Goal: Task Accomplishment & Management: Complete application form

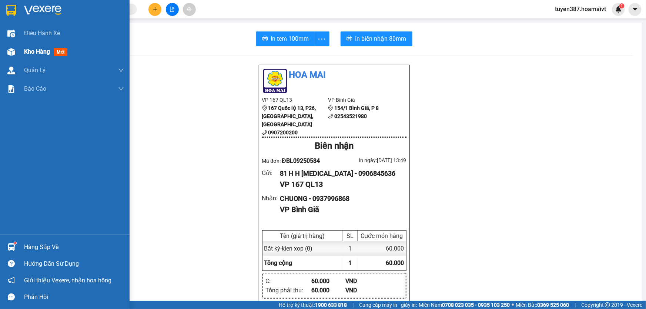
click at [63, 50] on span "mới" at bounding box center [61, 52] width 14 height 8
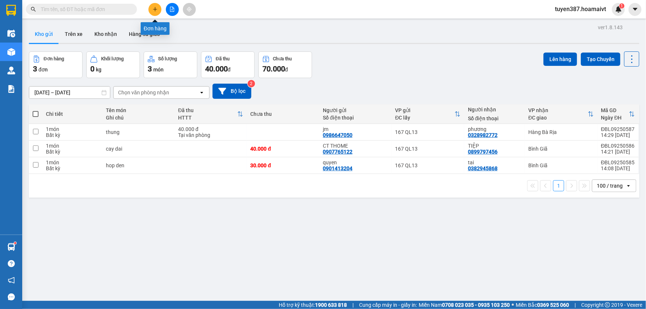
click at [150, 7] on button at bounding box center [154, 9] width 13 height 13
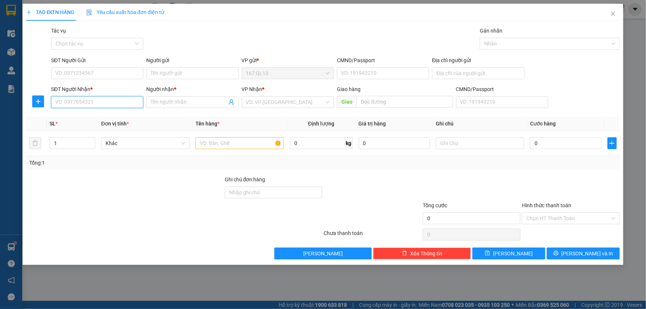
click at [74, 100] on input "SĐT Người Nhận *" at bounding box center [97, 102] width 92 height 12
type input "0363501937"
drag, startPoint x: 88, startPoint y: 119, endPoint x: 94, endPoint y: 90, distance: 30.1
click at [89, 115] on div "0363501937 - THỌ" at bounding box center [96, 117] width 83 height 8
type input "THỌ"
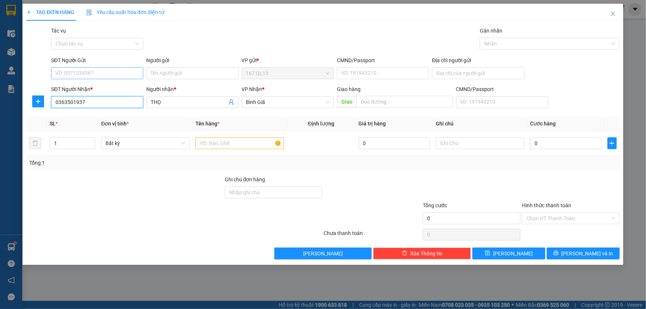
type input "0363501937"
click at [97, 73] on input "SĐT Người Gửi" at bounding box center [97, 73] width 92 height 12
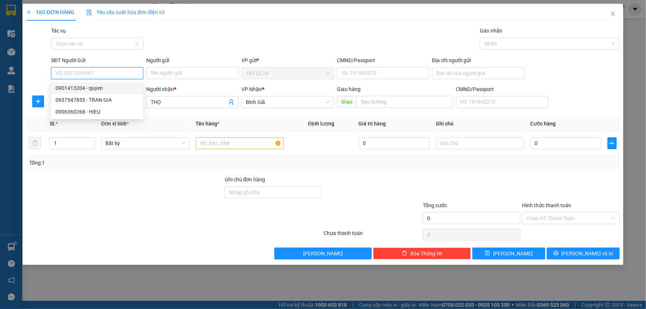
click at [122, 72] on input "SĐT Người Gửi" at bounding box center [97, 73] width 92 height 12
click at [53, 72] on input "207" at bounding box center [97, 73] width 92 height 12
type input "0971714207"
click at [91, 91] on div "0971714207 - h long" at bounding box center [96, 88] width 83 height 8
type input "h long"
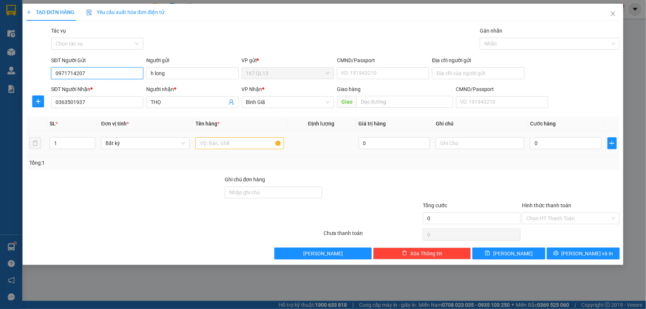
type input "0971714207"
click at [229, 145] on input "text" at bounding box center [239, 143] width 88 height 12
type input "kien den"
click at [530, 139] on input "0" at bounding box center [565, 143] width 71 height 12
type input "3"
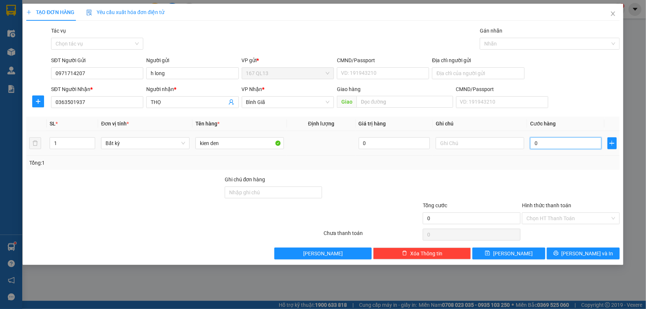
type input "3"
type input "30"
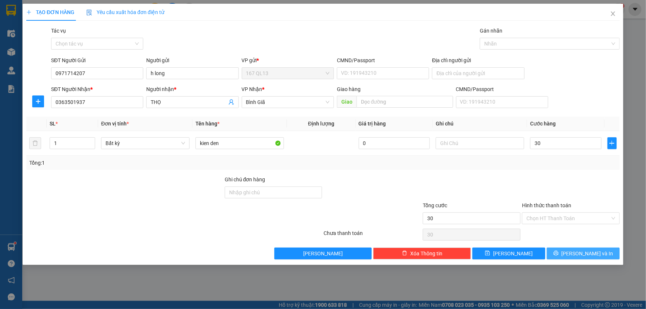
type input "30.000"
click at [589, 250] on span "[PERSON_NAME] và In" at bounding box center [587, 253] width 52 height 8
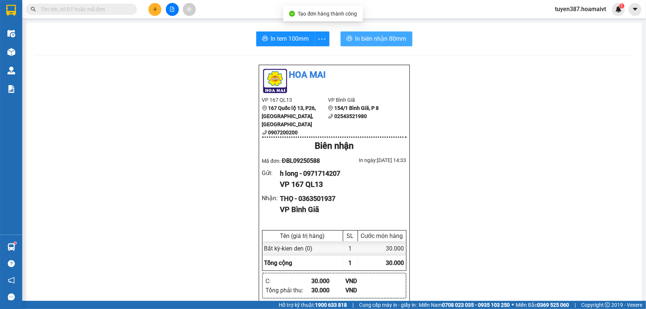
click at [372, 39] on span "In biên nhận 80mm" at bounding box center [380, 38] width 51 height 9
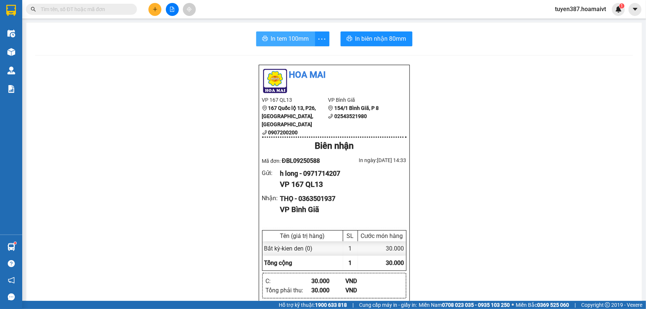
click at [280, 33] on button "In tem 100mm" at bounding box center [285, 38] width 59 height 15
click at [154, 7] on icon "plus" at bounding box center [154, 9] width 5 height 5
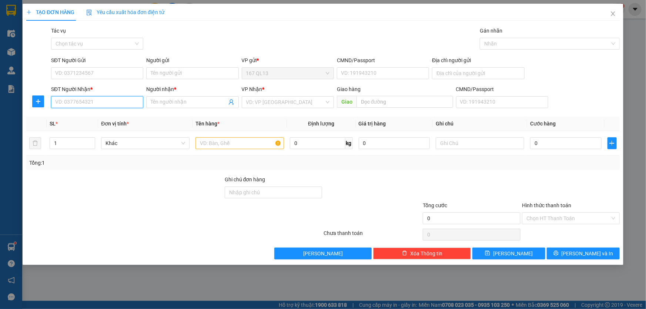
click at [128, 103] on input "SĐT Người Nhận *" at bounding box center [97, 102] width 92 height 12
click at [215, 145] on input "text" at bounding box center [239, 143] width 88 height 12
type input "kien den"
click at [85, 101] on input "SĐT Người Nhận *" at bounding box center [97, 102] width 92 height 12
type input "0387686525"
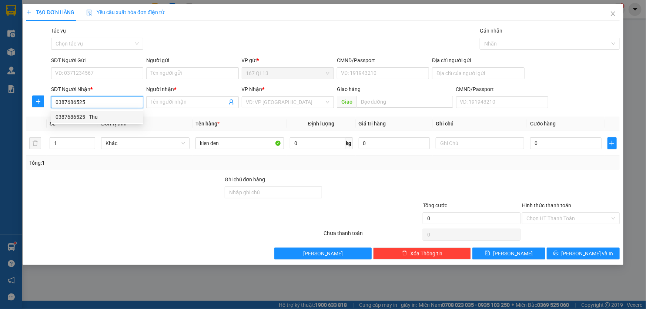
click at [64, 118] on div "0387686525 - Thu" at bounding box center [96, 117] width 83 height 8
type input "Thu"
type input "0387686525"
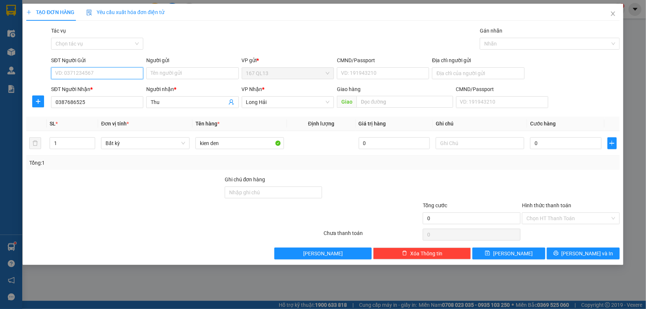
click at [95, 73] on input "SĐT Người Gửi" at bounding box center [97, 73] width 92 height 12
click at [95, 88] on div "0352763163 - đức" at bounding box center [96, 88] width 83 height 8
type input "0352763163"
type input "đức"
click at [530, 141] on input "0" at bounding box center [565, 143] width 71 height 12
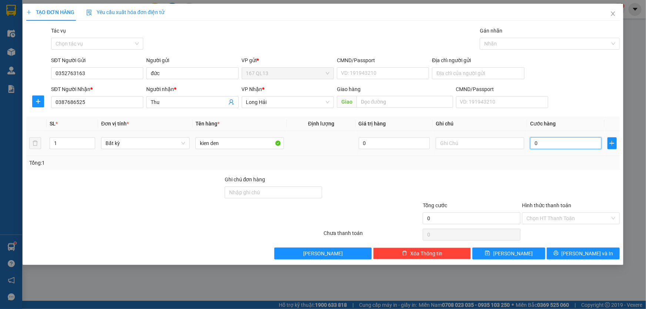
type input "4"
type input "40"
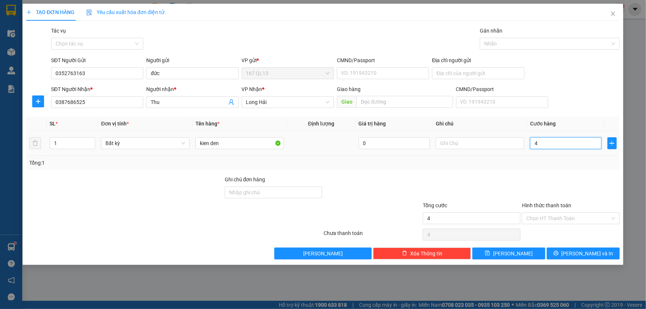
type input "40"
type input "40.000"
click at [588, 249] on span "[PERSON_NAME] và In" at bounding box center [587, 253] width 52 height 8
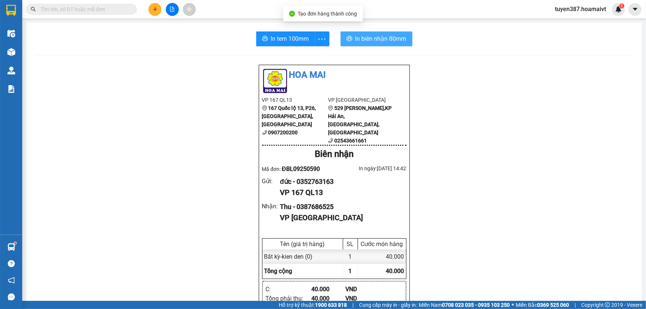
click at [377, 33] on button "In biên nhận 80mm" at bounding box center [376, 38] width 72 height 15
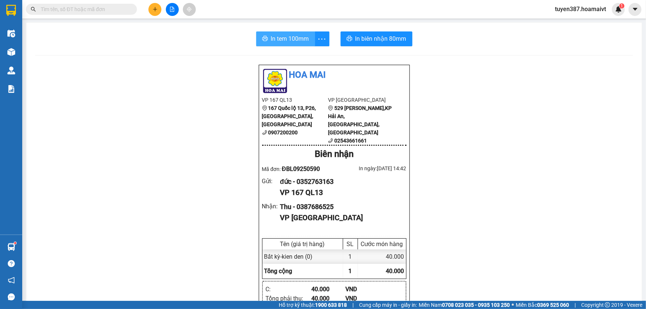
click at [288, 37] on span "In tem 100mm" at bounding box center [290, 38] width 38 height 9
click at [149, 5] on button at bounding box center [154, 9] width 13 height 13
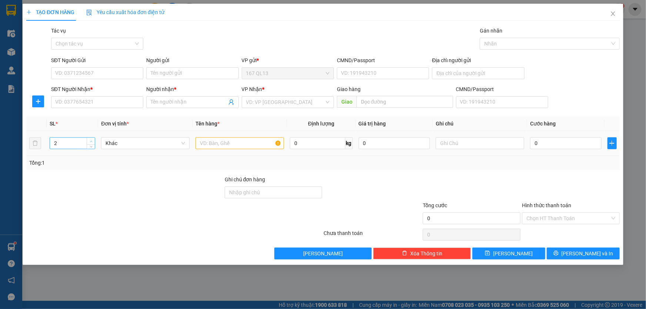
click at [89, 141] on span "up" at bounding box center [91, 141] width 4 height 4
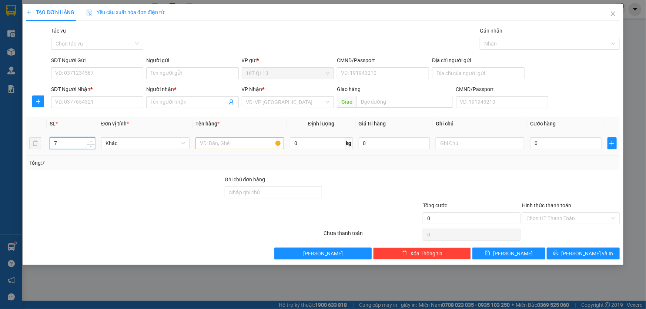
click at [89, 141] on span "up" at bounding box center [91, 141] width 4 height 4
type input "11"
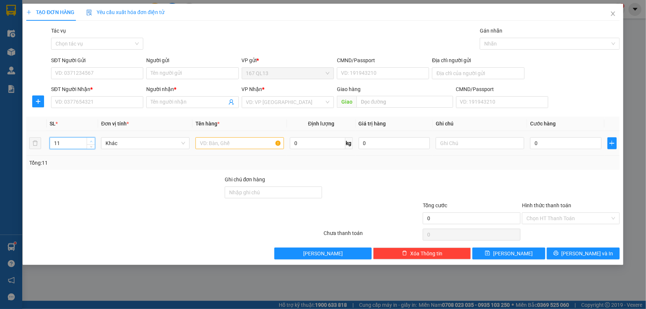
click at [89, 141] on span "up" at bounding box center [91, 141] width 4 height 4
click at [233, 147] on input "text" at bounding box center [239, 143] width 88 height 12
type input "thung"
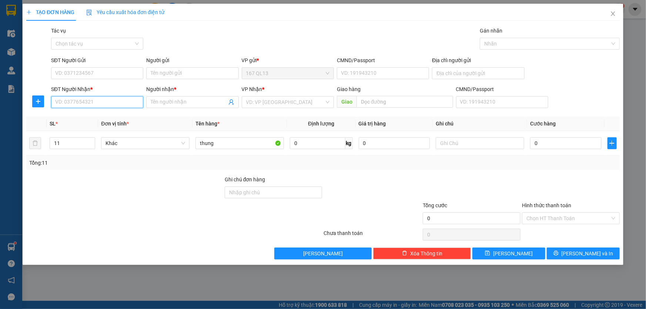
click at [122, 105] on input "SĐT Người Nhận *" at bounding box center [97, 102] width 92 height 12
click at [103, 98] on input "SĐT Người Nhận *" at bounding box center [97, 102] width 92 height 12
click at [111, 103] on input "SĐT Người Nhận *" at bounding box center [97, 102] width 92 height 12
type input "0983524499"
click at [61, 114] on div "0983524499 - hieu" at bounding box center [96, 117] width 83 height 8
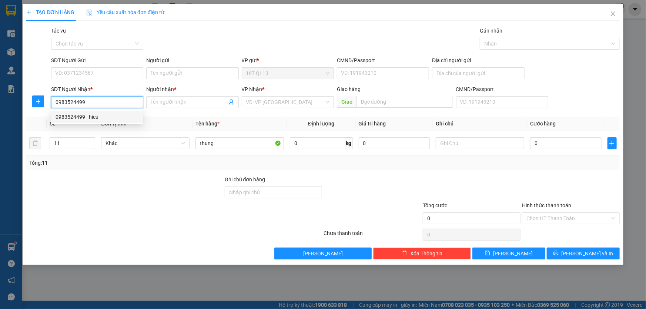
type input "hieu"
type input "0983524499"
click at [78, 64] on div "SĐT Người Gửi" at bounding box center [97, 60] width 92 height 8
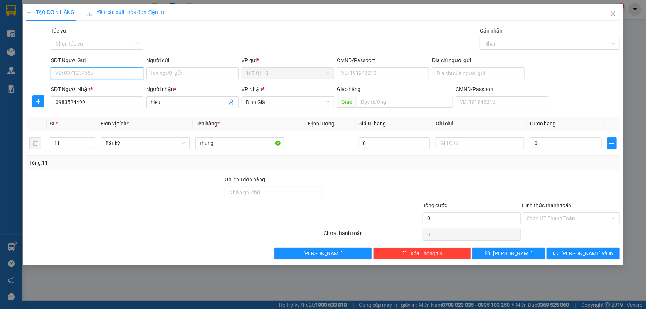
click at [78, 67] on input "SĐT Người Gửi" at bounding box center [97, 73] width 92 height 12
click at [77, 73] on input "SĐT Người Gửi" at bounding box center [97, 73] width 92 height 12
type input "0983333516"
click at [172, 72] on input "Người gửi" at bounding box center [192, 73] width 92 height 12
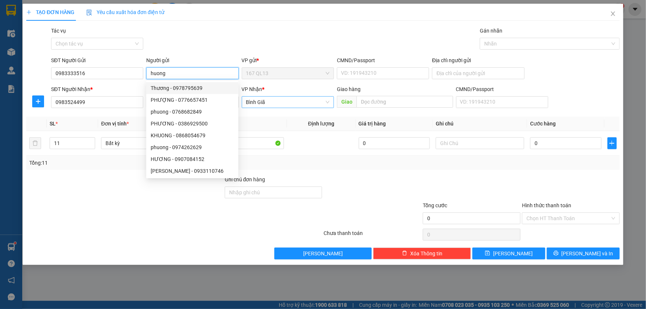
click at [283, 104] on span "Bình Giã" at bounding box center [287, 102] width 83 height 11
type input "huong"
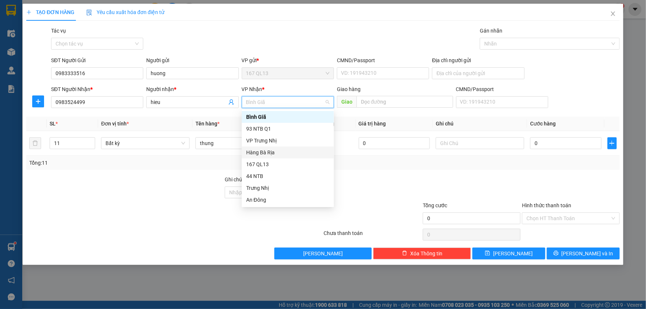
scroll to position [59, 0]
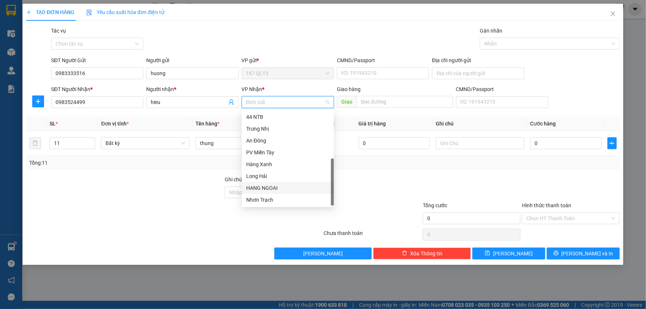
click at [275, 188] on div "HANG NGOAI" at bounding box center [287, 188] width 83 height 8
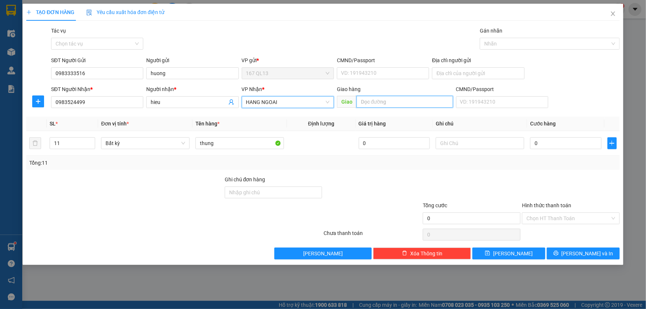
click at [398, 102] on input "text" at bounding box center [404, 102] width 97 height 12
type input "eo ong tu"
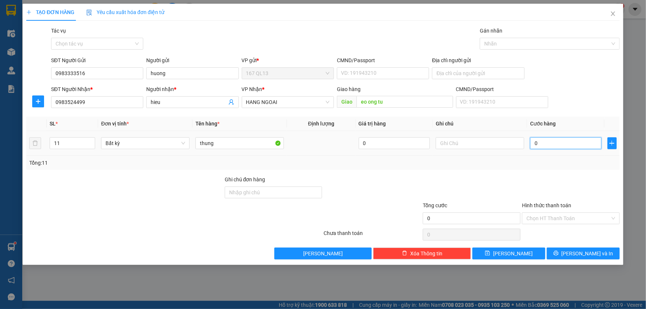
click at [531, 144] on input "0" at bounding box center [565, 143] width 71 height 12
type input "4"
type input "45"
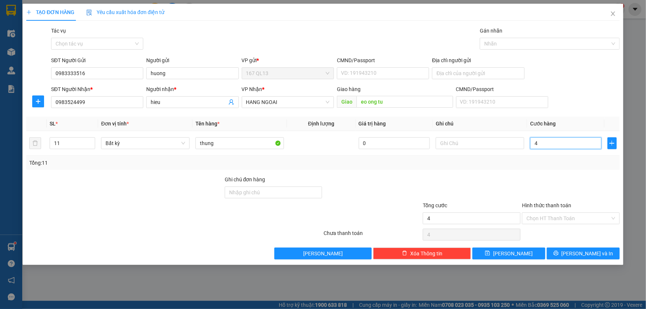
type input "45"
type input "450"
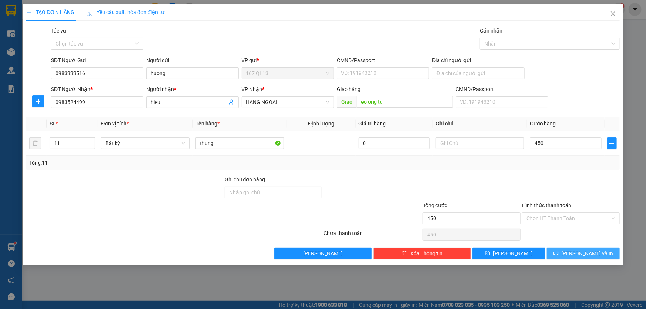
type input "450.000"
click at [576, 251] on span "[PERSON_NAME] và In" at bounding box center [587, 253] width 52 height 8
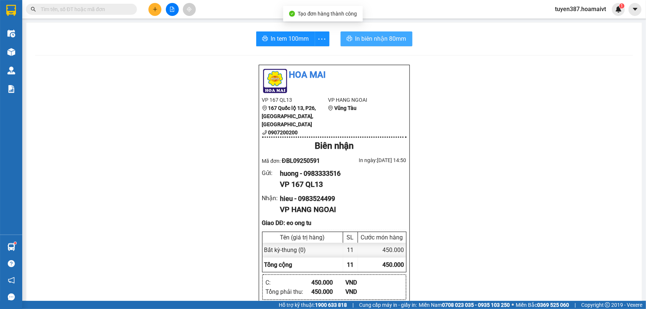
click at [380, 40] on span "In biên nhận 80mm" at bounding box center [380, 38] width 51 height 9
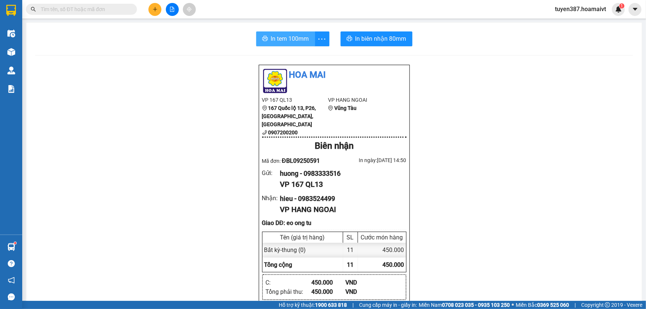
click at [290, 38] on span "In tem 100mm" at bounding box center [290, 38] width 38 height 9
click at [154, 8] on icon "plus" at bounding box center [154, 9] width 5 height 5
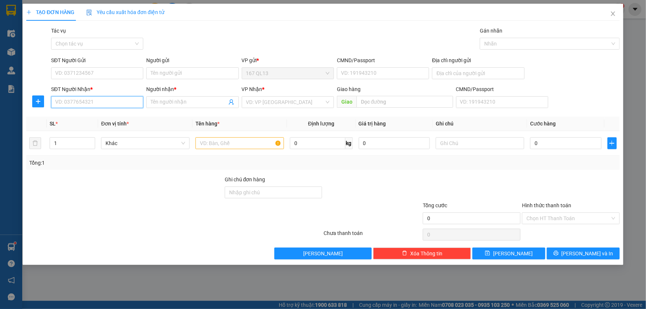
click at [101, 105] on input "SĐT Người Nhận *" at bounding box center [97, 102] width 92 height 12
type input "0392926529"
click at [72, 115] on div "0392926529 - hoa" at bounding box center [96, 117] width 83 height 8
type input "hoa"
type input "long phuoch"
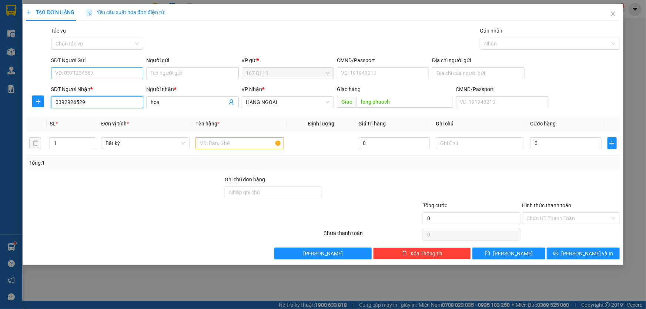
type input "0392926529"
click at [93, 72] on input "SĐT Người Gửi" at bounding box center [97, 73] width 92 height 12
click at [77, 87] on div "0906845636 - 81 H H THAM" at bounding box center [114, 88] width 119 height 8
type input "0906845636"
type input "81 H H [MEDICAL_DATA]"
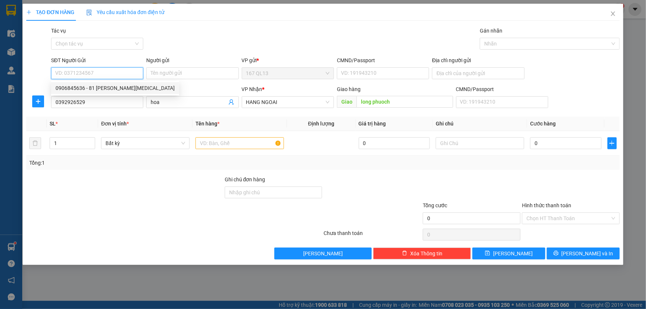
type input "094094004155"
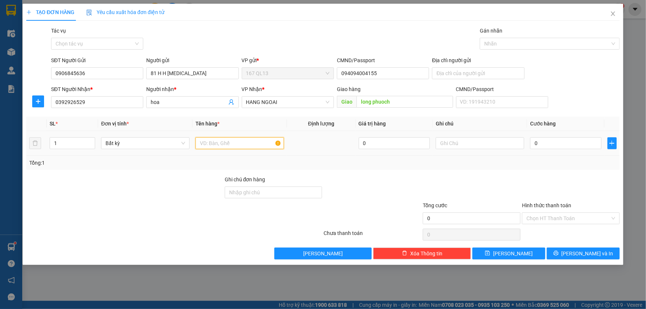
click at [248, 142] on input "text" at bounding box center [239, 143] width 88 height 12
type input "xop"
click at [532, 142] on input "0" at bounding box center [565, 143] width 71 height 12
type input "5"
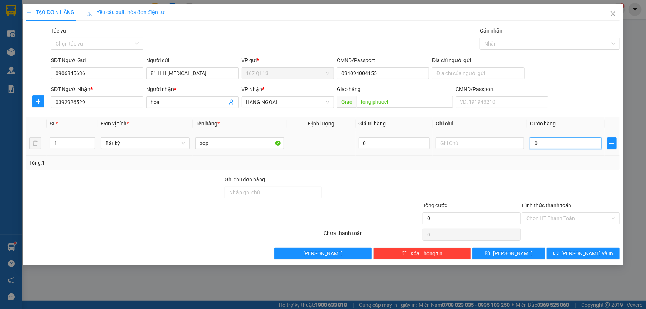
type input "5"
type input "50"
type input "50.000"
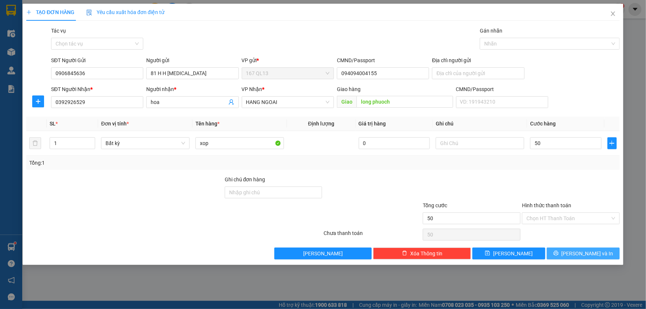
type input "50.000"
click at [588, 255] on span "[PERSON_NAME] và In" at bounding box center [587, 253] width 52 height 8
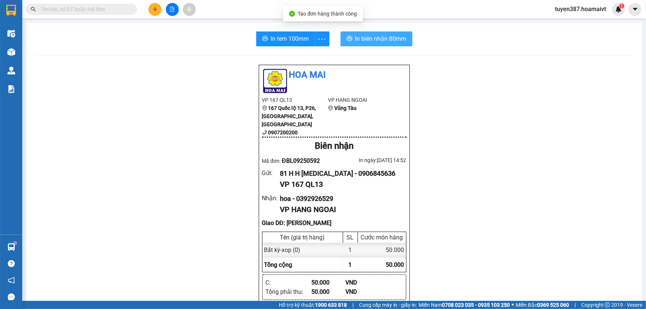
click at [386, 35] on span "In biên nhận 80mm" at bounding box center [380, 38] width 51 height 9
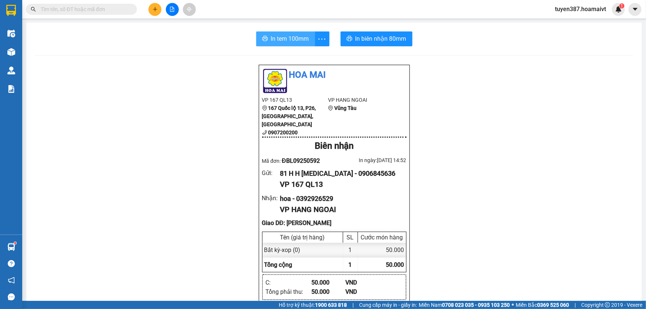
click at [285, 36] on span "In tem 100mm" at bounding box center [290, 38] width 38 height 9
click at [153, 9] on icon "plus" at bounding box center [155, 9] width 4 height 0
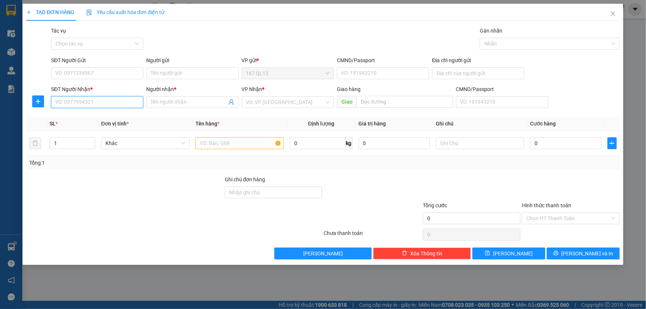
click at [114, 104] on input "SĐT Người Nhận *" at bounding box center [97, 102] width 92 height 12
type input "0962055748"
click at [163, 99] on input "Người nhận *" at bounding box center [189, 102] width 76 height 8
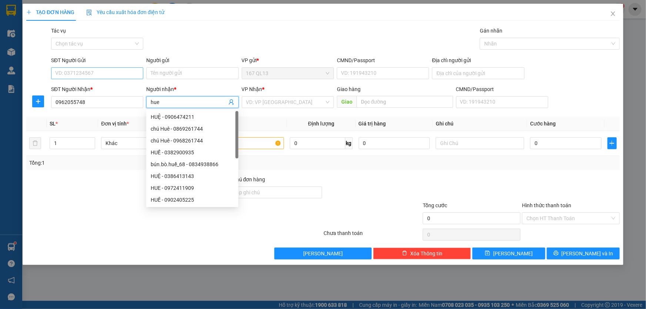
type input "hue"
click at [106, 75] on input "SĐT Người Gửi" at bounding box center [97, 73] width 92 height 12
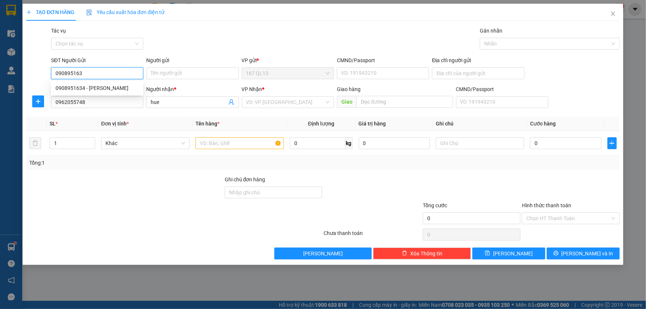
type input "0908951634"
click at [100, 88] on div "0908951634 - t thanh" at bounding box center [96, 88] width 83 height 8
type input "[PERSON_NAME]"
type input "079087021751"
type input "0908951634"
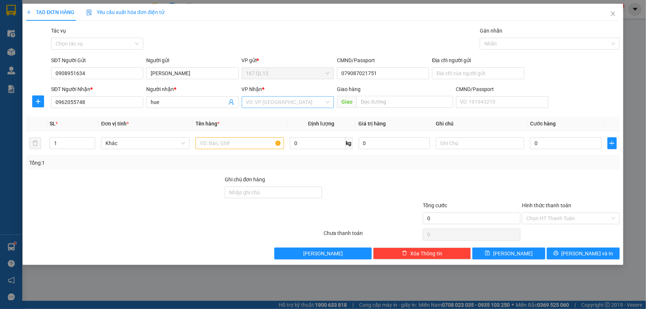
click at [274, 102] on input "search" at bounding box center [285, 102] width 78 height 11
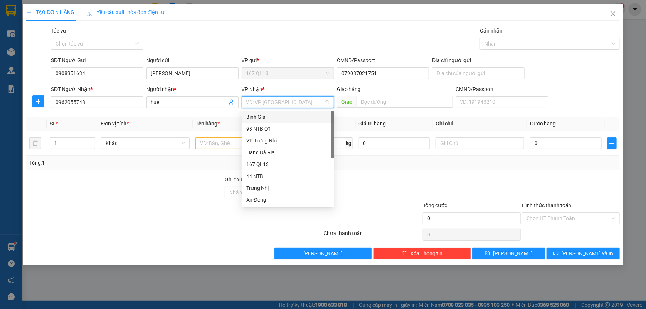
click at [263, 117] on div "Bình Giã" at bounding box center [287, 117] width 83 height 8
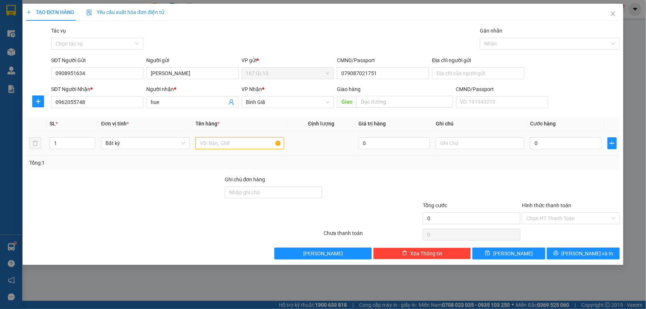
click at [233, 142] on input "text" at bounding box center [239, 143] width 88 height 12
type input "thung"
click at [530, 139] on input "0" at bounding box center [565, 143] width 71 height 12
type input "5"
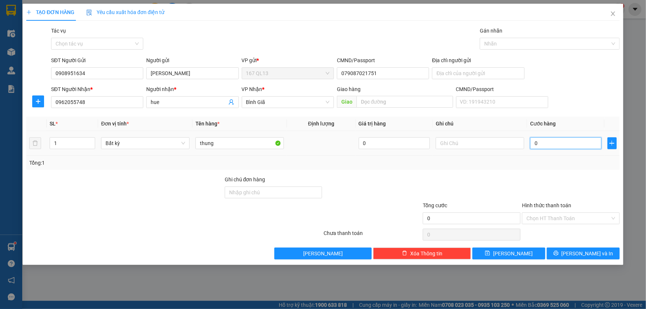
type input "5"
type input "50"
type input "50.000"
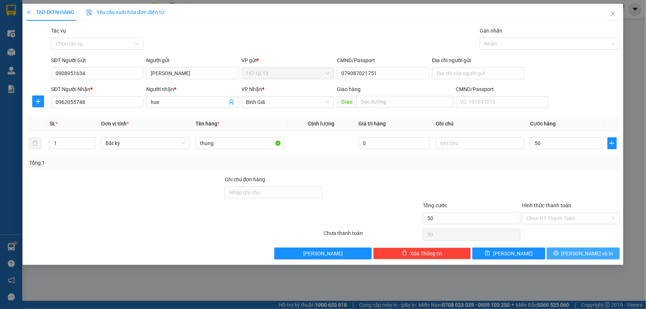
type input "50.000"
click at [593, 252] on span "[PERSON_NAME] và In" at bounding box center [587, 253] width 52 height 8
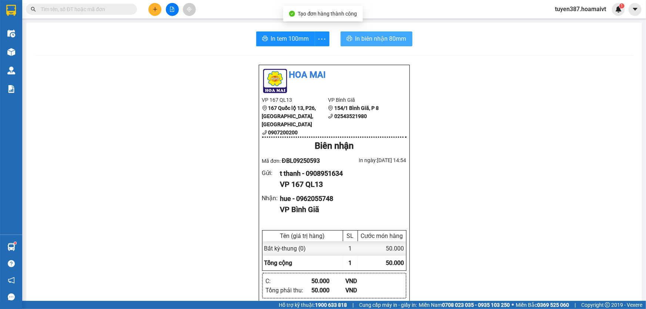
click at [386, 39] on span "In biên nhận 80mm" at bounding box center [380, 38] width 51 height 9
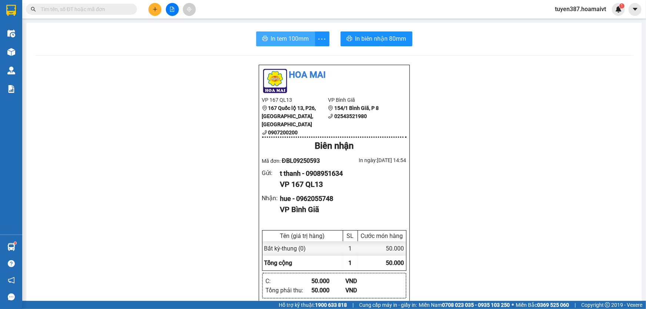
click at [282, 36] on span "In tem 100mm" at bounding box center [290, 38] width 38 height 9
click at [153, 6] on button at bounding box center [154, 9] width 13 height 13
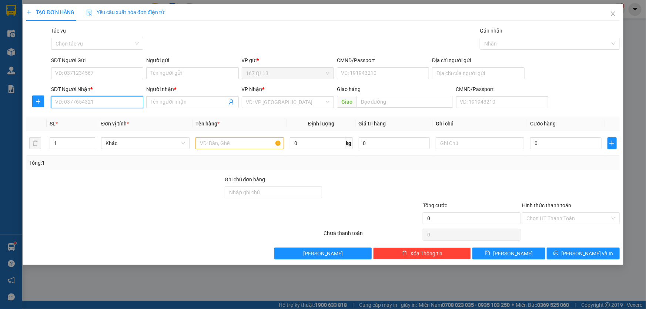
click at [110, 103] on input "SĐT Người Nhận *" at bounding box center [97, 102] width 92 height 12
type input "0906603883"
click at [88, 116] on div "0906603883 - Hải" at bounding box center [96, 117] width 83 height 8
type input "Hải"
type input "phu my"
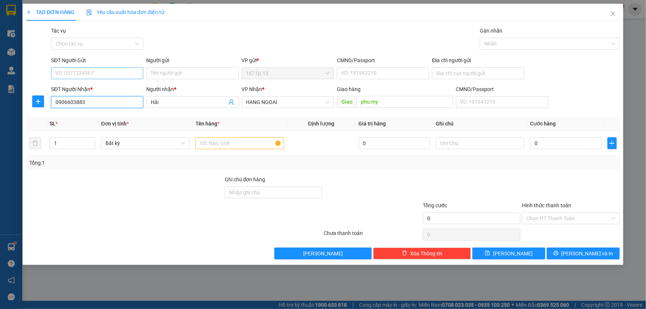
type input "0906603883"
click at [102, 69] on input "SĐT Người Gửi" at bounding box center [97, 73] width 92 height 12
type input "0946757766"
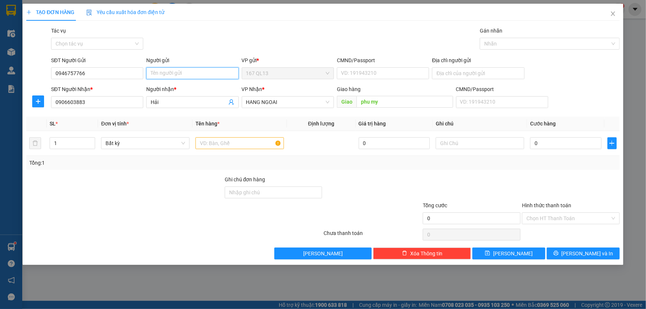
click at [181, 73] on input "Người gửi" at bounding box center [192, 73] width 92 height 12
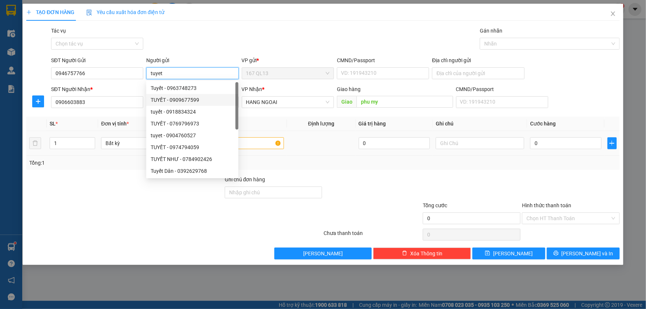
type input "tuyet"
click at [260, 146] on input "text" at bounding box center [239, 143] width 88 height 12
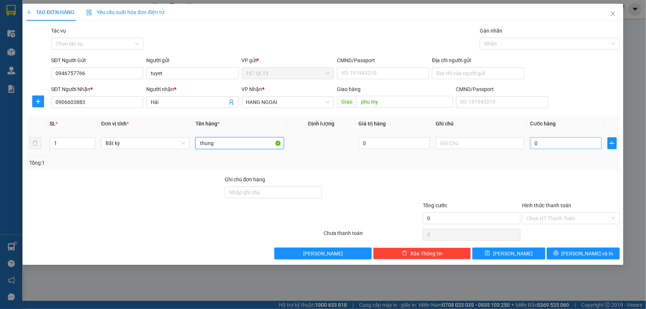
type input "thung"
click at [531, 144] on input "0" at bounding box center [565, 143] width 71 height 12
type input "5"
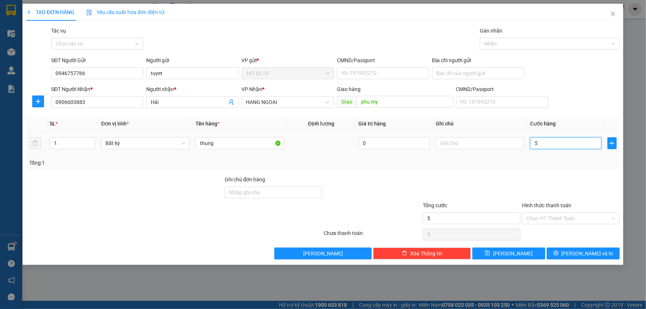
type input "50"
type input "50.000"
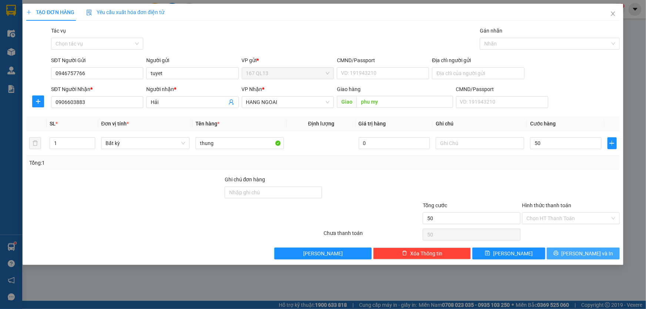
type input "50.000"
click at [585, 253] on span "[PERSON_NAME] và In" at bounding box center [587, 253] width 52 height 8
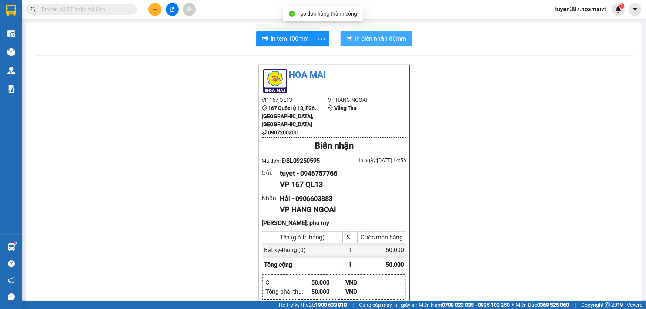
click at [377, 37] on span "In biên nhận 80mm" at bounding box center [380, 38] width 51 height 9
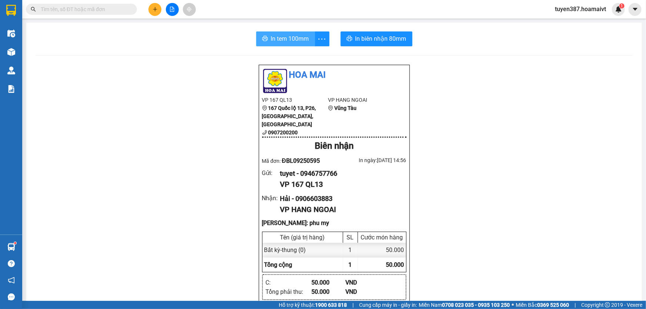
click at [266, 34] on button "In tem 100mm" at bounding box center [285, 38] width 59 height 15
click at [154, 10] on icon "plus" at bounding box center [154, 9] width 5 height 5
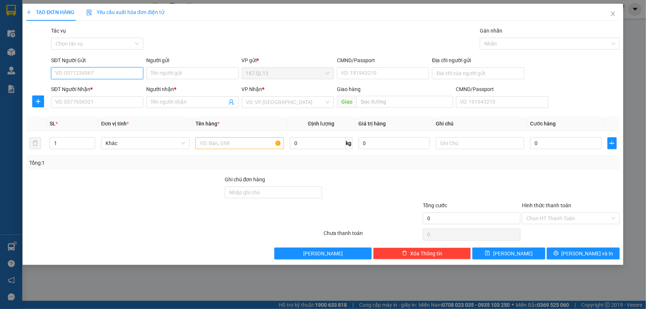
click at [105, 73] on input "SĐT Người Gửi" at bounding box center [97, 73] width 92 height 12
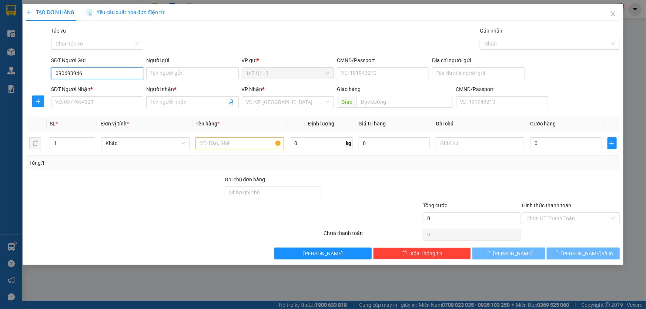
type input "0906939466"
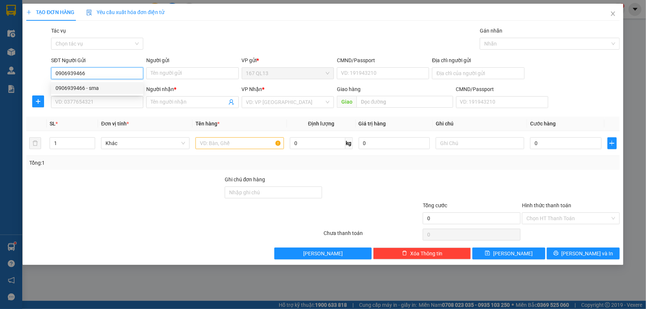
click at [82, 87] on div "0906939466 - sma" at bounding box center [96, 88] width 83 height 8
type input "sma"
type input "0384778693"
type input "tuan"
type input "0906939466"
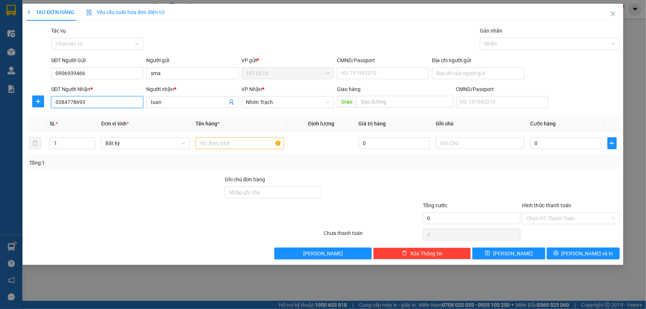
click at [102, 100] on input "0384778693" at bounding box center [97, 102] width 92 height 12
type input "0"
type input "0918205445"
click at [186, 103] on input "tuan" at bounding box center [189, 102] width 76 height 8
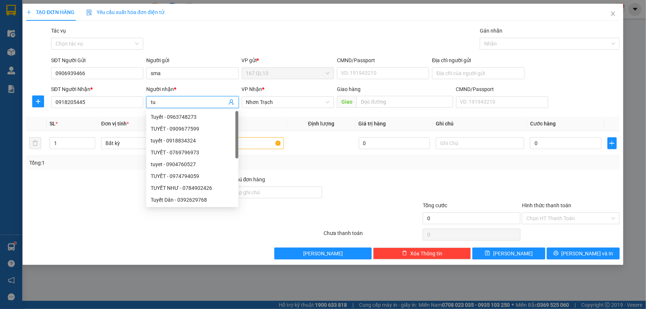
type input "t"
click at [296, 102] on span "Nhơn Trạch" at bounding box center [287, 102] width 83 height 11
type input "an"
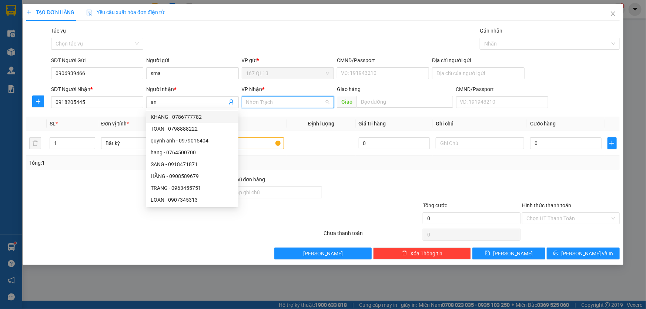
scroll to position [59, 0]
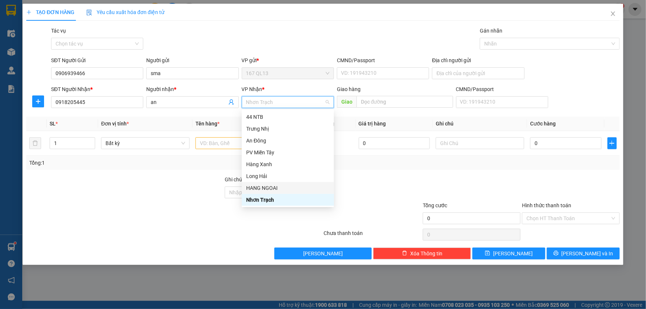
click at [271, 186] on div "HANG NGOAI" at bounding box center [287, 188] width 83 height 8
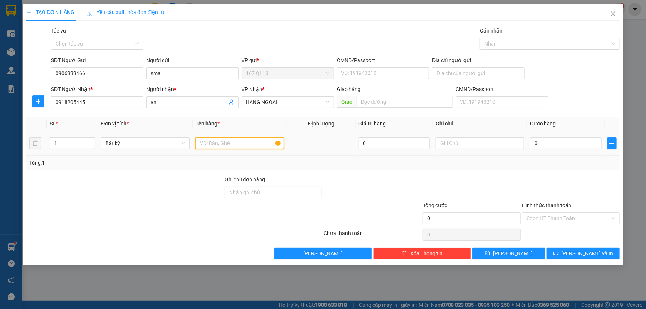
click at [229, 145] on input "text" at bounding box center [239, 143] width 88 height 12
type input "thung"
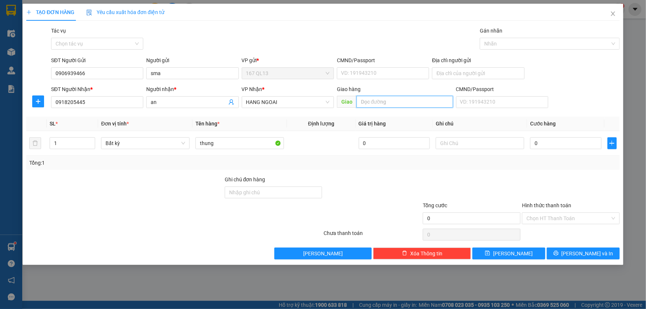
click at [376, 100] on input "text" at bounding box center [404, 102] width 97 height 12
type input "long phuov"
click at [531, 141] on input "0" at bounding box center [565, 143] width 71 height 12
type input "4"
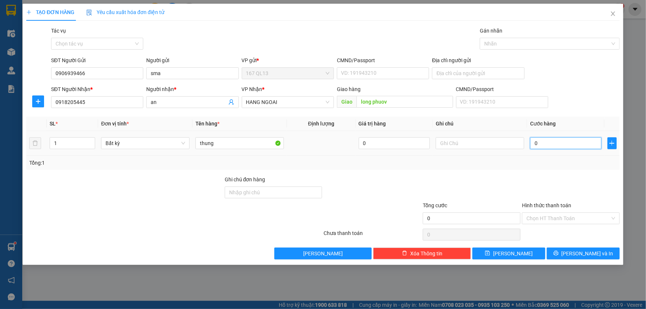
type input "4"
type input "40"
type input "40.000"
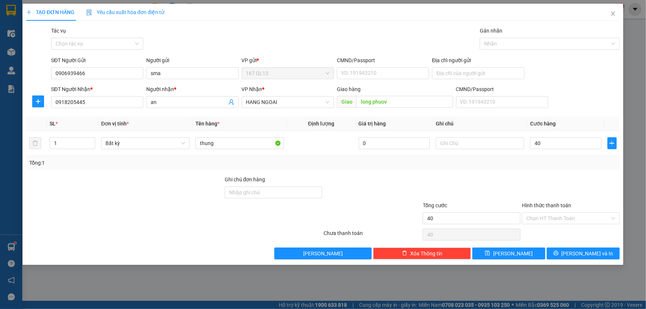
type input "40.000"
click at [553, 204] on label "Hình thức thanh toán" at bounding box center [546, 205] width 49 height 6
click at [553, 213] on input "Hình thức thanh toán" at bounding box center [568, 218] width 84 height 11
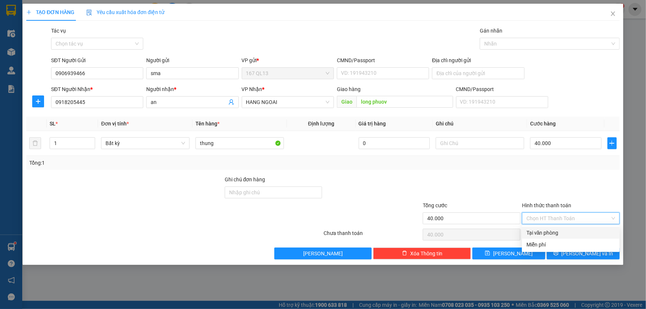
click at [554, 232] on div "Tại văn phòng" at bounding box center [570, 233] width 89 height 8
type input "0"
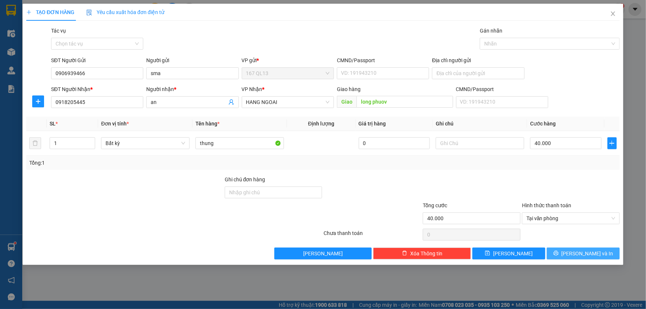
click at [581, 254] on span "[PERSON_NAME] và In" at bounding box center [587, 253] width 52 height 8
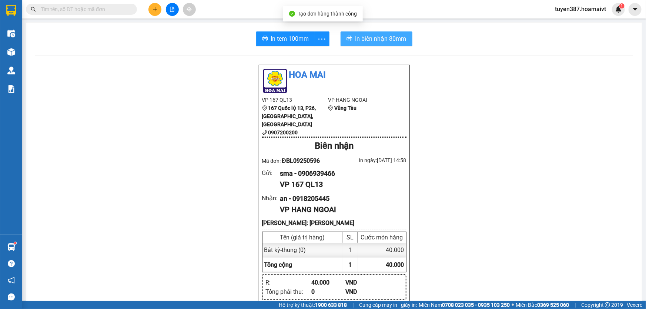
click at [369, 37] on span "In biên nhận 80mm" at bounding box center [380, 38] width 51 height 9
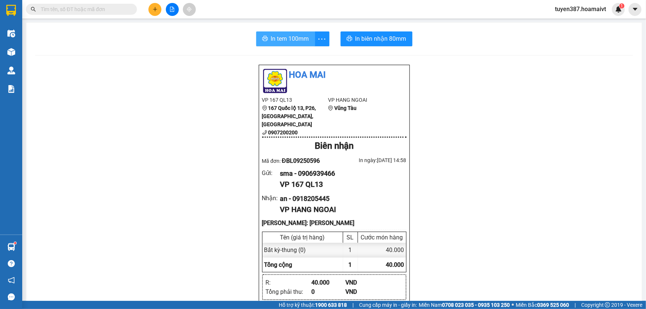
click at [285, 36] on span "In tem 100mm" at bounding box center [290, 38] width 38 height 9
click at [281, 37] on span "In tem 100mm" at bounding box center [290, 38] width 38 height 9
click at [155, 12] on button at bounding box center [154, 9] width 13 height 13
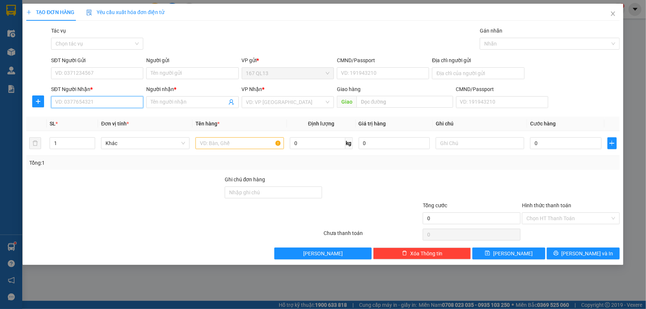
click at [92, 102] on input "SĐT Người Nhận *" at bounding box center [97, 102] width 92 height 12
type input "0979297808"
click at [168, 100] on input "Người nhận *" at bounding box center [189, 102] width 76 height 8
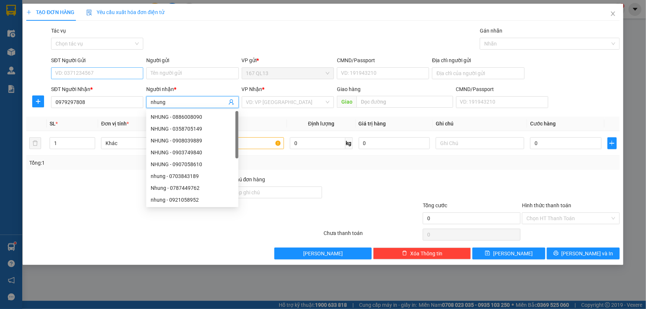
type input "nhung"
click at [121, 75] on input "SĐT Người Gửi" at bounding box center [97, 73] width 92 height 12
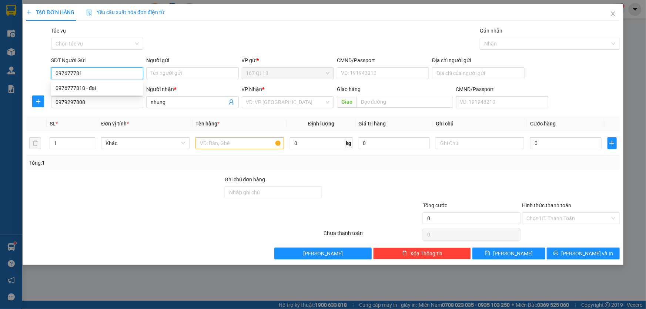
type input "0976777818"
click at [77, 88] on div "0976777818 - đại" at bounding box center [96, 88] width 83 height 8
type input "đại"
type input "0976777818"
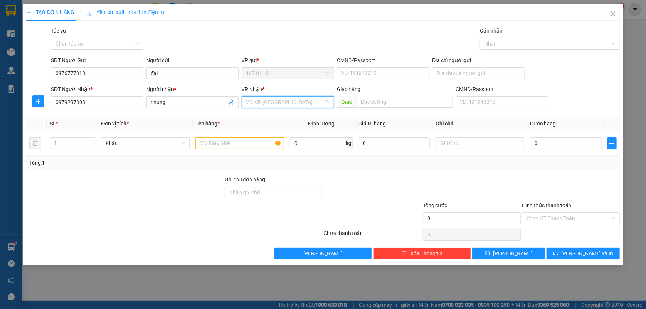
click at [278, 100] on input "search" at bounding box center [285, 102] width 78 height 11
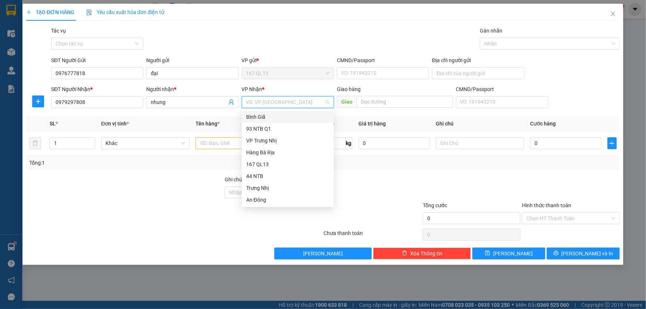
click at [263, 115] on div "Bình Giã" at bounding box center [287, 117] width 83 height 8
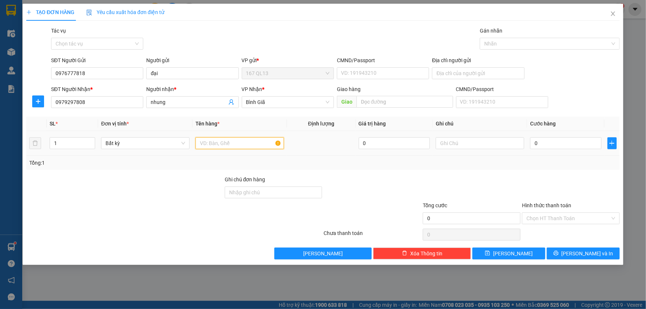
click at [232, 139] on input "text" at bounding box center [239, 143] width 88 height 12
type input "kien"
click at [531, 141] on input "0" at bounding box center [565, 143] width 71 height 12
type input "3"
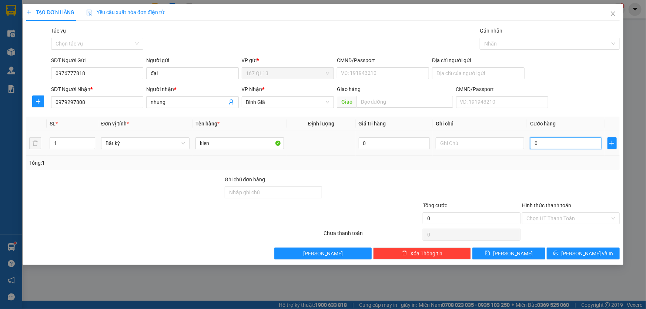
type input "3"
type input "30"
type input "30.000"
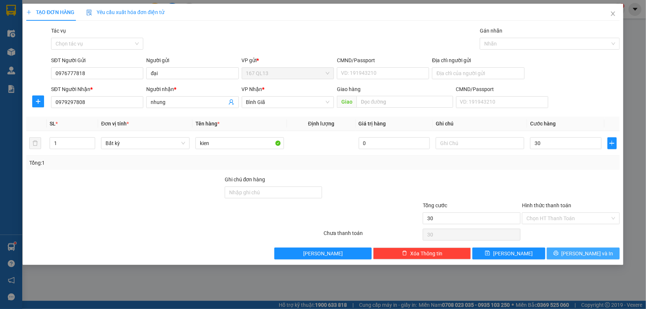
type input "30.000"
drag, startPoint x: 588, startPoint y: 252, endPoint x: 542, endPoint y: 225, distance: 53.2
click at [587, 251] on span "[PERSON_NAME] và In" at bounding box center [587, 253] width 52 height 8
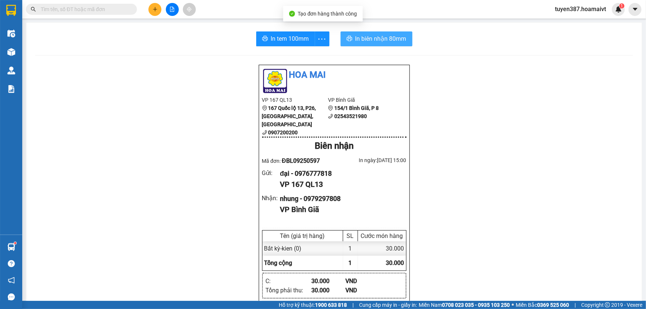
click at [362, 36] on span "In biên nhận 80mm" at bounding box center [380, 38] width 51 height 9
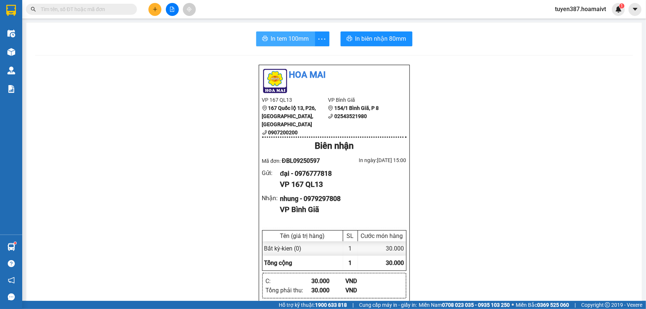
click at [298, 34] on span "In tem 100mm" at bounding box center [290, 38] width 38 height 9
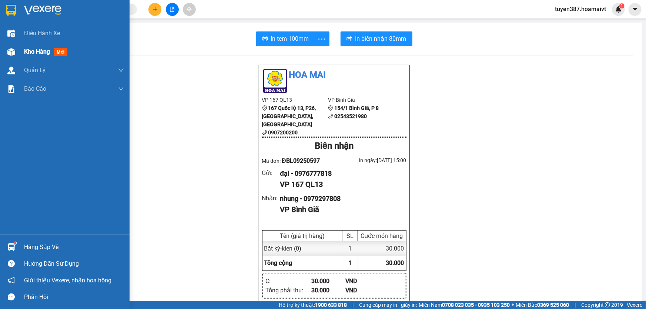
click at [61, 55] on span "mới" at bounding box center [61, 52] width 14 height 8
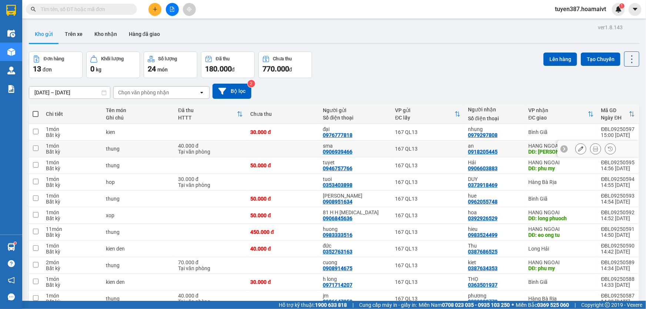
scroll to position [69, 0]
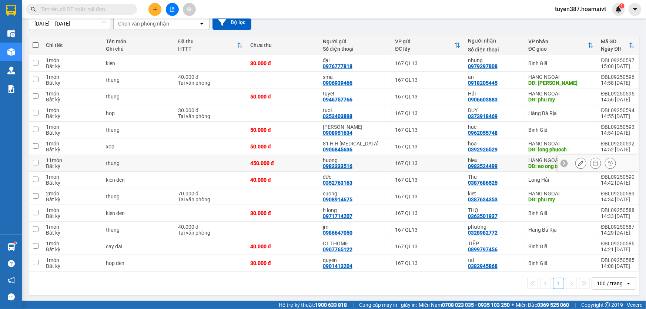
click at [289, 163] on div "450.000 đ" at bounding box center [282, 163] width 65 height 6
checkbox input "true"
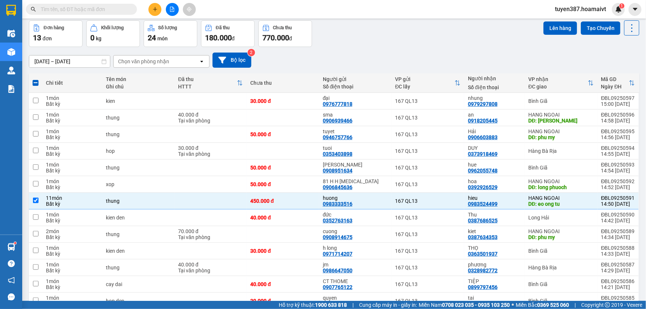
scroll to position [0, 0]
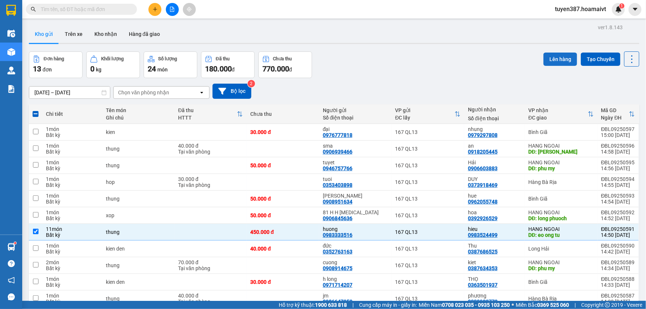
click at [554, 57] on button "Lên hàng" at bounding box center [560, 59] width 34 height 13
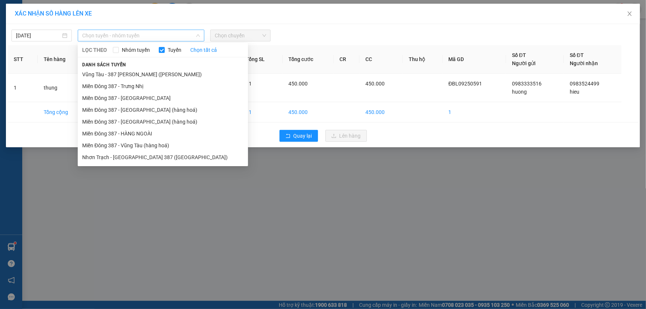
click at [129, 34] on span "Chọn tuyến - nhóm tuyến" at bounding box center [141, 35] width 118 height 11
click at [156, 134] on li "Miền Đông 387 - HÀNG NGOÀI" at bounding box center [163, 134] width 170 height 12
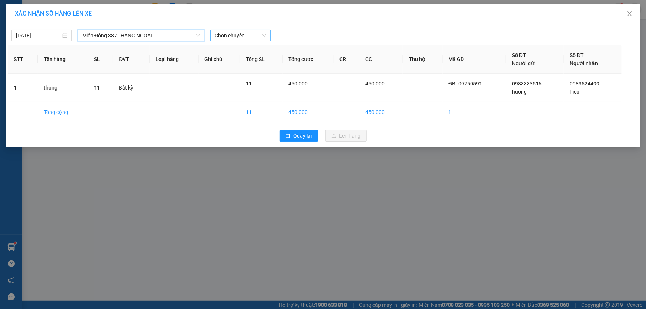
click at [242, 35] on span "Chọn chuyến" at bounding box center [240, 35] width 51 height 11
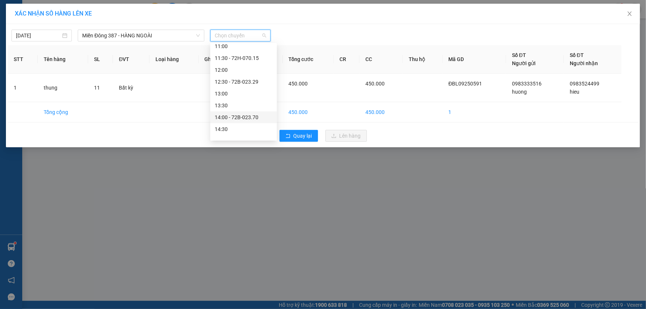
scroll to position [168, 0]
click at [231, 109] on div "15:00" at bounding box center [244, 107] width 58 height 8
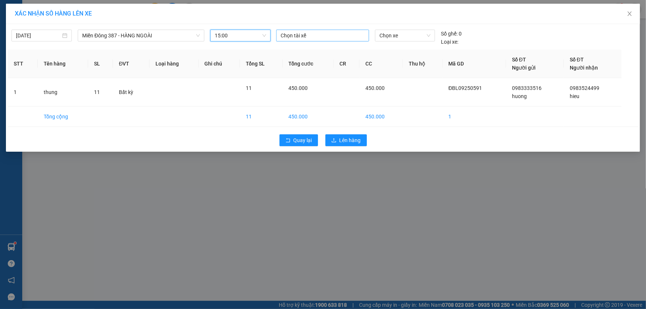
click at [322, 36] on div at bounding box center [322, 35] width 89 height 9
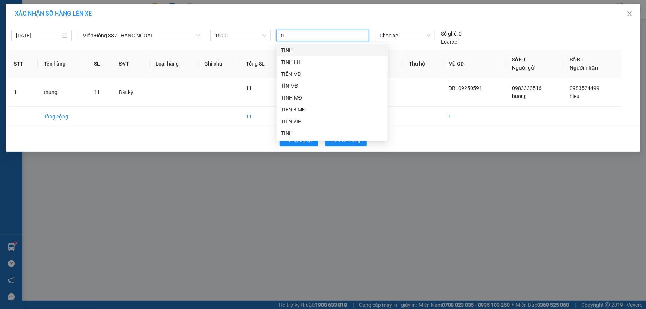
type input "tin"
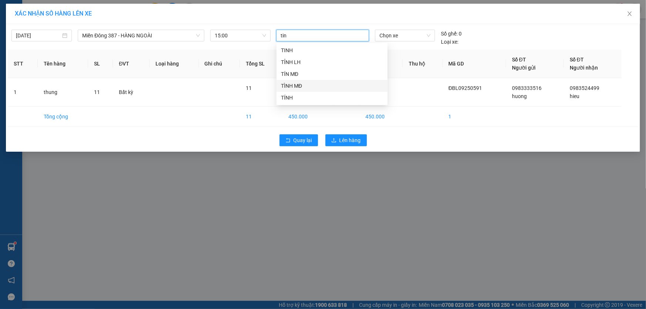
click at [296, 88] on div "TÌNH MĐ" at bounding box center [332, 86] width 102 height 8
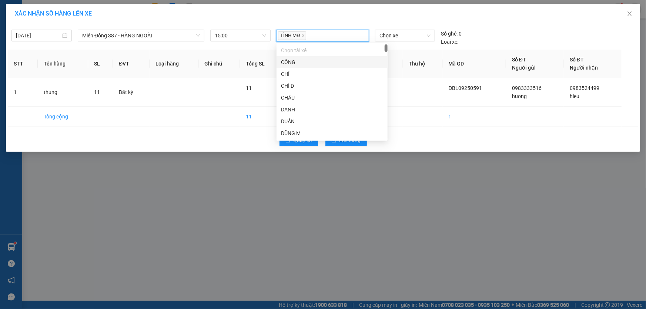
click at [310, 34] on div "TÌNH MĐ" at bounding box center [322, 35] width 89 height 11
type input "tin"
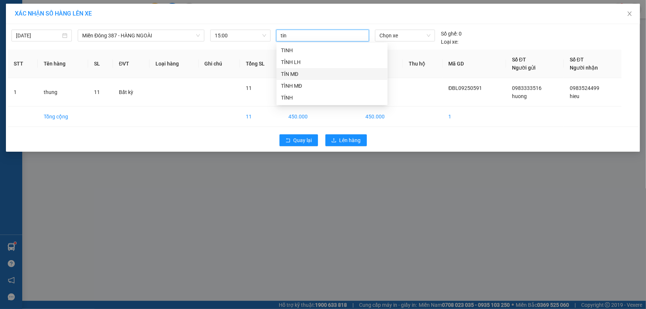
click at [298, 75] on div "TÍN MĐ" at bounding box center [332, 74] width 102 height 8
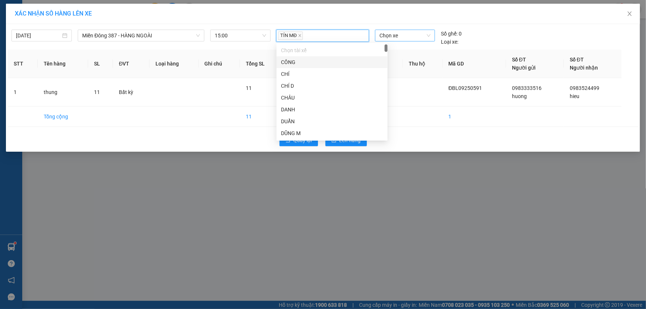
click at [412, 36] on span "Chọn xe" at bounding box center [404, 35] width 51 height 11
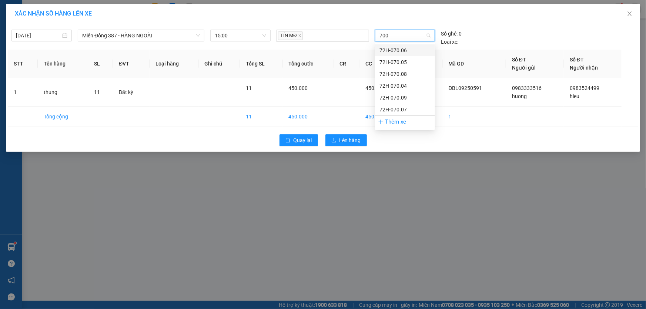
type input "7004"
click at [398, 49] on div "72H-070.04" at bounding box center [404, 50] width 51 height 8
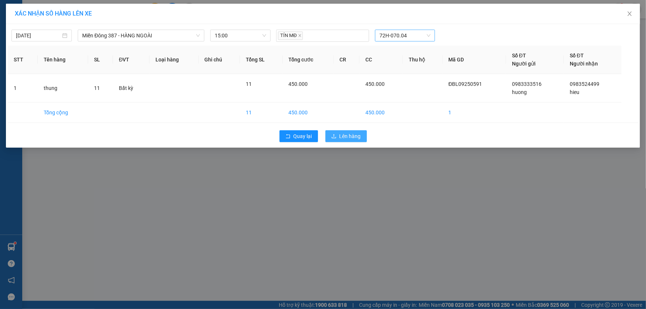
click at [349, 135] on span "Lên hàng" at bounding box center [349, 136] width 21 height 8
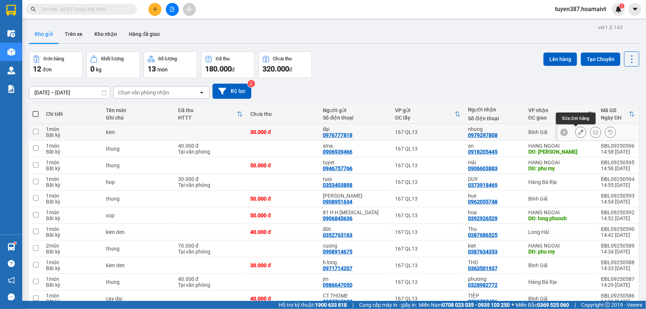
click at [578, 133] on icon at bounding box center [580, 131] width 5 height 5
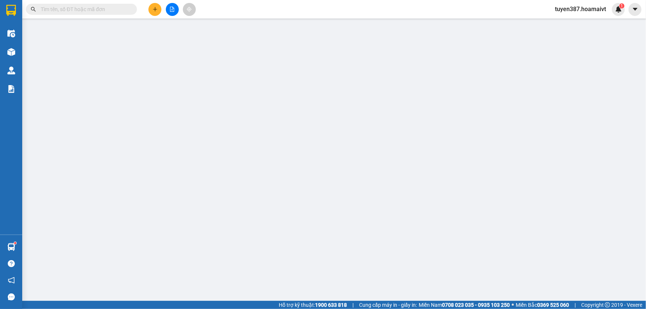
type input "0976777818"
type input "đại"
type input "0979297808"
type input "nhung"
type input "30.000"
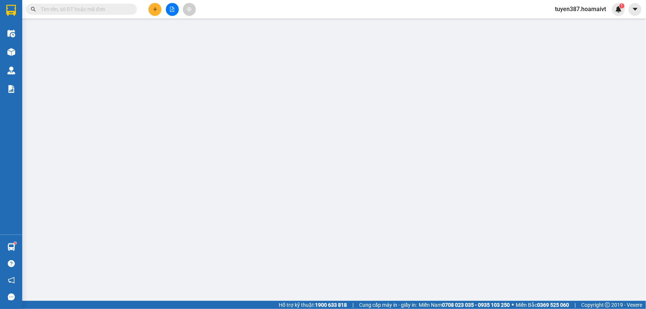
type input "30.000"
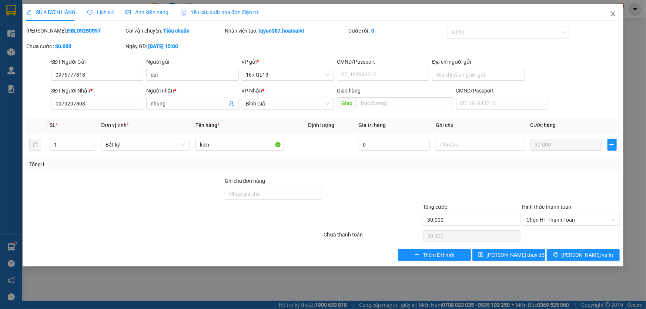
click at [611, 11] on icon "close" at bounding box center [613, 14] width 6 height 6
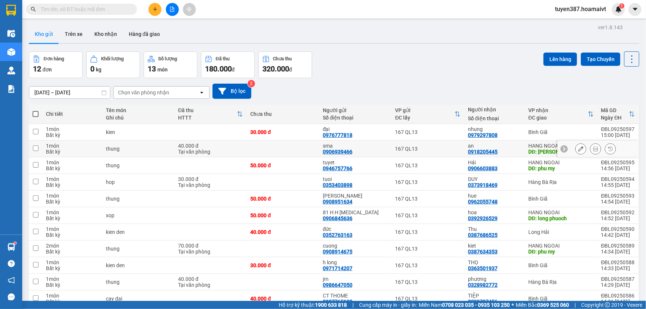
scroll to position [52, 0]
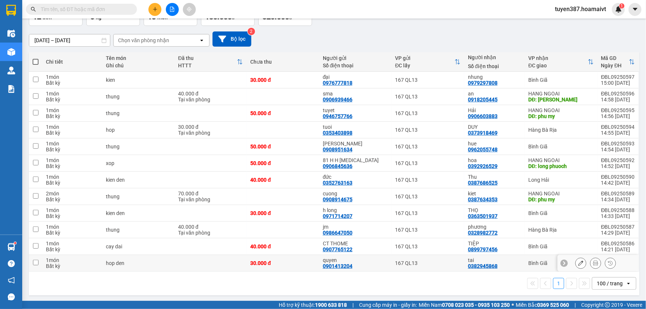
click at [515, 263] on div "tai 0382945868" at bounding box center [494, 263] width 53 height 12
checkbox input "true"
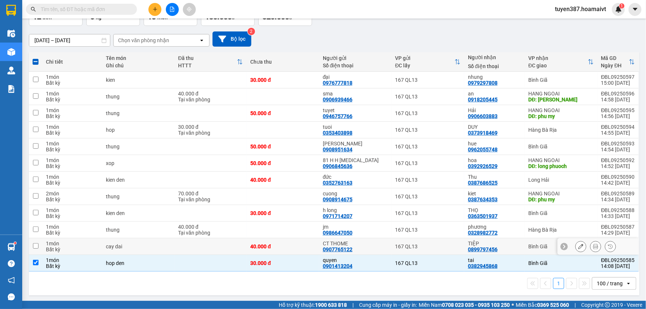
click at [513, 241] on div "TIỆP" at bounding box center [494, 243] width 53 height 6
checkbox input "true"
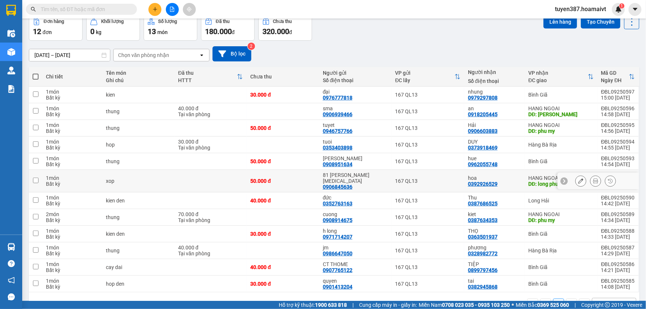
scroll to position [52, 0]
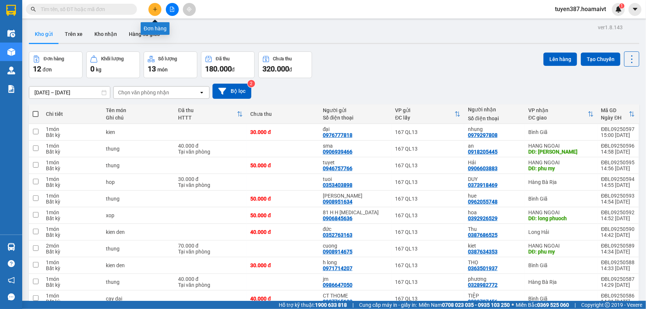
click at [152, 6] on button at bounding box center [154, 9] width 13 height 13
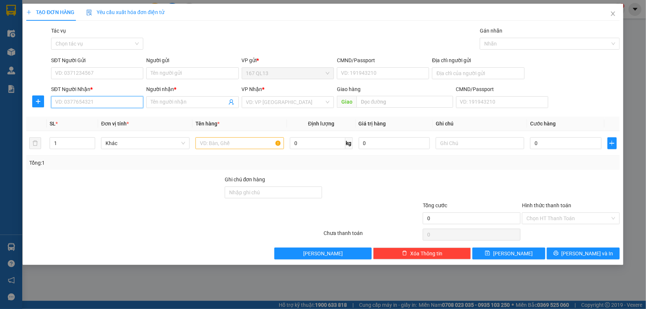
click at [117, 100] on input "SĐT Người Nhận *" at bounding box center [97, 102] width 92 height 12
drag, startPoint x: 81, startPoint y: 118, endPoint x: 81, endPoint y: 101, distance: 17.8
click at [80, 118] on div "0988329329 - ngan" at bounding box center [96, 117] width 83 height 8
type input "0988329329"
type input "ngan"
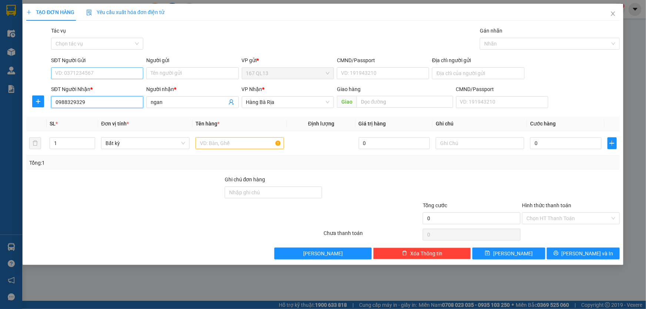
type input "0988329329"
click at [97, 73] on input "SĐT Người Gửi" at bounding box center [97, 73] width 92 height 12
click at [99, 88] on div "0866783787 - QUỐC [GEOGRAPHIC_DATA]" at bounding box center [104, 88] width 98 height 8
type input "0866783787"
type input "QUỐC ANH"
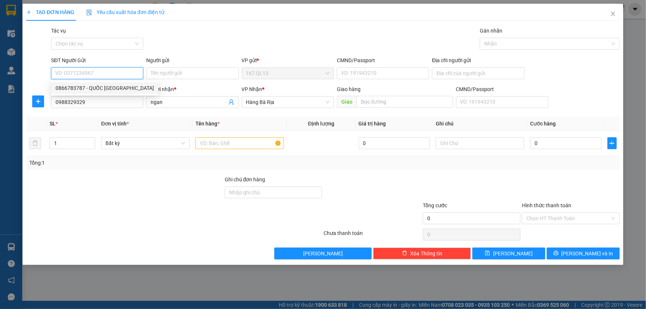
type input "079092005332"
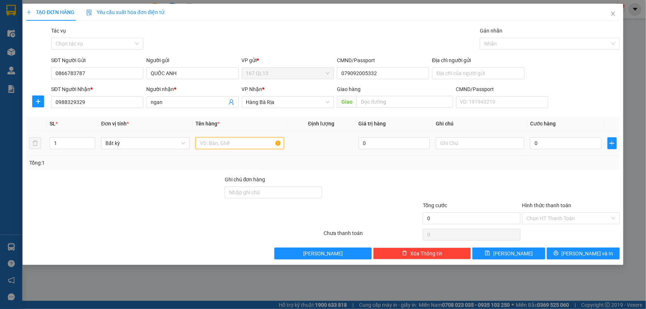
click at [233, 142] on input "text" at bounding box center [239, 143] width 88 height 12
type input "kien"
click at [532, 141] on input "0" at bounding box center [565, 143] width 71 height 12
type input "5"
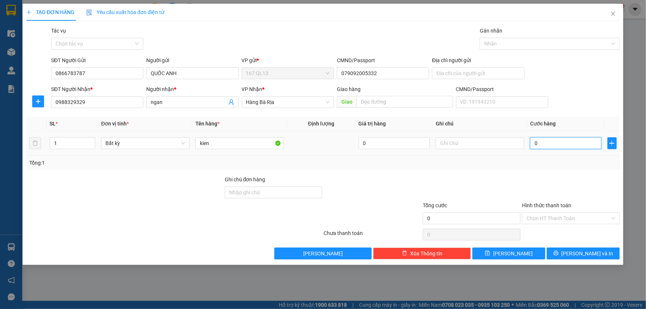
type input "5"
type input "50"
type input "50.000"
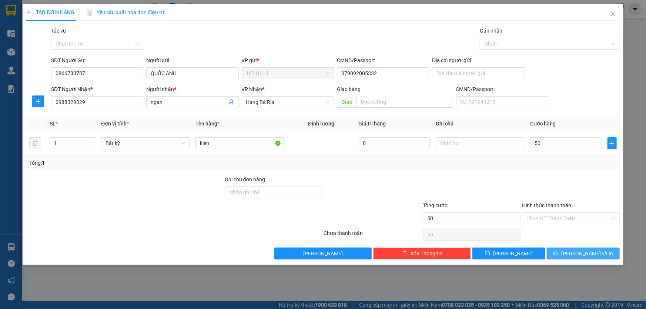
type input "50.000"
drag, startPoint x: 579, startPoint y: 254, endPoint x: 579, endPoint y: 248, distance: 6.0
click at [579, 249] on span "[PERSON_NAME] và In" at bounding box center [587, 253] width 52 height 8
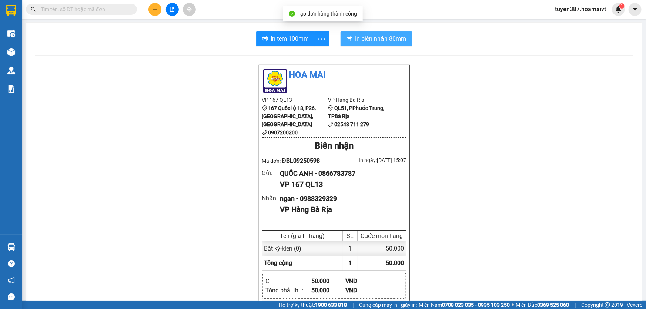
click at [364, 38] on span "In biên nhận 80mm" at bounding box center [380, 38] width 51 height 9
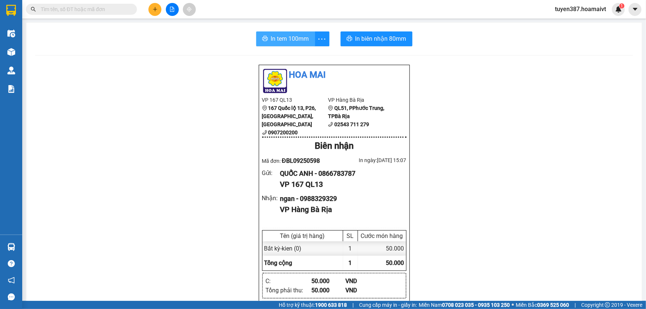
click at [286, 41] on span "In tem 100mm" at bounding box center [290, 38] width 38 height 9
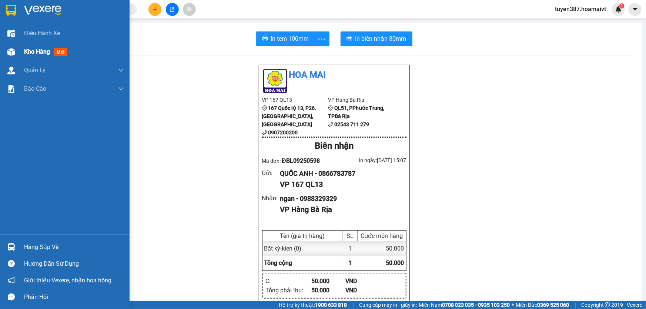
click at [64, 53] on span "mới" at bounding box center [61, 52] width 14 height 8
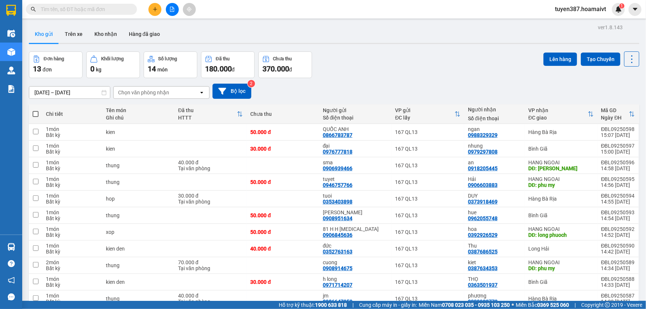
checkbox input "true"
click at [513, 309] on div "TIỆP" at bounding box center [494, 312] width 53 height 6
checkbox input "true"
click at [514, 276] on div "THỌ 0363501937" at bounding box center [494, 282] width 53 height 12
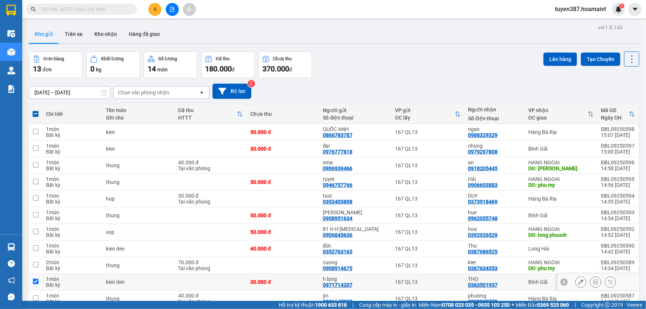
checkbox input "true"
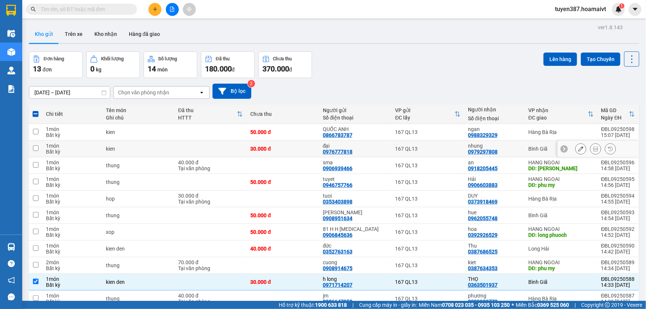
click at [511, 143] on div "nhung" at bounding box center [494, 146] width 53 height 6
checkbox input "true"
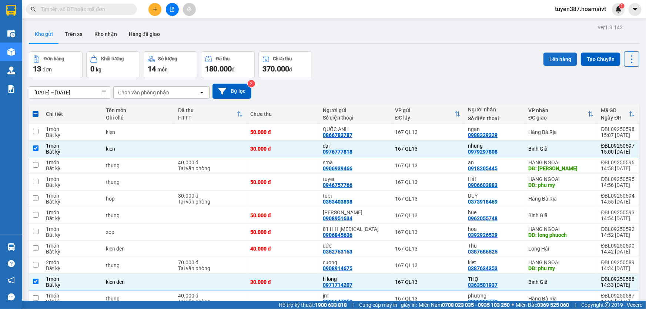
click at [556, 56] on button "Lên hàng" at bounding box center [560, 59] width 34 height 13
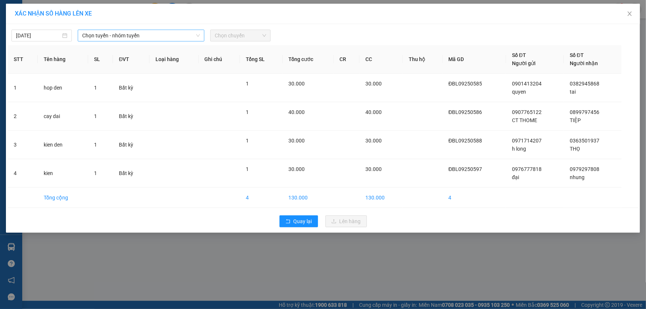
drag, startPoint x: 157, startPoint y: 34, endPoint x: 156, endPoint y: 39, distance: 4.9
click at [157, 34] on span "Chọn tuyến - nhóm tuyến" at bounding box center [141, 35] width 118 height 11
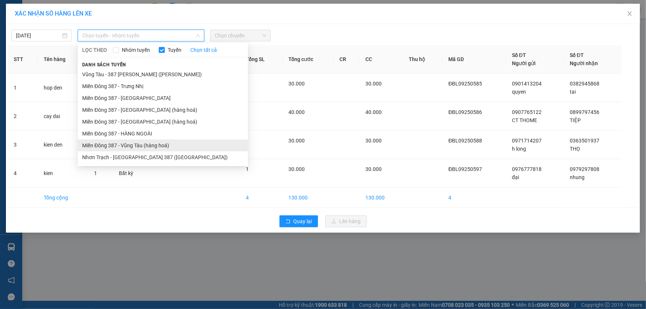
click at [148, 145] on li "Miền Đông 387 - Vũng Tàu (hàng hoá)" at bounding box center [163, 145] width 170 height 12
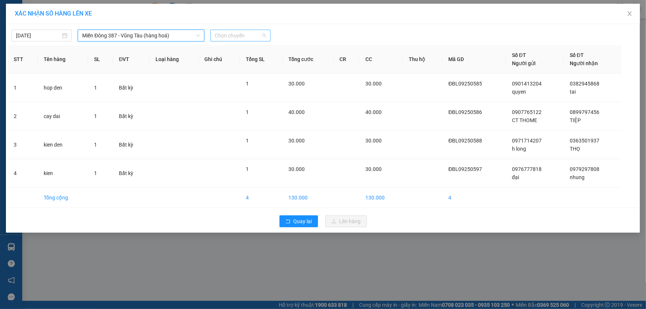
click at [240, 37] on span "Chọn chuyến" at bounding box center [240, 35] width 51 height 11
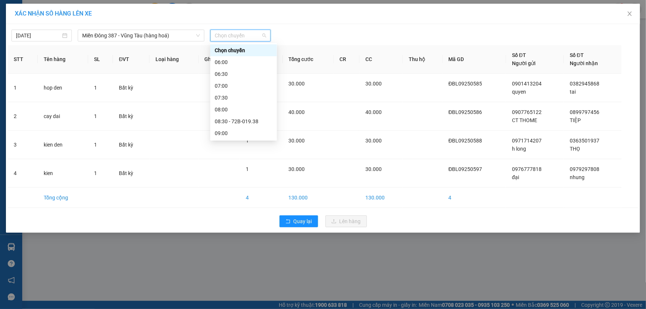
click at [229, 283] on div "15:30" at bounding box center [244, 287] width 58 height 8
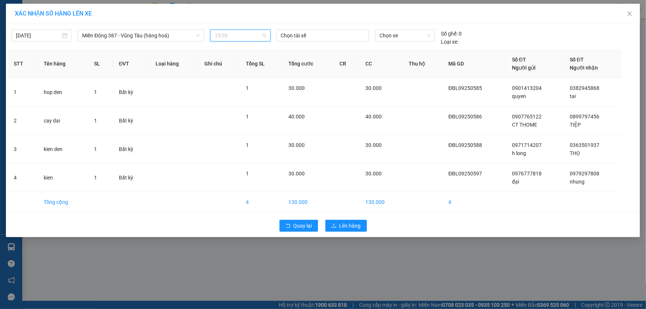
click at [238, 31] on span "15:30" at bounding box center [240, 35] width 51 height 11
drag, startPoint x: 232, startPoint y: 63, endPoint x: 259, endPoint y: 40, distance: 35.4
click at [232, 271] on div "15:00" at bounding box center [244, 275] width 58 height 8
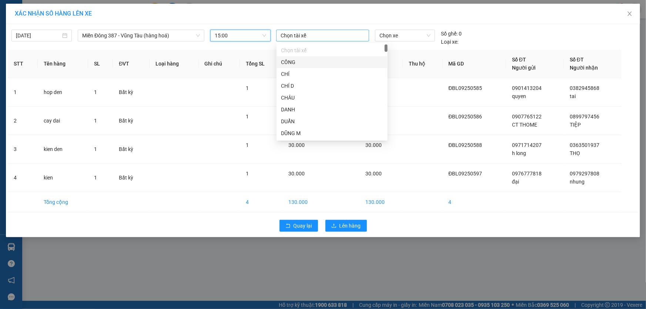
click at [309, 32] on div at bounding box center [322, 35] width 89 height 9
type input "tin"
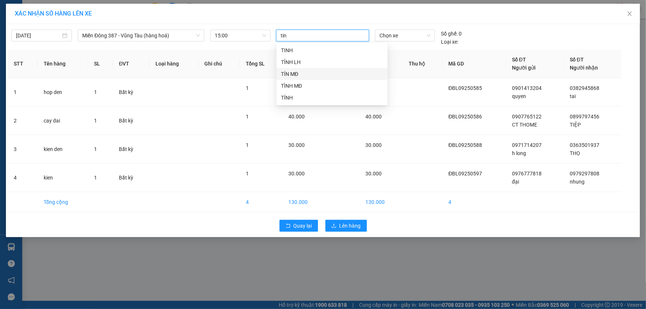
click at [297, 76] on div "TÍN MĐ" at bounding box center [332, 74] width 102 height 8
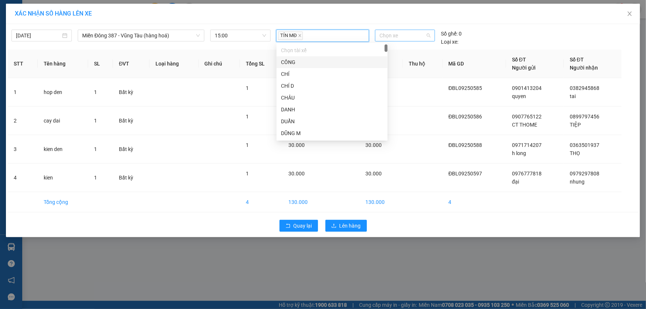
click at [406, 35] on span "Chọn xe" at bounding box center [404, 35] width 51 height 11
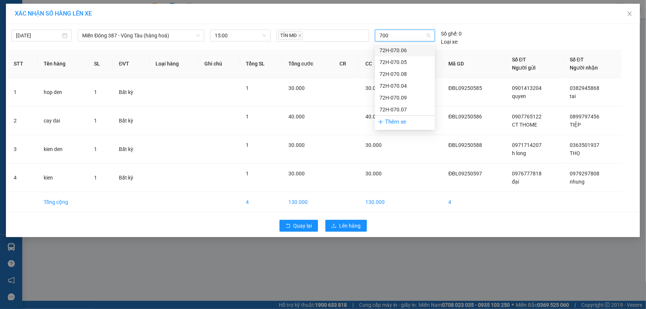
type input "7004"
click at [406, 51] on div "72H-070.04" at bounding box center [404, 50] width 51 height 8
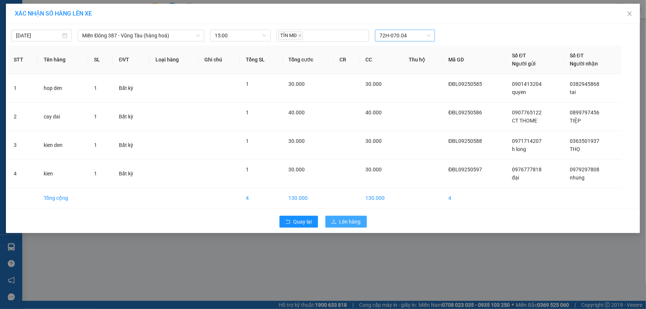
click at [345, 218] on span "Lên hàng" at bounding box center [349, 222] width 21 height 8
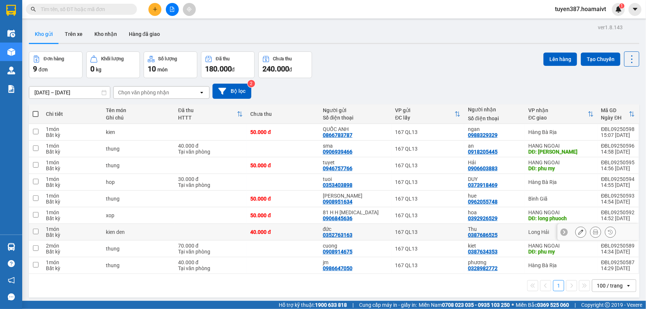
click at [505, 226] on div "Thu 0387686525" at bounding box center [494, 232] width 53 height 12
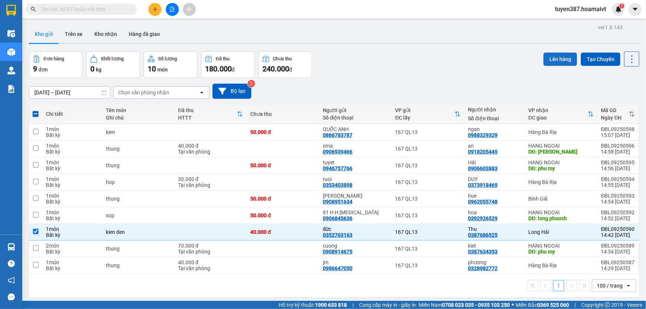
click at [558, 53] on button "Lên hàng" at bounding box center [560, 59] width 34 height 13
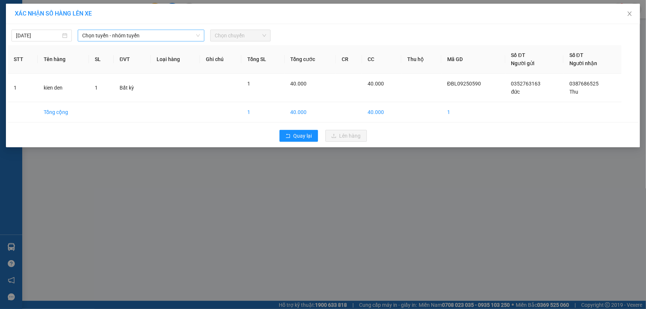
click at [135, 32] on span "Chọn tuyến - nhóm tuyến" at bounding box center [141, 35] width 118 height 11
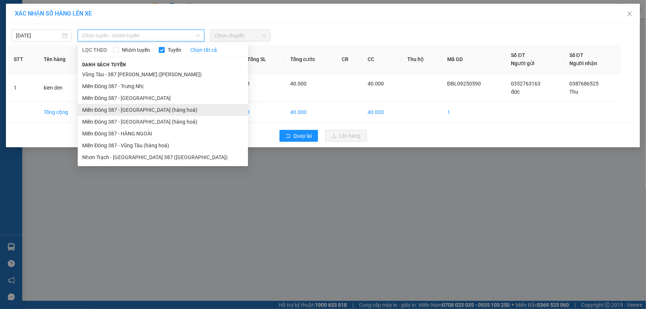
click at [146, 109] on li "Miền Đông 387 - [GEOGRAPHIC_DATA] (hàng hoá)" at bounding box center [163, 110] width 170 height 12
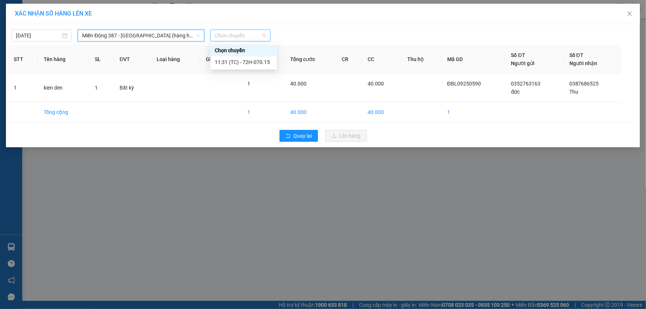
click at [244, 33] on span "Chọn chuyến" at bounding box center [240, 35] width 51 height 11
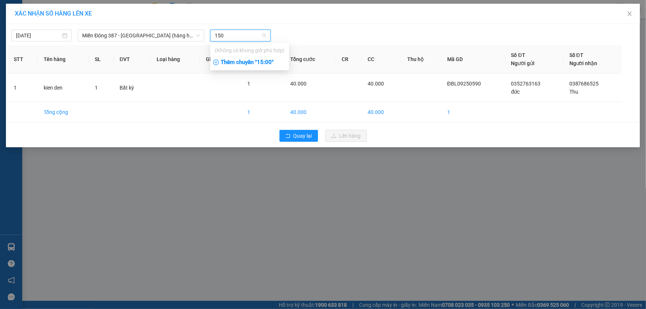
type input "150"
click at [234, 63] on div "Thêm chuyến " 15:00 "" at bounding box center [249, 62] width 79 height 13
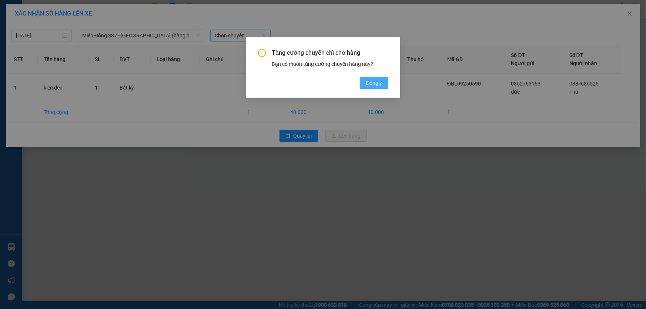
click at [375, 83] on span "Đồng ý" at bounding box center [374, 83] width 16 height 8
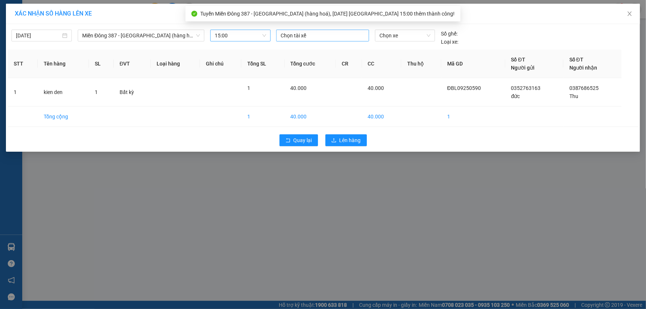
click at [319, 38] on div at bounding box center [322, 35] width 89 height 9
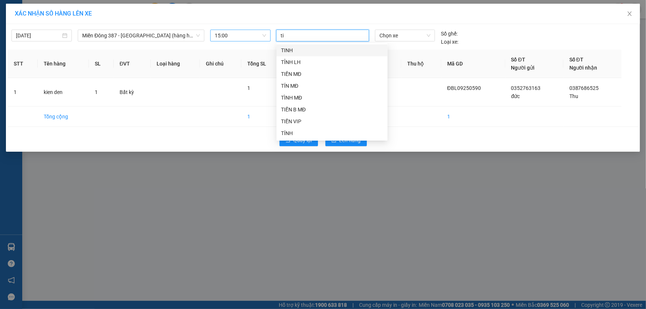
type input "tin"
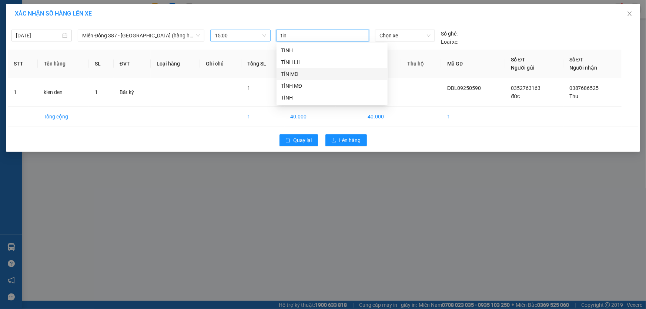
click at [293, 75] on div "TÍN MĐ" at bounding box center [332, 74] width 102 height 8
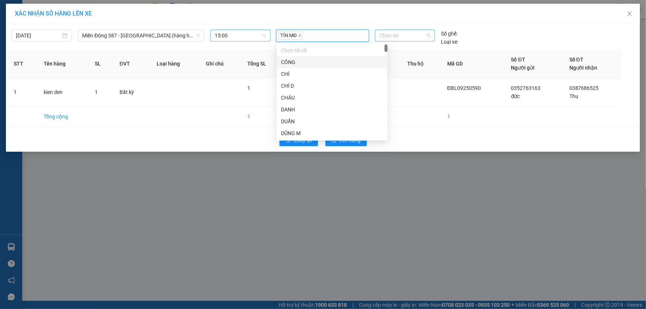
click at [420, 38] on span "Chọn xe" at bounding box center [404, 35] width 51 height 11
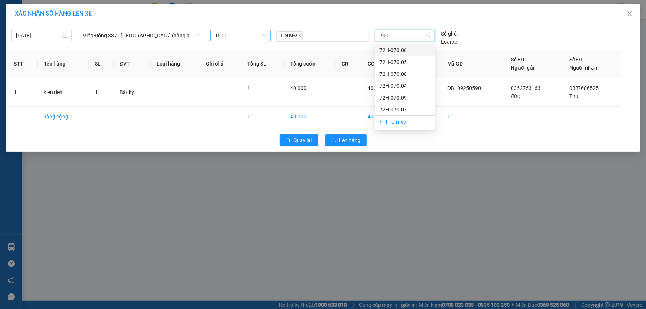
type input "7004"
click at [405, 48] on div "72H-070.04" at bounding box center [404, 50] width 51 height 8
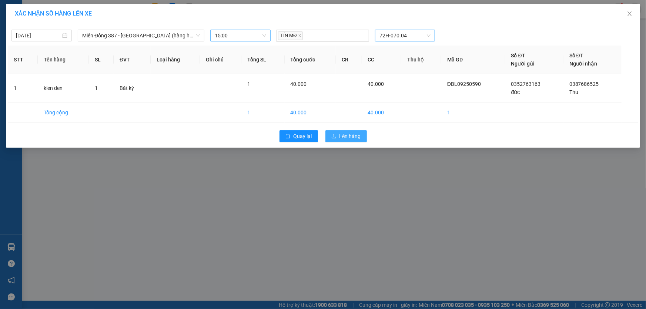
click at [346, 133] on span "Lên hàng" at bounding box center [349, 136] width 21 height 8
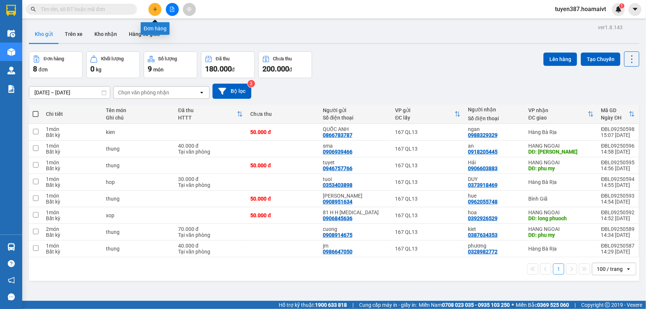
click at [155, 9] on icon "plus" at bounding box center [155, 9] width 4 height 0
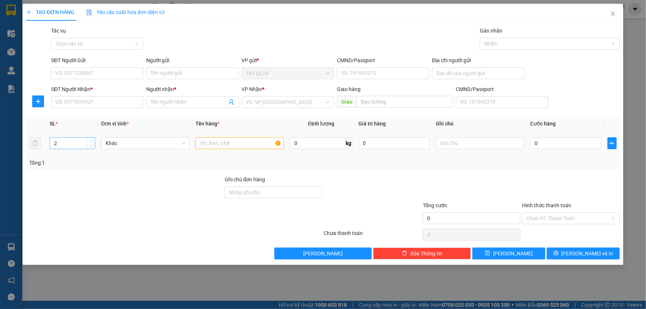
click at [90, 141] on icon "up" at bounding box center [91, 141] width 2 height 1
type input "5"
click at [90, 141] on icon "up" at bounding box center [91, 141] width 2 height 1
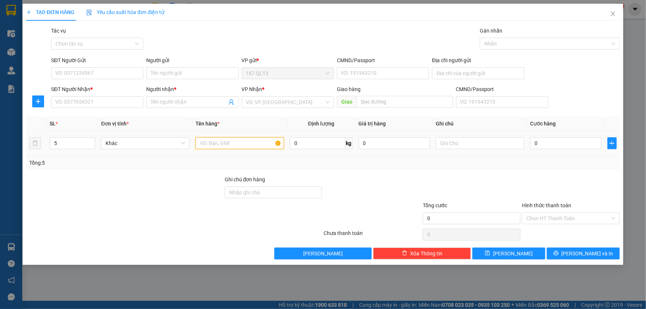
click at [217, 142] on input "text" at bounding box center [239, 143] width 88 height 12
type input "thung son"
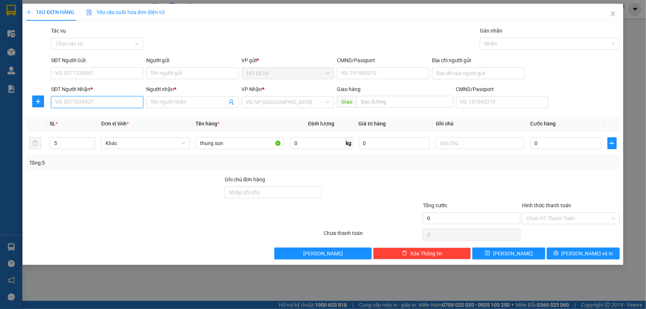
click at [118, 103] on input "SĐT Người Nhận *" at bounding box center [97, 102] width 92 height 12
click at [111, 105] on input "SĐT Người Nhận *" at bounding box center [97, 102] width 92 height 12
click at [93, 116] on div "0902778737 - Nha" at bounding box center [96, 117] width 83 height 8
type input "0902778737"
type input "Nha"
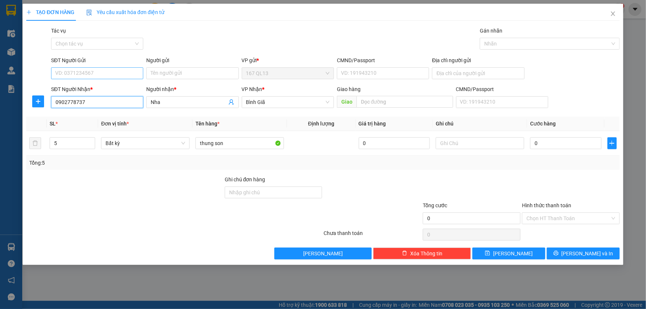
type input "0902778737"
click at [92, 71] on input "SĐT Người Gửi" at bounding box center [97, 73] width 92 height 12
click at [98, 89] on div "0968533161 - c ty van phat" at bounding box center [96, 88] width 83 height 8
type input "0968533161"
type input "c ty van phat"
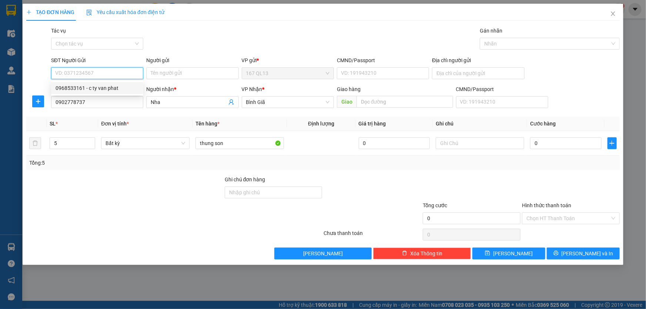
type input "036183011674"
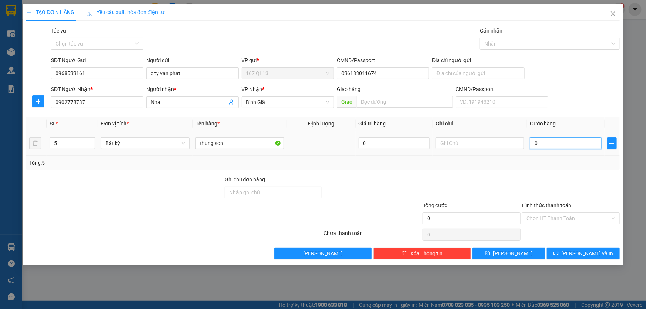
click at [533, 142] on input "0" at bounding box center [565, 143] width 71 height 12
type input "2"
type input "20"
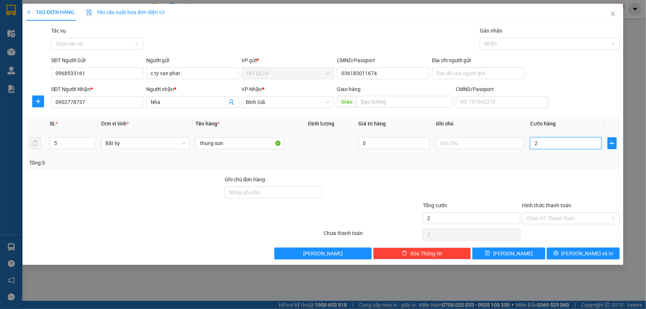
type input "20"
type input "200"
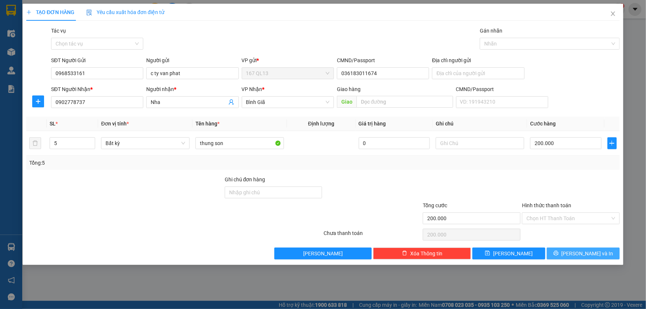
click at [588, 253] on span "[PERSON_NAME] và In" at bounding box center [587, 253] width 52 height 8
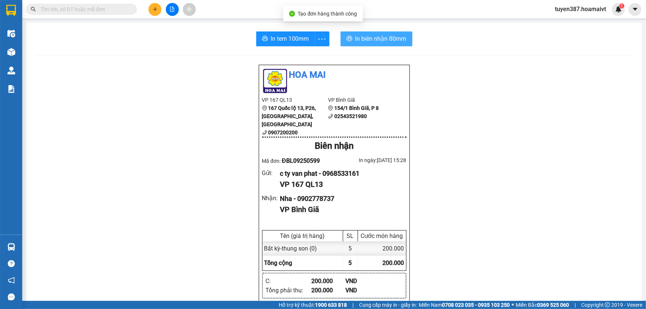
click at [373, 40] on span "In biên nhận 80mm" at bounding box center [380, 38] width 51 height 9
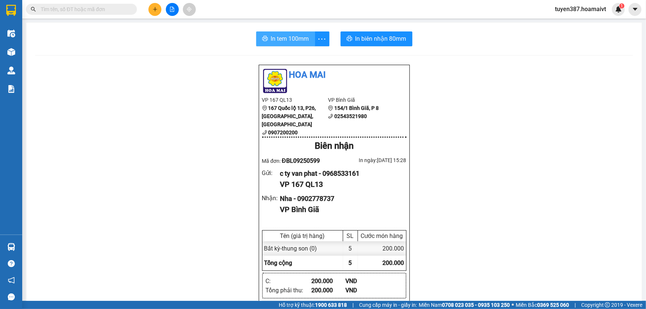
click at [279, 35] on span "In tem 100mm" at bounding box center [290, 38] width 38 height 9
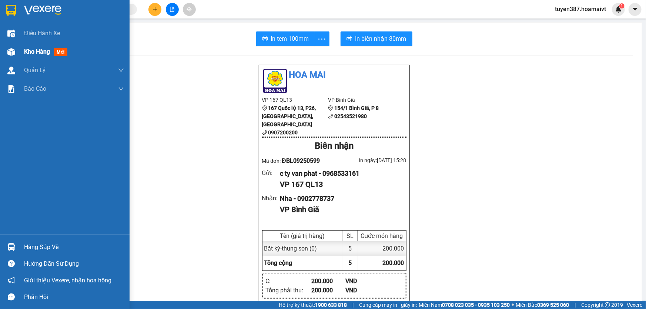
click at [61, 52] on span "mới" at bounding box center [61, 52] width 14 height 8
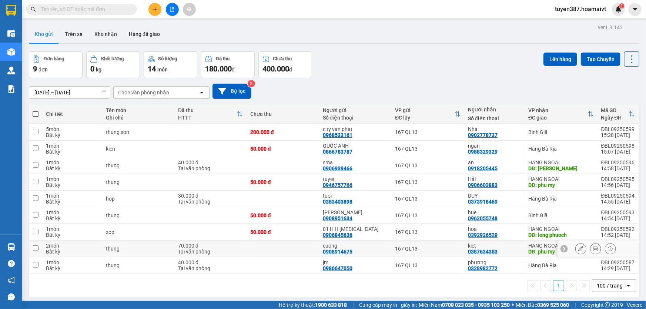
click at [515, 243] on div "kiet 0387634353" at bounding box center [494, 249] width 53 height 12
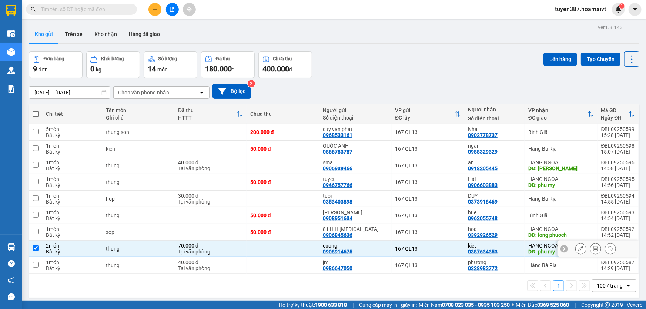
checkbox input "true"
drag, startPoint x: 515, startPoint y: 198, endPoint x: 515, endPoint y: 174, distance: 24.4
click at [515, 226] on div "hoa 0392926529" at bounding box center [494, 232] width 53 height 12
checkbox input "true"
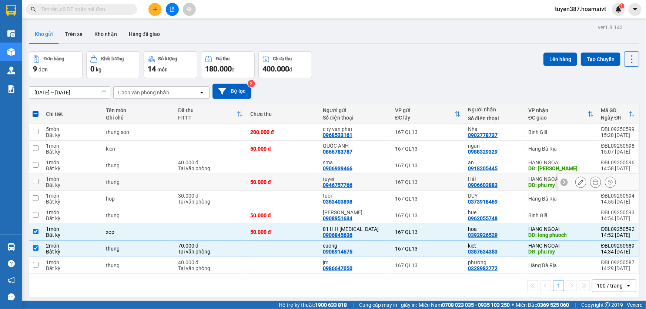
drag, startPoint x: 511, startPoint y: 148, endPoint x: 513, endPoint y: 135, distance: 13.4
click at [511, 176] on div "Hải 0906603883" at bounding box center [494, 182] width 53 height 12
checkbox input "true"
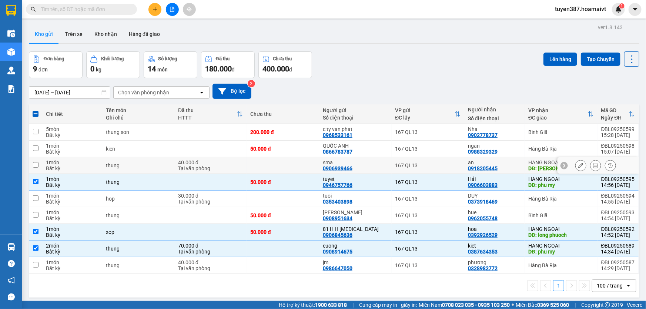
click at [513, 159] on div "an" at bounding box center [494, 162] width 53 height 6
checkbox input "true"
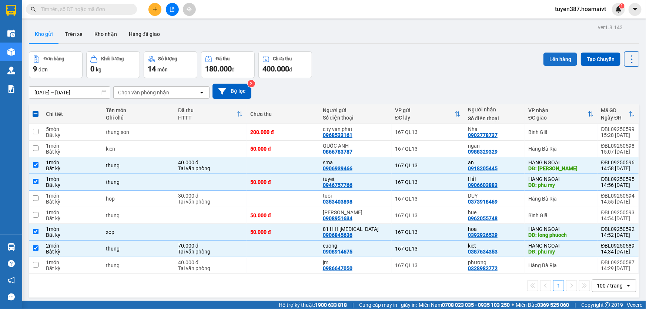
click at [554, 53] on button "Lên hàng" at bounding box center [560, 59] width 34 height 13
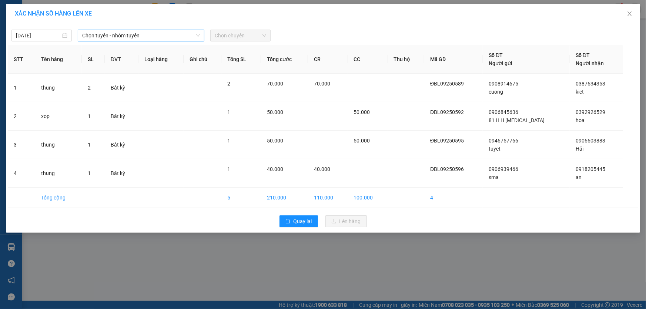
click at [130, 34] on span "Chọn tuyến - nhóm tuyến" at bounding box center [141, 35] width 118 height 11
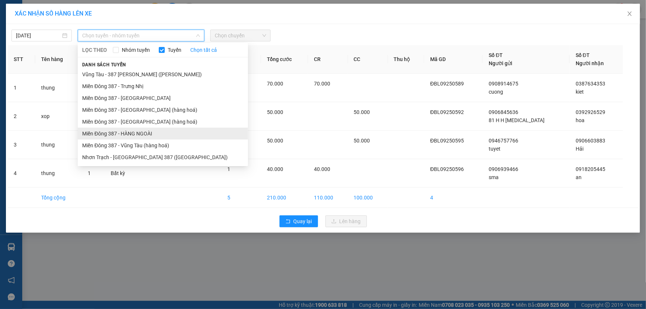
click at [151, 133] on li "Miền Đông 387 - HÀNG NGOÀI" at bounding box center [163, 134] width 170 height 12
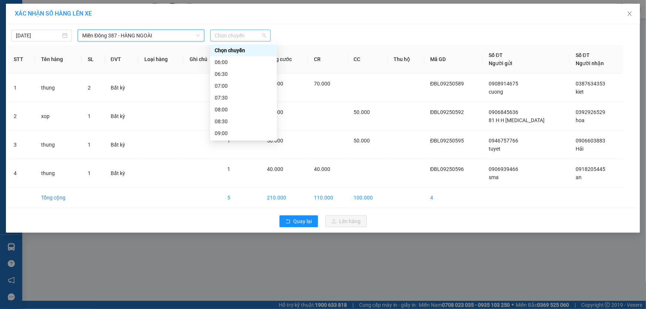
click at [244, 37] on span "Chọn chuyến" at bounding box center [240, 35] width 51 height 11
click at [240, 281] on div "15:30" at bounding box center [243, 287] width 67 height 12
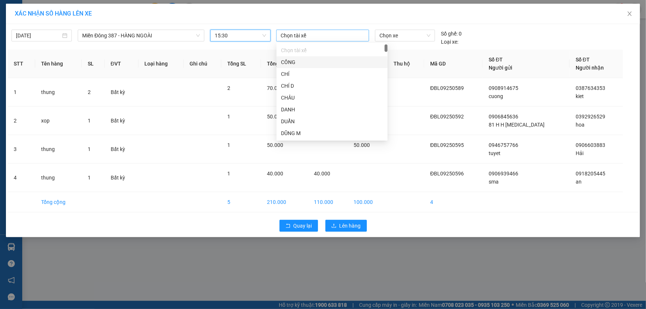
click at [311, 33] on div at bounding box center [322, 35] width 89 height 9
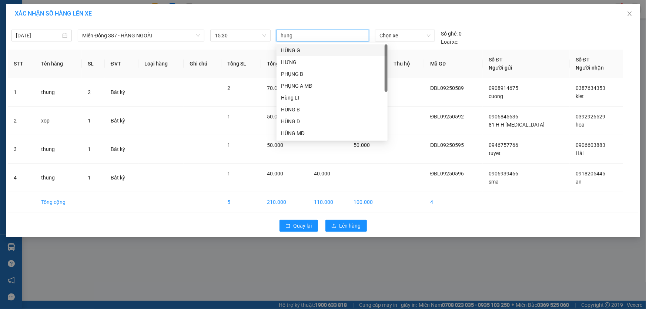
type input "hung b"
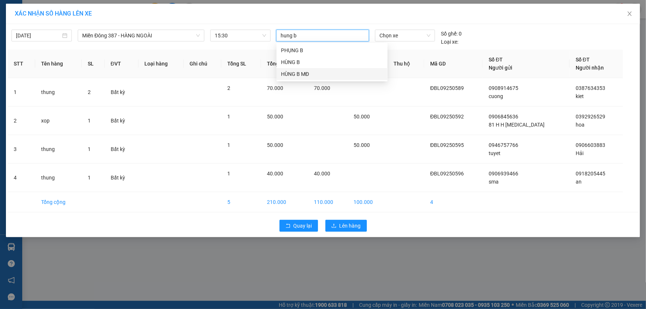
click at [296, 75] on div "HÙNG B MĐ" at bounding box center [332, 74] width 102 height 8
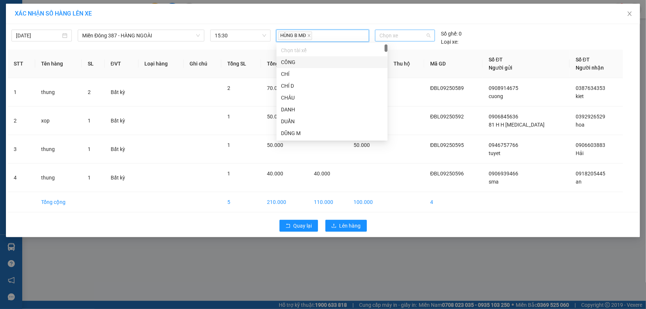
click at [410, 35] on span "Chọn xe" at bounding box center [404, 35] width 51 height 11
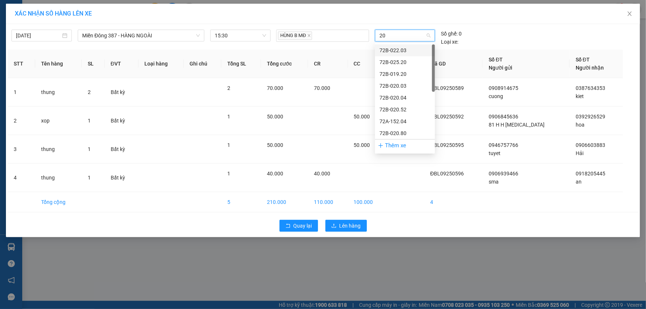
type input "203"
click at [398, 50] on div "72B-022.03" at bounding box center [404, 50] width 51 height 8
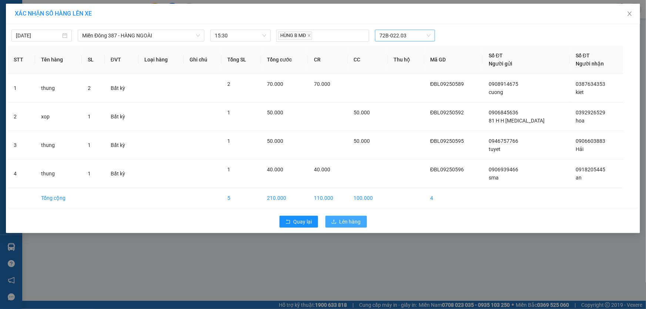
click at [349, 218] on span "Lên hàng" at bounding box center [349, 222] width 21 height 8
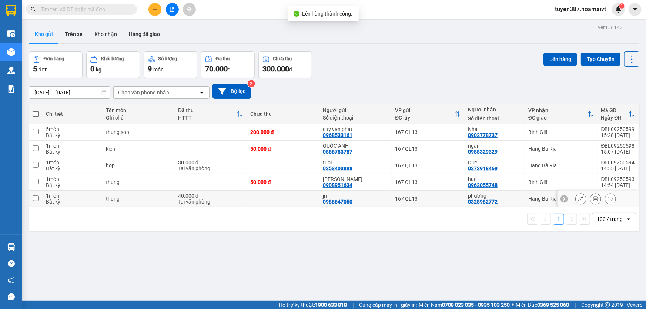
click at [520, 196] on td "phương 0328982772" at bounding box center [494, 199] width 60 height 17
checkbox input "true"
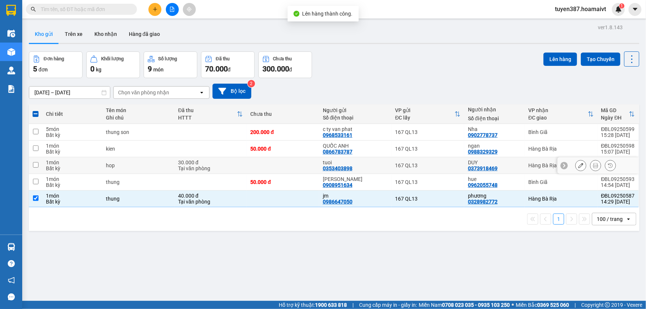
click at [519, 164] on td "DUY 0373918469" at bounding box center [494, 165] width 60 height 17
checkbox input "true"
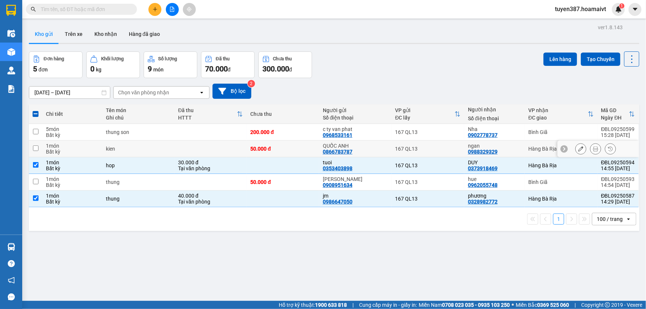
click at [521, 147] on td "ngan 0988329329" at bounding box center [494, 149] width 60 height 17
checkbox input "true"
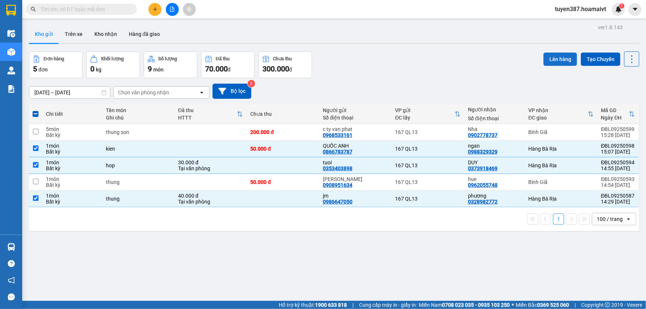
click at [556, 59] on button "Lên hàng" at bounding box center [560, 59] width 34 height 13
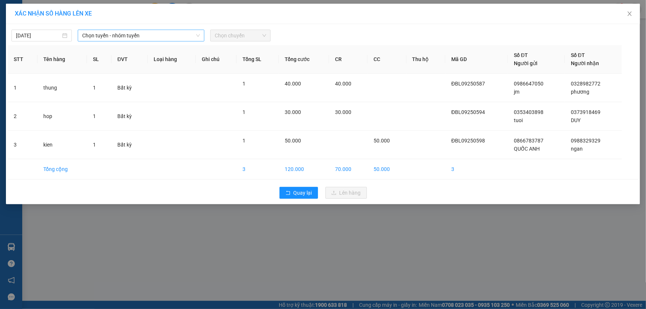
click at [112, 34] on span "Chọn tuyến - nhóm tuyến" at bounding box center [141, 35] width 118 height 11
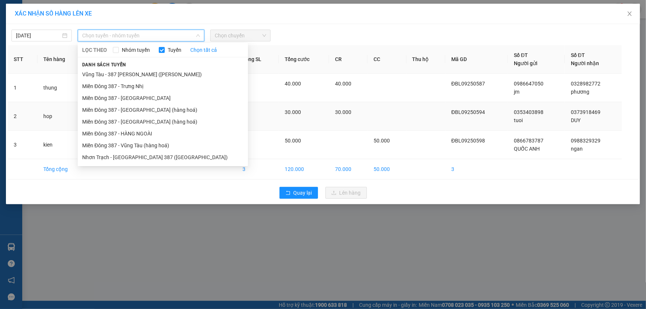
click at [152, 120] on li "Miền Đông 387 - [GEOGRAPHIC_DATA] (hàng hoá)" at bounding box center [163, 122] width 170 height 12
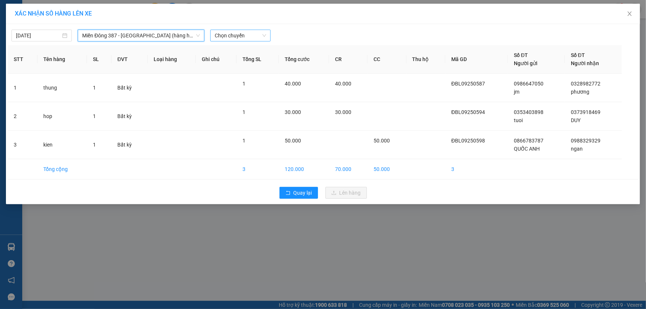
click at [244, 32] on span "Chọn chuyến" at bounding box center [240, 35] width 51 height 11
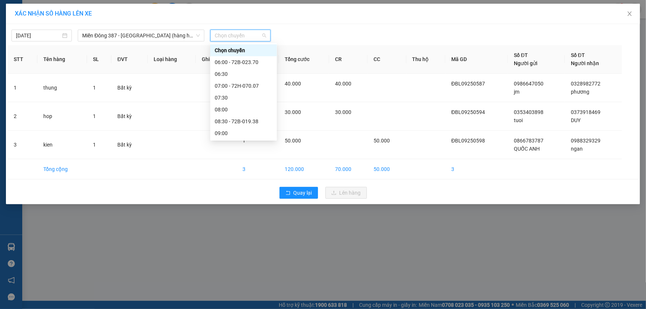
click at [228, 283] on div "15:30" at bounding box center [244, 287] width 58 height 8
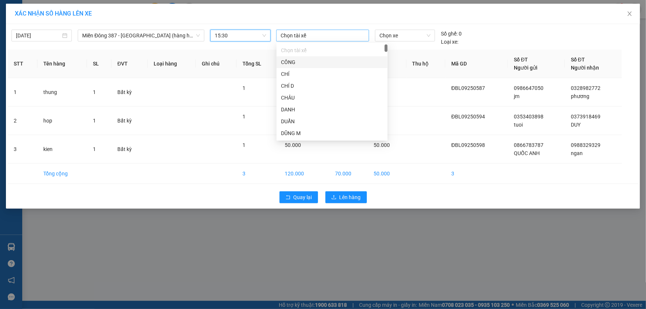
click at [303, 36] on div at bounding box center [322, 35] width 89 height 9
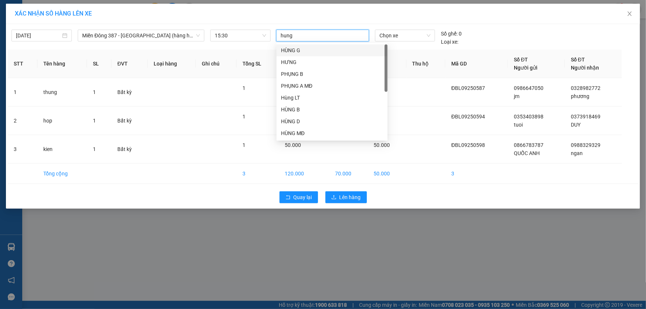
type input "hung b"
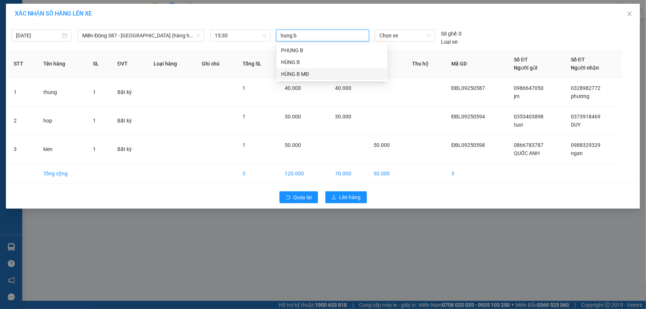
click at [293, 73] on div "HÙNG B MĐ" at bounding box center [332, 74] width 102 height 8
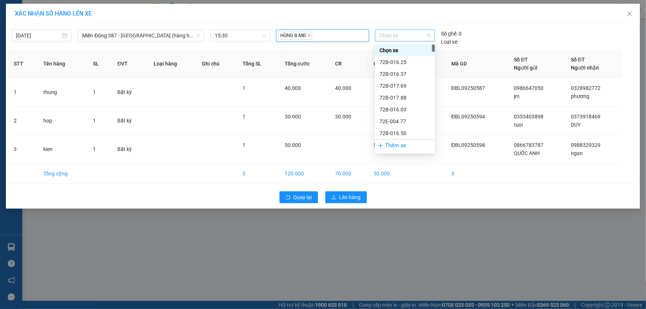
click at [414, 35] on span "Chọn xe" at bounding box center [404, 35] width 51 height 11
type input "20"
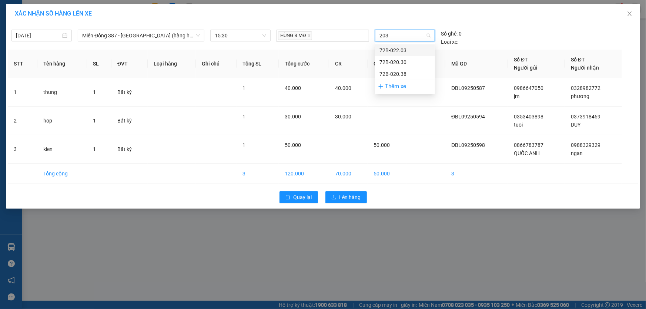
click at [403, 51] on div "72B-022.03" at bounding box center [404, 50] width 51 height 8
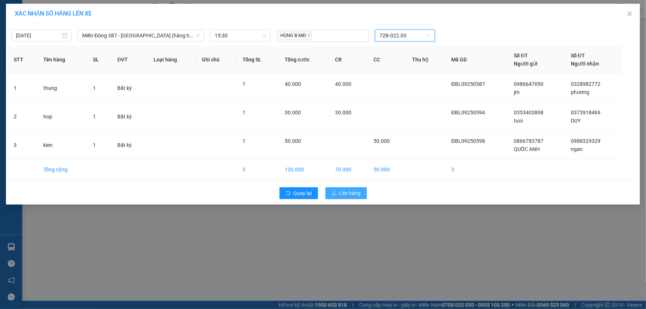
click at [347, 195] on span "Lên hàng" at bounding box center [349, 193] width 21 height 8
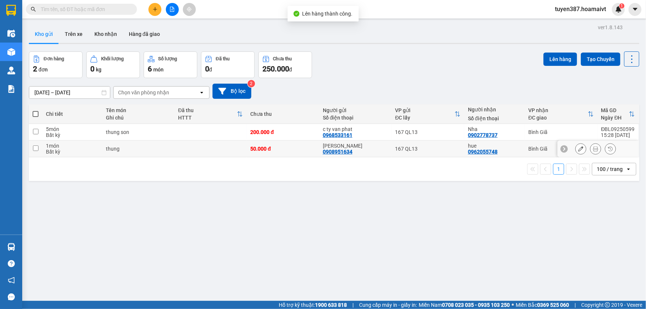
click at [502, 148] on div "hue" at bounding box center [494, 146] width 53 height 6
checkbox input "true"
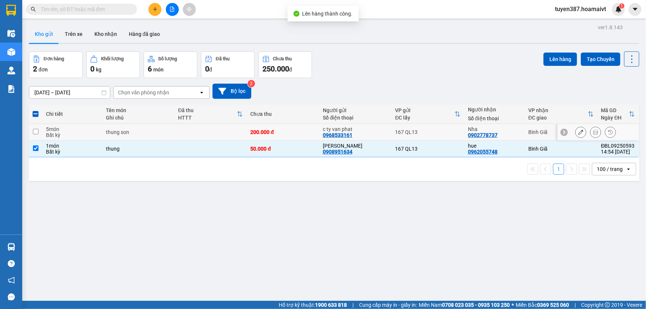
click at [512, 129] on div "Nha" at bounding box center [494, 129] width 53 height 6
checkbox input "true"
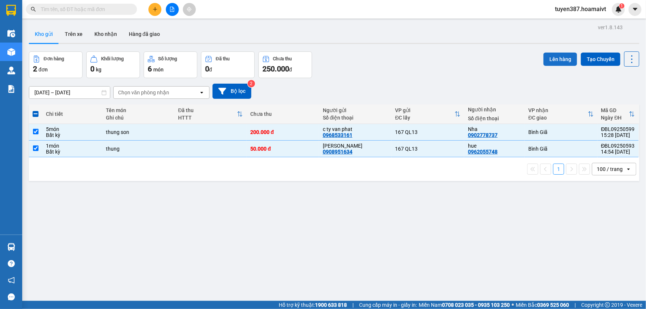
click at [550, 55] on button "Lên hàng" at bounding box center [560, 59] width 34 height 13
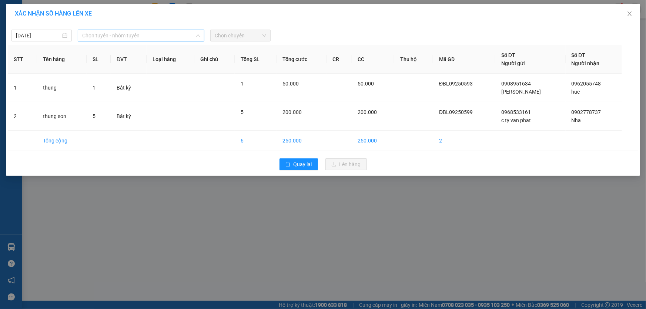
click at [118, 33] on span "Chọn tuyến - nhóm tuyến" at bounding box center [141, 35] width 118 height 11
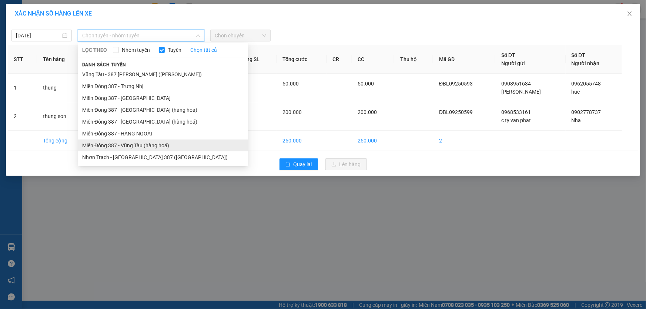
click at [123, 142] on li "Miền Đông 387 - Vũng Tàu (hàng hoá)" at bounding box center [163, 145] width 170 height 12
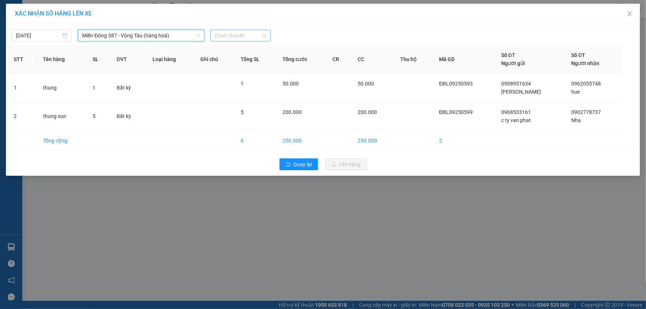
click at [244, 34] on span "Chọn chuyến" at bounding box center [240, 35] width 51 height 11
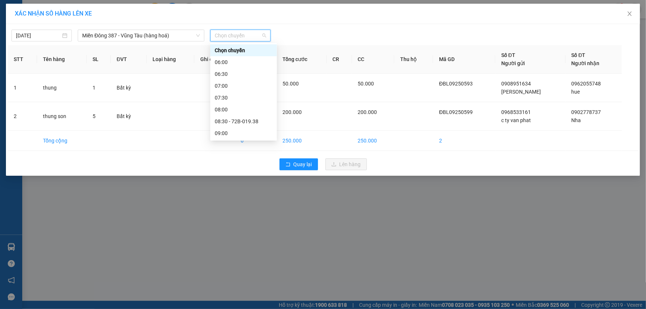
click at [228, 283] on div "15:30" at bounding box center [244, 287] width 58 height 8
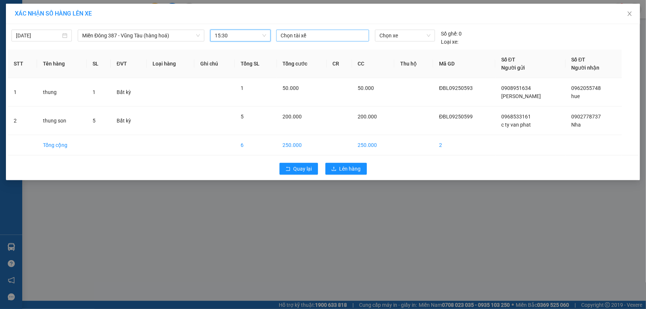
click at [320, 34] on div at bounding box center [322, 35] width 89 height 9
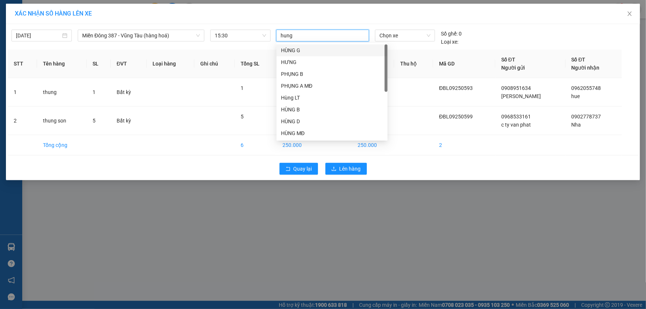
type input "hung b"
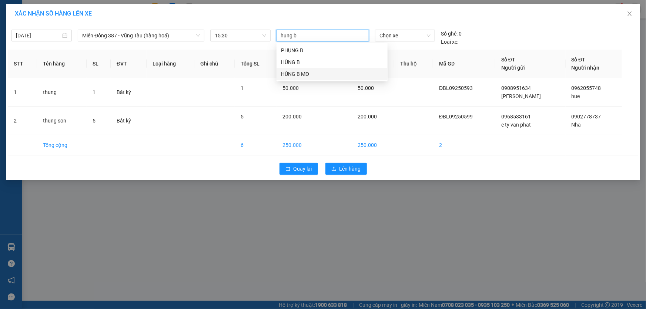
click at [299, 73] on div "HÙNG B MĐ" at bounding box center [332, 74] width 102 height 8
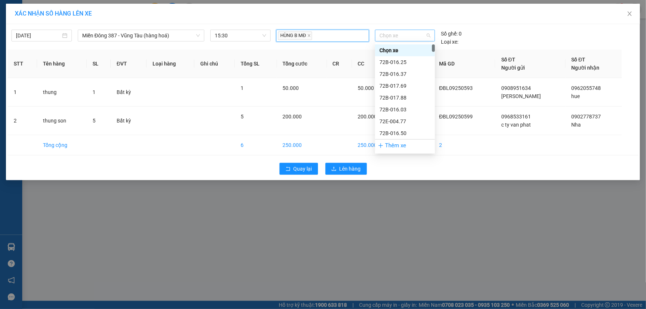
click at [415, 37] on span "Chọn xe" at bounding box center [404, 35] width 51 height 11
type input "203"
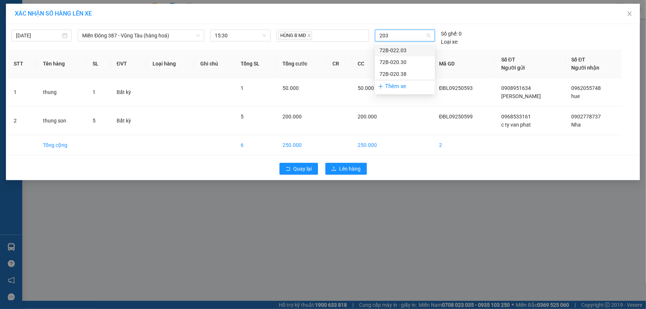
click at [404, 48] on div "72B-022.03" at bounding box center [404, 50] width 51 height 8
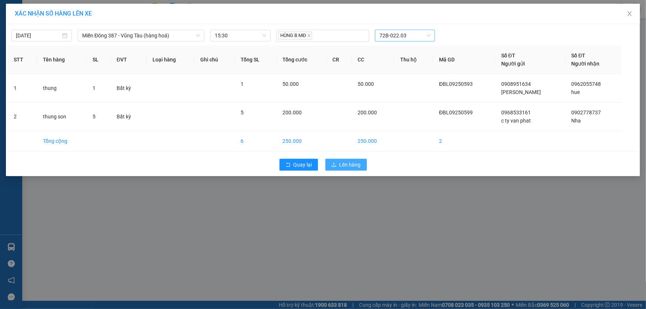
click at [339, 162] on span "Lên hàng" at bounding box center [349, 165] width 21 height 8
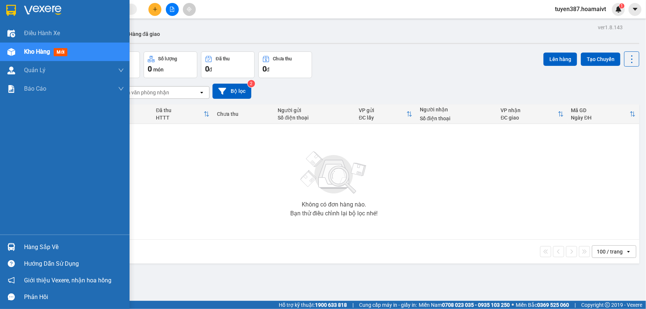
click at [61, 53] on span "mới" at bounding box center [61, 52] width 14 height 8
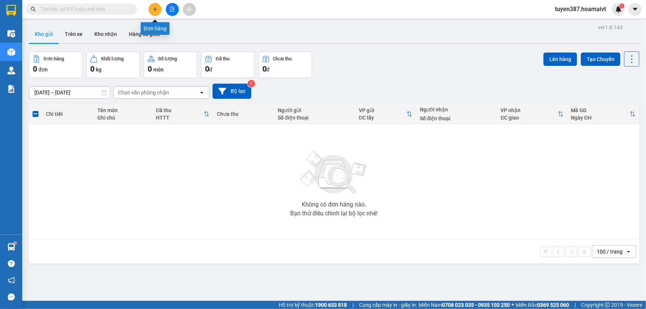
click at [150, 7] on button at bounding box center [154, 9] width 13 height 13
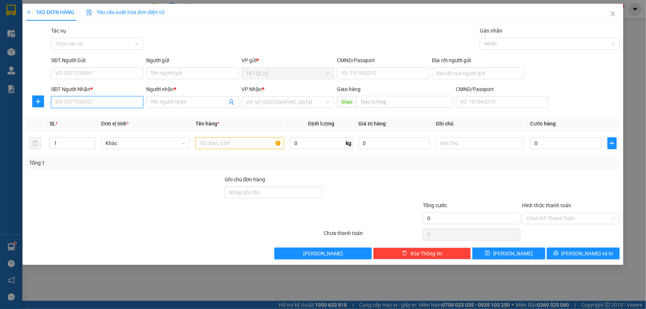
click at [98, 102] on input "SĐT Người Nhận *" at bounding box center [97, 102] width 92 height 12
type input "0366677055"
click at [202, 101] on input "Người nhận *" at bounding box center [189, 102] width 76 height 8
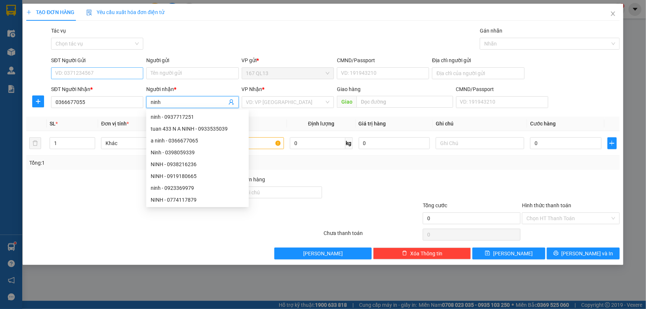
type input "ninh"
click at [112, 73] on input "SĐT Người Gửi" at bounding box center [97, 73] width 92 height 12
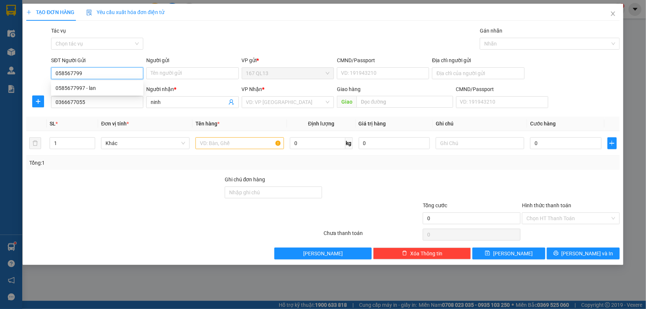
type input "0585677997"
click at [79, 87] on div "0585677997 - lan" at bounding box center [96, 88] width 83 height 8
type input "lan"
type input "0585677997"
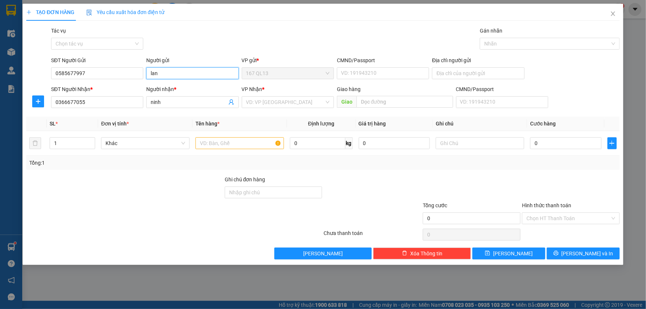
click at [200, 70] on input "lan" at bounding box center [192, 73] width 92 height 12
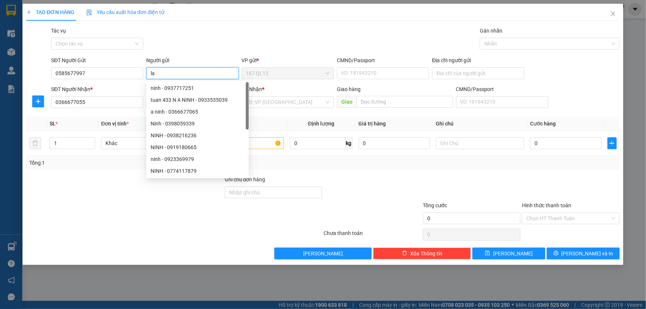
type input "l"
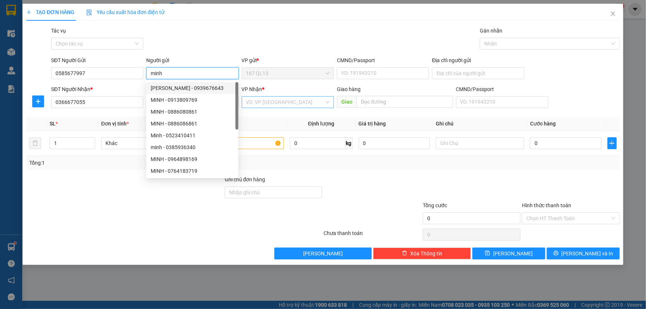
type input "minh"
click at [272, 104] on input "search" at bounding box center [285, 102] width 78 height 11
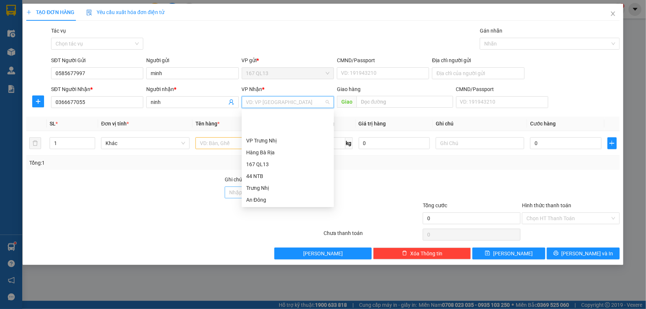
drag, startPoint x: 263, startPoint y: 202, endPoint x: 261, endPoint y: 190, distance: 12.0
click at [263, 231] on div "Long Hải" at bounding box center [287, 235] width 83 height 8
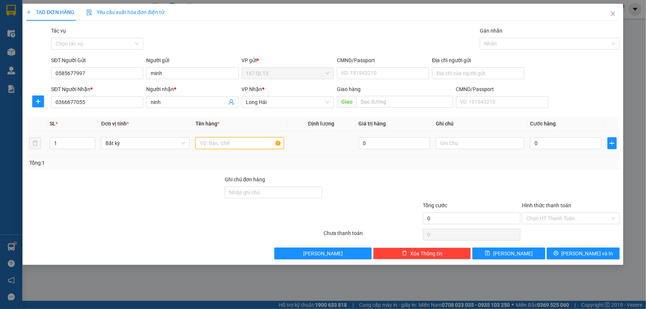
click at [221, 145] on input "text" at bounding box center [239, 143] width 88 height 12
type input "hop"
click at [533, 139] on input "0" at bounding box center [565, 143] width 71 height 12
type input "3"
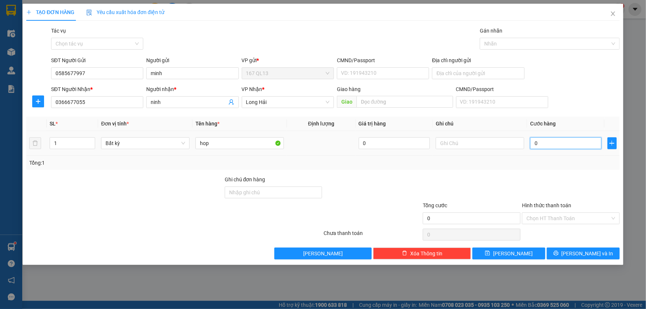
type input "3"
type input "30"
type input "30.000"
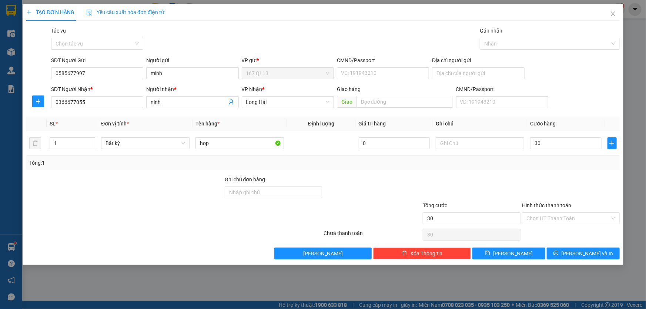
type input "30.000"
click at [542, 203] on label "Hình thức thanh toán" at bounding box center [546, 205] width 49 height 6
click at [542, 213] on input "Hình thức thanh toán" at bounding box center [568, 218] width 84 height 11
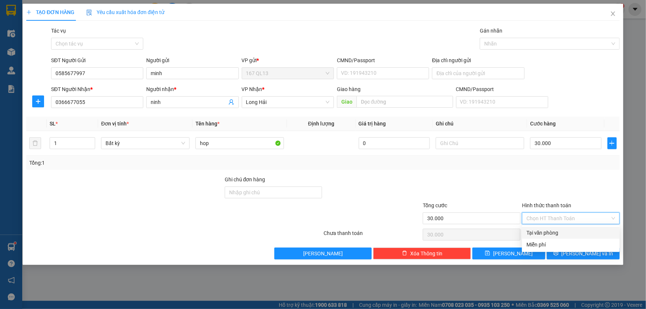
click at [548, 231] on div "Tại văn phòng" at bounding box center [570, 233] width 89 height 8
type input "0"
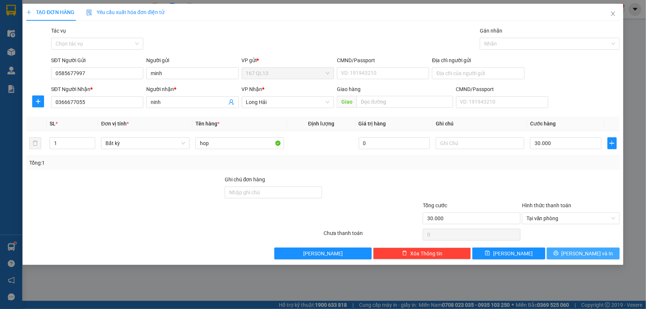
click at [579, 253] on span "[PERSON_NAME] và In" at bounding box center [587, 253] width 52 height 8
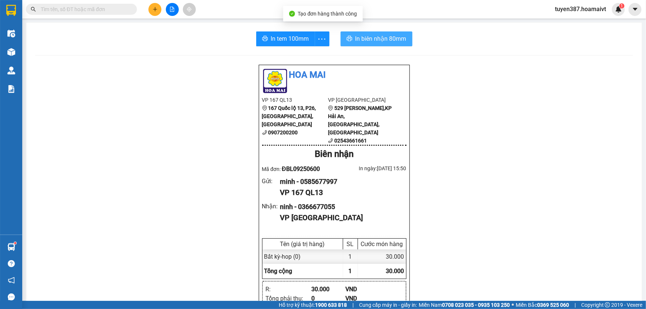
click at [366, 38] on span "In biên nhận 80mm" at bounding box center [380, 38] width 51 height 9
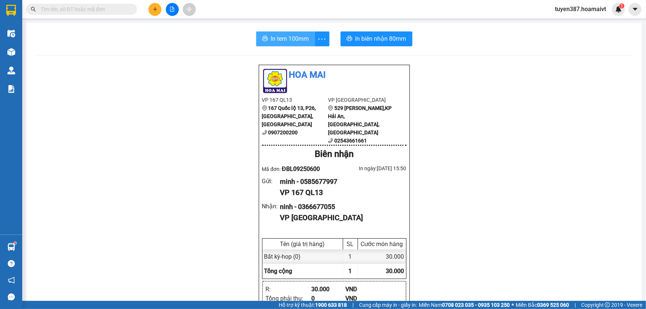
click at [292, 43] on span "In tem 100mm" at bounding box center [290, 38] width 38 height 9
click at [153, 7] on icon "plus" at bounding box center [154, 9] width 5 height 5
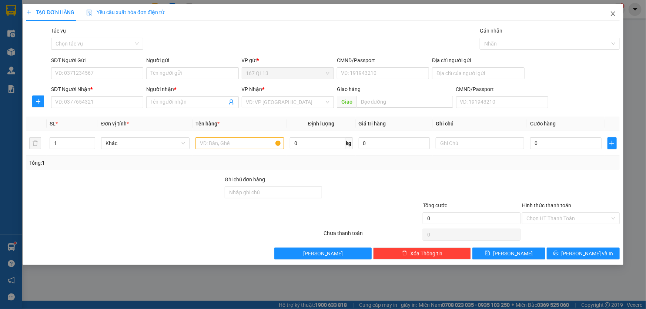
click at [616, 13] on span "Close" at bounding box center [612, 14] width 21 height 21
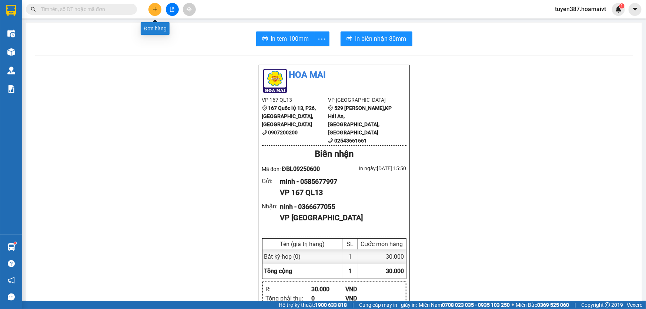
click at [154, 7] on icon "plus" at bounding box center [154, 9] width 5 height 5
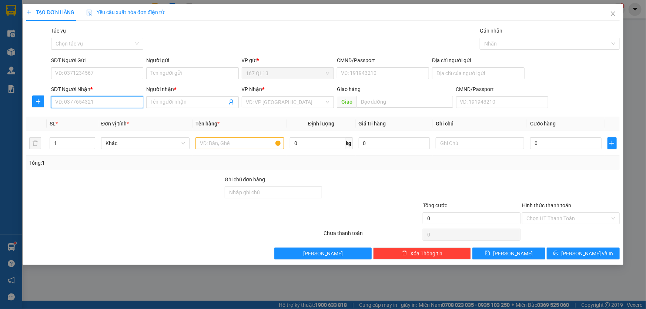
click at [110, 103] on input "SĐT Người Nhận *" at bounding box center [97, 102] width 92 height 12
type input "0792359492"
click at [78, 116] on div "0792359492 - do" at bounding box center [96, 117] width 83 height 8
type input "do"
type input "0792359492"
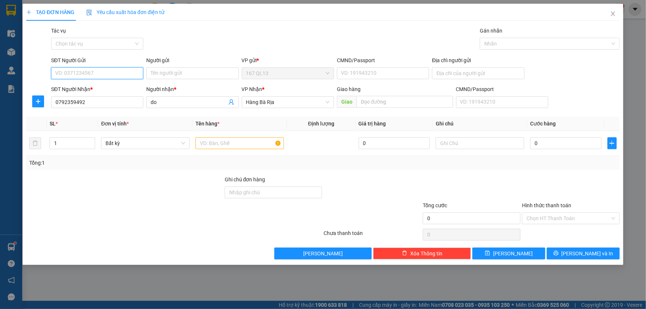
click at [93, 71] on input "SĐT Người Gửi" at bounding box center [97, 73] width 92 height 12
click at [74, 88] on div "0359830594 - ti" at bounding box center [96, 88] width 83 height 8
type input "0359830594"
type input "ti"
type input "051099008055"
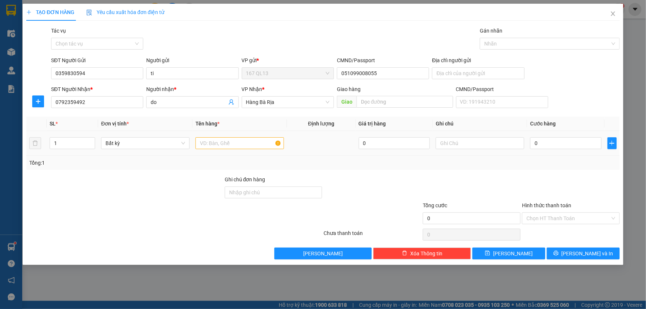
click at [240, 136] on div at bounding box center [239, 143] width 88 height 15
drag, startPoint x: 240, startPoint y: 138, endPoint x: 239, endPoint y: 145, distance: 6.6
click at [240, 141] on div at bounding box center [239, 143] width 88 height 15
click at [239, 145] on input "text" at bounding box center [239, 143] width 88 height 12
type input "hop xop"
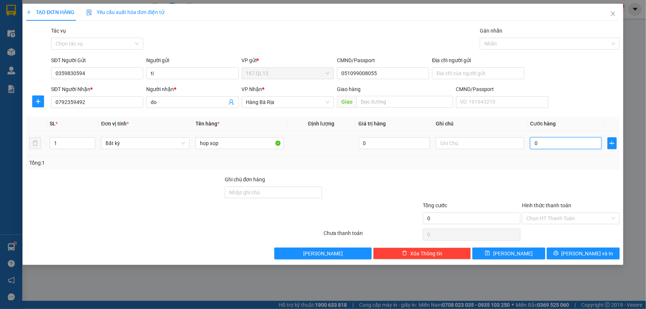
click at [531, 143] on input "0" at bounding box center [565, 143] width 71 height 12
click at [581, 253] on span "[PERSON_NAME] và In" at bounding box center [587, 253] width 52 height 8
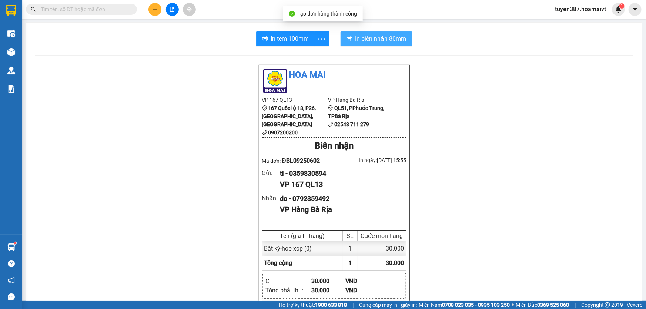
click at [370, 35] on span "In biên nhận 80mm" at bounding box center [380, 38] width 51 height 9
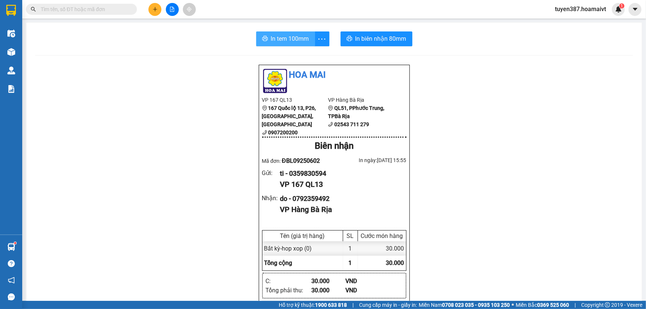
click at [288, 39] on span "In tem 100mm" at bounding box center [290, 38] width 38 height 9
click at [154, 10] on icon "plus" at bounding box center [154, 9] width 5 height 5
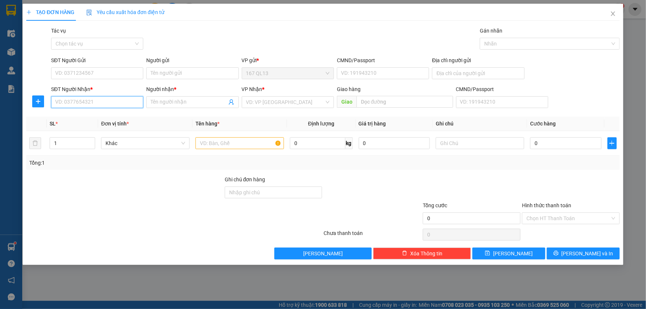
click at [97, 100] on input "SĐT Người Nhận *" at bounding box center [97, 102] width 92 height 12
type input "0919199960"
click at [63, 117] on div "0919199960 - vân" at bounding box center [96, 117] width 83 height 8
type input "vân"
type input "0919199960"
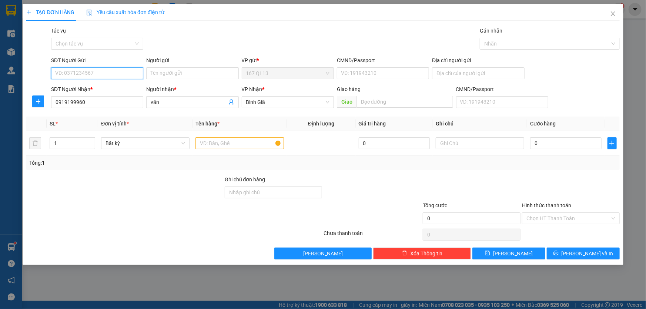
click at [90, 70] on input "SĐT Người Gửi" at bounding box center [97, 73] width 92 height 12
click at [95, 101] on div "0903113154 - minh" at bounding box center [96, 100] width 83 height 8
type input "0903113154"
type input "minh"
click at [211, 148] on input "text" at bounding box center [239, 143] width 88 height 12
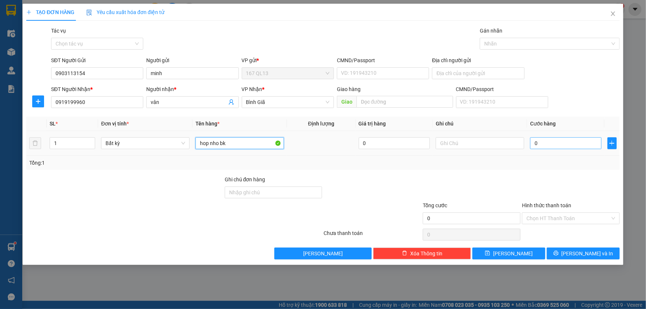
type input "hop nho bk"
click at [531, 142] on input "0" at bounding box center [565, 143] width 71 height 12
type input "3"
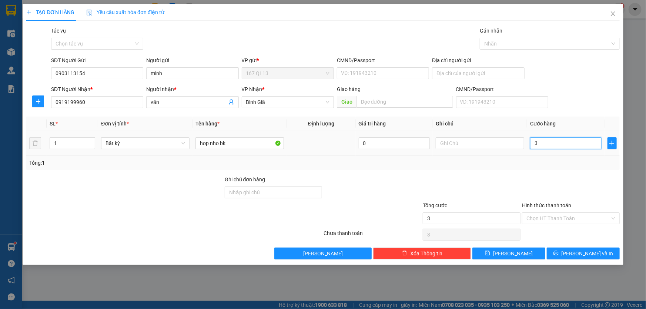
type input "30"
click at [581, 255] on span "[PERSON_NAME] và In" at bounding box center [587, 253] width 52 height 8
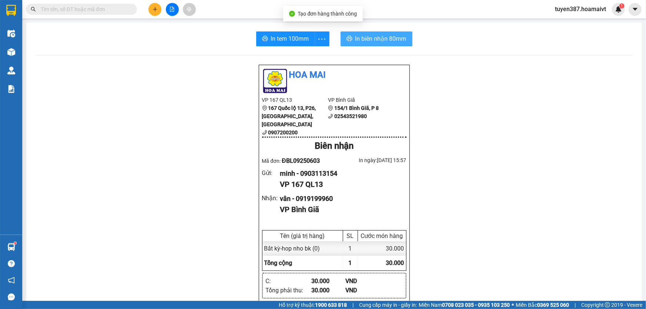
click at [366, 36] on span "In biên nhận 80mm" at bounding box center [380, 38] width 51 height 9
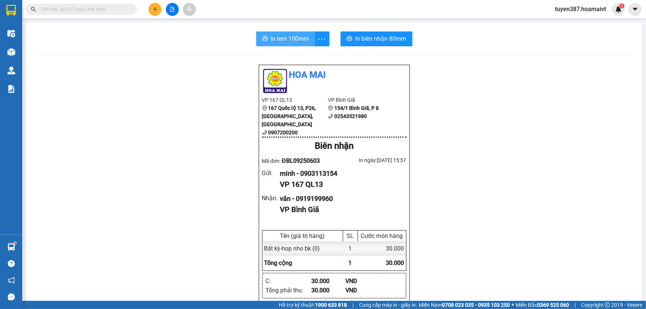
click at [291, 35] on span "In tem 100mm" at bounding box center [290, 38] width 38 height 9
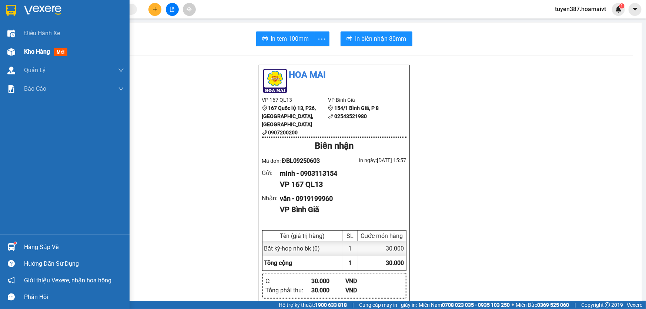
click at [58, 51] on span "mới" at bounding box center [61, 52] width 14 height 8
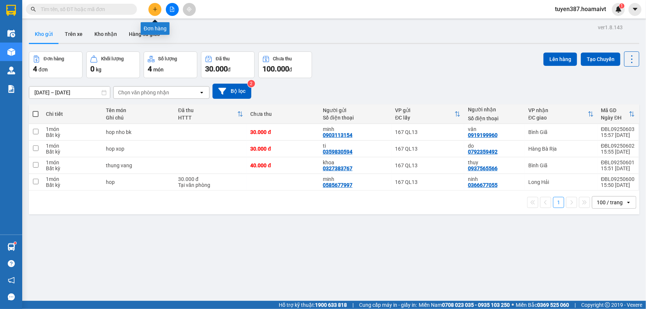
click at [153, 11] on icon "plus" at bounding box center [154, 9] width 5 height 5
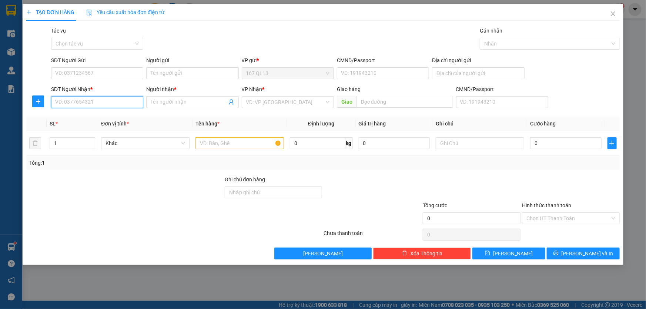
click at [92, 100] on input "SĐT Người Nhận *" at bounding box center [97, 102] width 92 height 12
click at [99, 74] on input "SĐT Người Gửi" at bounding box center [97, 73] width 92 height 12
type input "0966514728"
click at [164, 74] on input "Người gửi" at bounding box center [192, 73] width 92 height 12
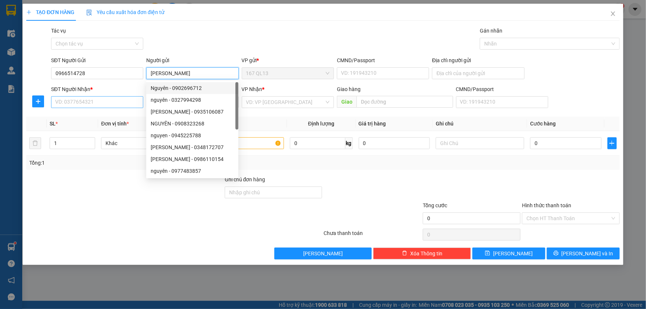
type input "[PERSON_NAME]"
click at [105, 104] on input "SĐT Người Nhận *" at bounding box center [97, 102] width 92 height 12
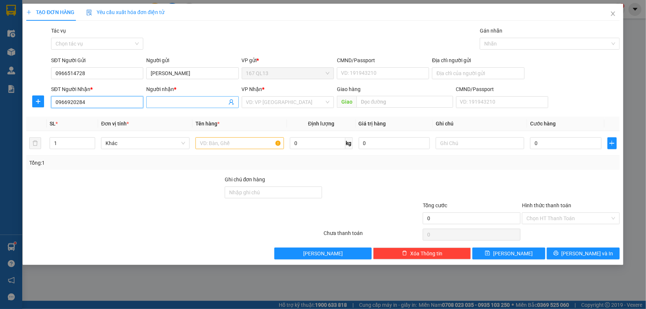
type input "0966920284"
click at [205, 104] on input "Người nhận *" at bounding box center [189, 102] width 76 height 8
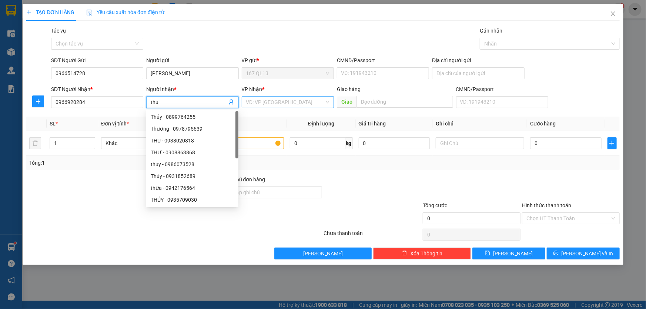
type input "thu"
click at [276, 102] on input "search" at bounding box center [285, 102] width 78 height 11
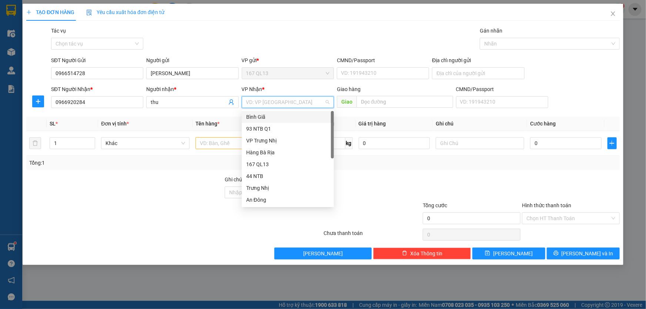
click at [267, 118] on div "Bình Giã" at bounding box center [287, 117] width 83 height 8
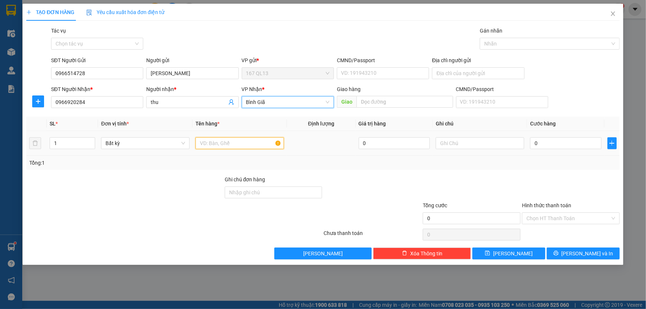
click at [224, 147] on input "text" at bounding box center [239, 143] width 88 height 12
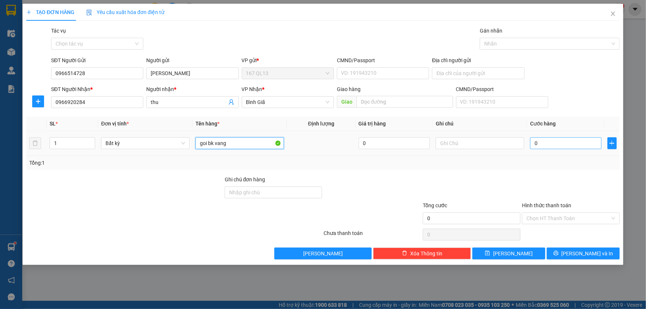
type input "goi bk vang"
click at [531, 145] on input "0" at bounding box center [565, 143] width 71 height 12
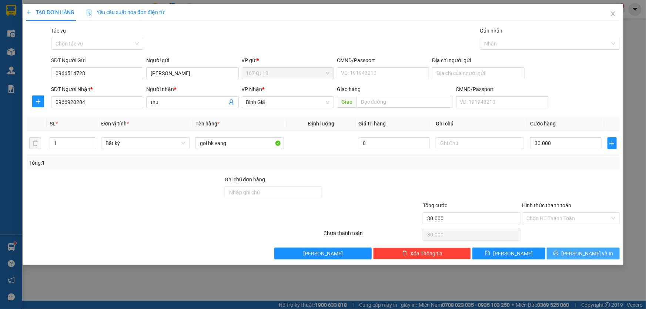
click at [589, 254] on span "[PERSON_NAME] và In" at bounding box center [587, 253] width 52 height 8
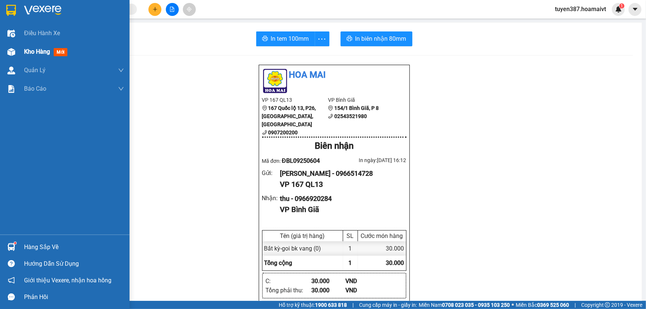
click at [60, 51] on span "mới" at bounding box center [61, 52] width 14 height 8
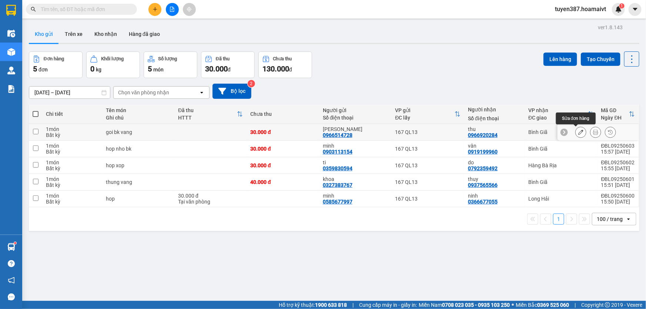
click at [578, 133] on icon at bounding box center [580, 131] width 5 height 5
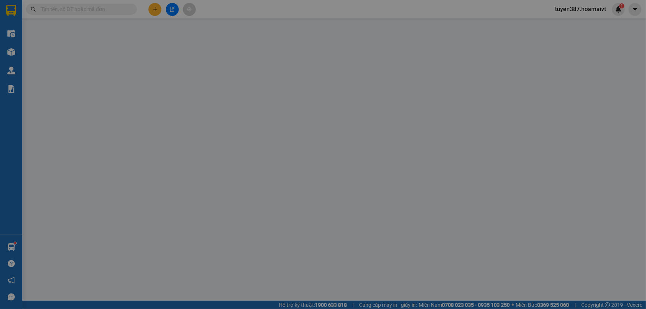
type input "0966514728"
type input "[PERSON_NAME]"
type input "0966920284"
type input "thu"
type input "30.000"
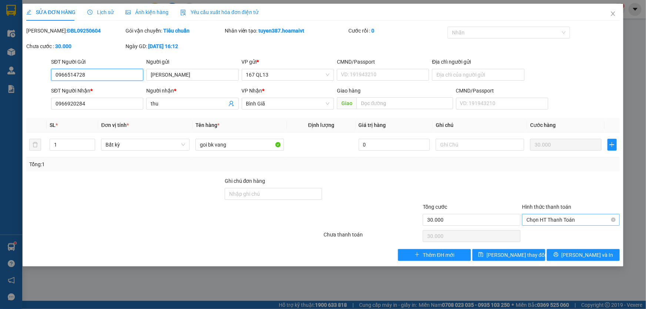
click at [550, 220] on span "Chọn HT Thanh Toán" at bounding box center [570, 219] width 89 height 11
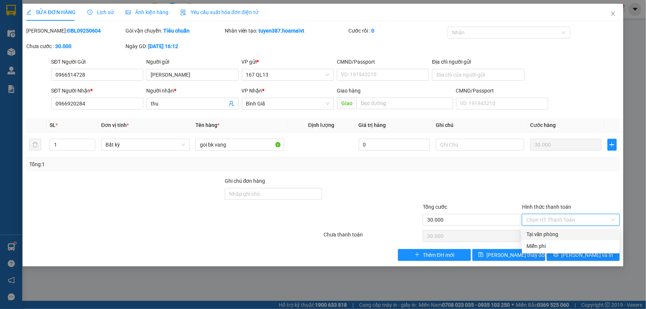
click at [549, 235] on div "Tại văn phòng" at bounding box center [570, 234] width 89 height 8
type input "0"
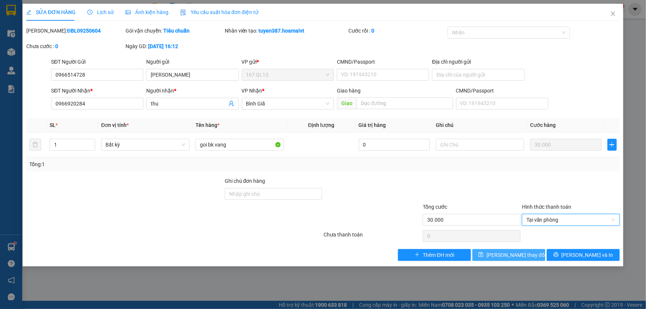
click at [508, 253] on span "[PERSON_NAME] thay đổi" at bounding box center [515, 255] width 59 height 8
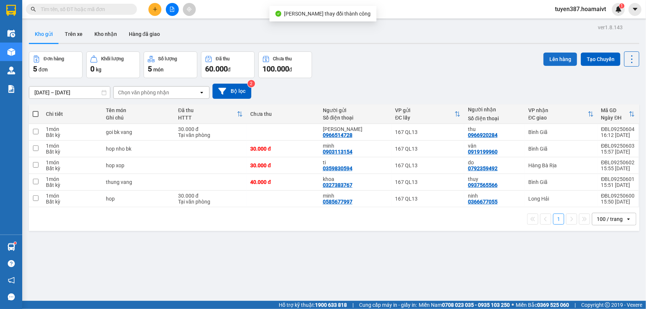
click at [550, 59] on button "Lên hàng" at bounding box center [560, 59] width 34 height 13
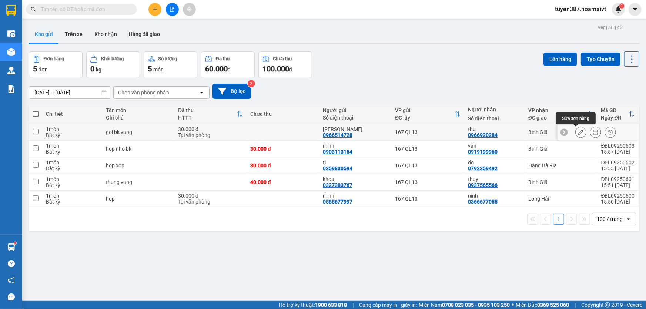
click at [575, 131] on button at bounding box center [580, 132] width 10 height 13
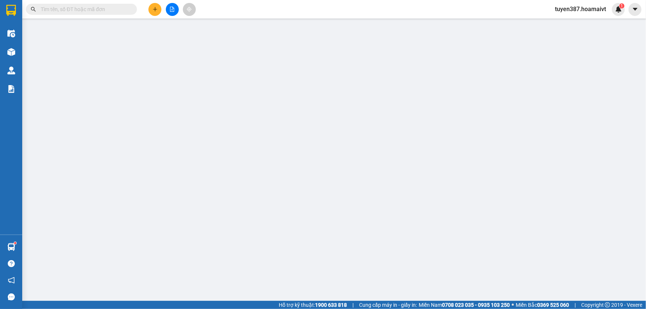
type input "0966514728"
type input "[PERSON_NAME]"
type input "0966920284"
type input "thu"
type input "30.000"
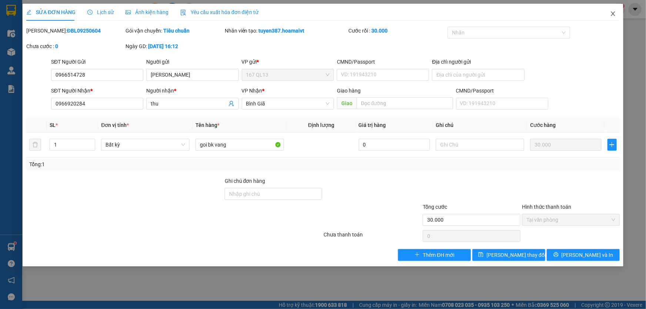
click at [608, 13] on span "Close" at bounding box center [612, 14] width 21 height 21
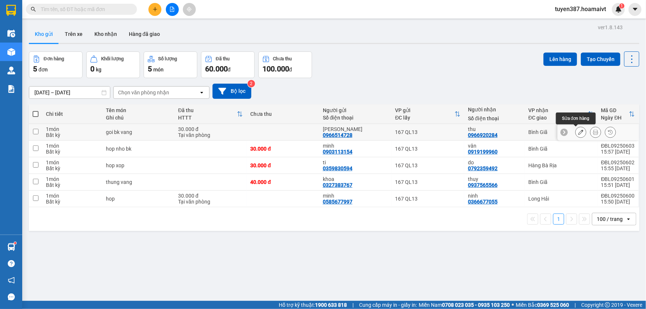
click at [575, 130] on button at bounding box center [580, 132] width 10 height 13
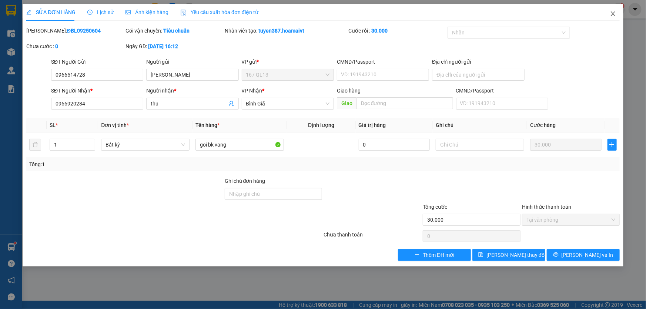
click at [614, 14] on icon "close" at bounding box center [613, 14] width 6 height 6
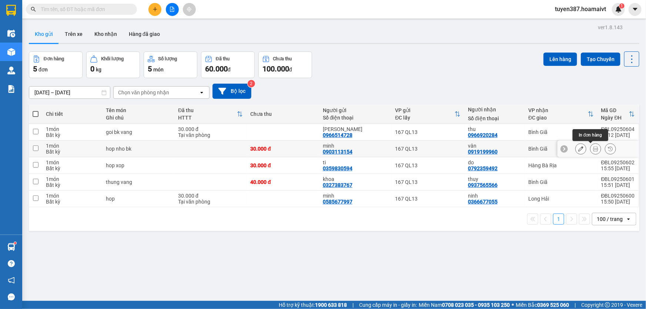
click at [593, 147] on icon at bounding box center [595, 148] width 5 height 5
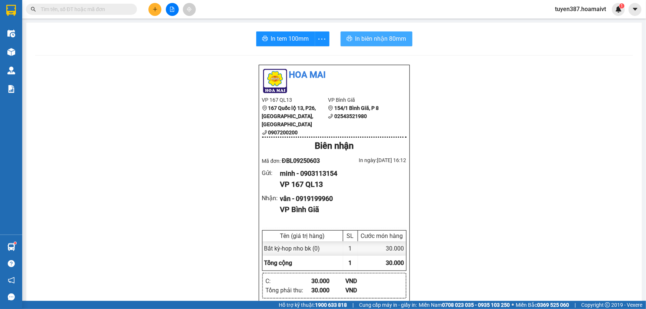
click at [359, 37] on span "In biên nhận 80mm" at bounding box center [380, 38] width 51 height 9
click at [270, 33] on button "In tem 100mm" at bounding box center [285, 38] width 59 height 15
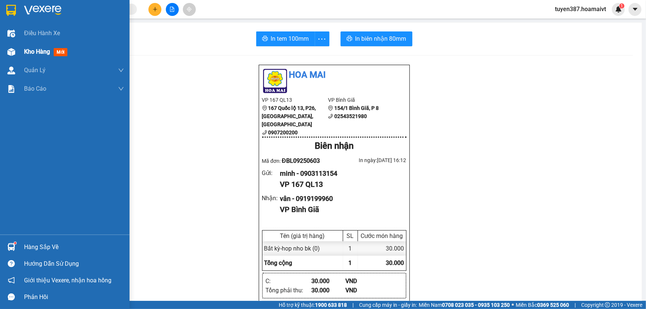
click at [60, 51] on span "mới" at bounding box center [61, 52] width 14 height 8
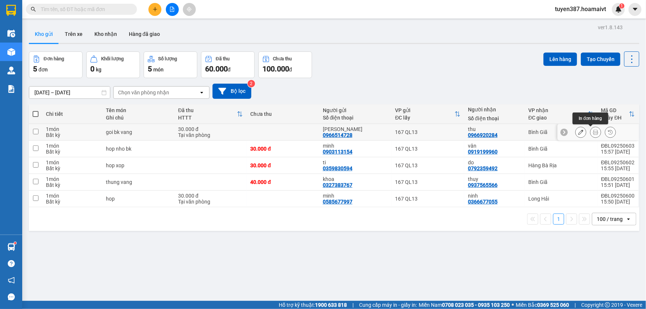
click at [593, 131] on icon at bounding box center [595, 131] width 5 height 5
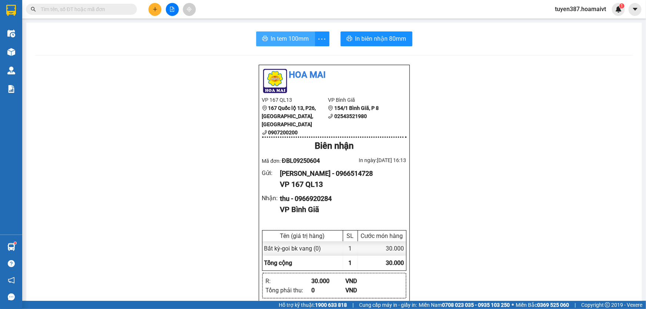
click at [291, 40] on span "In tem 100mm" at bounding box center [290, 38] width 38 height 9
click at [376, 37] on span "In biên nhận 80mm" at bounding box center [380, 38] width 51 height 9
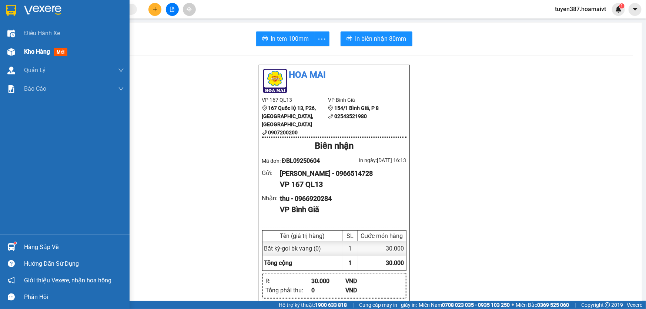
click at [64, 52] on span "mới" at bounding box center [61, 52] width 14 height 8
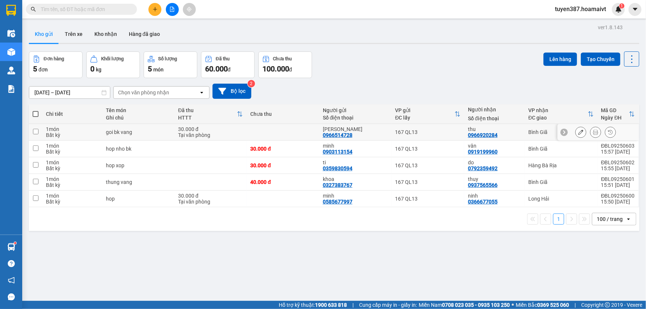
click at [517, 129] on div "thu" at bounding box center [494, 129] width 53 height 6
checkbox input "true"
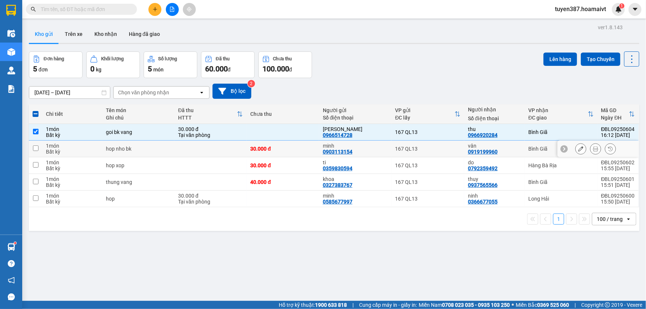
click at [520, 152] on td "vân 0919199960" at bounding box center [494, 149] width 60 height 17
checkbox input "true"
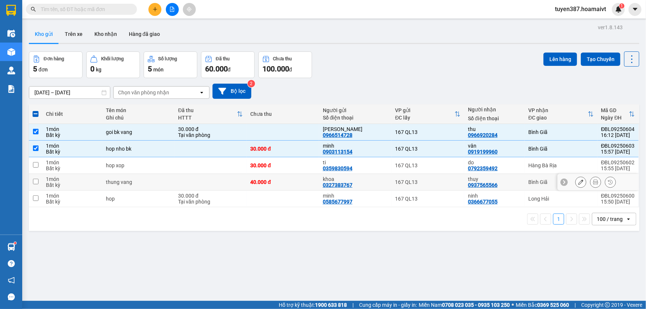
click at [518, 186] on td "thuy 0937565566" at bounding box center [494, 182] width 60 height 17
checkbox input "true"
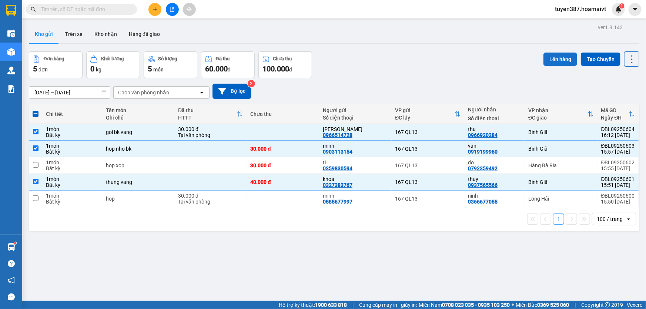
click at [555, 58] on button "Lên hàng" at bounding box center [560, 59] width 34 height 13
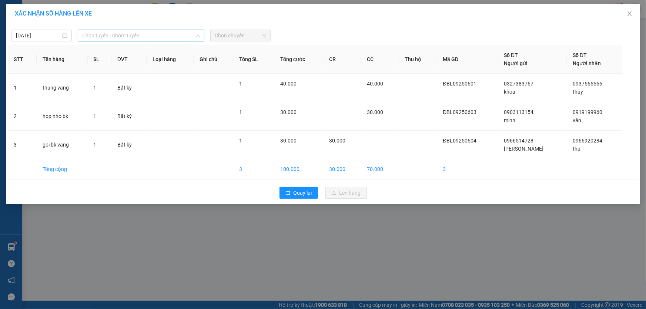
click at [109, 37] on span "Chọn tuyến - nhóm tuyến" at bounding box center [141, 35] width 118 height 11
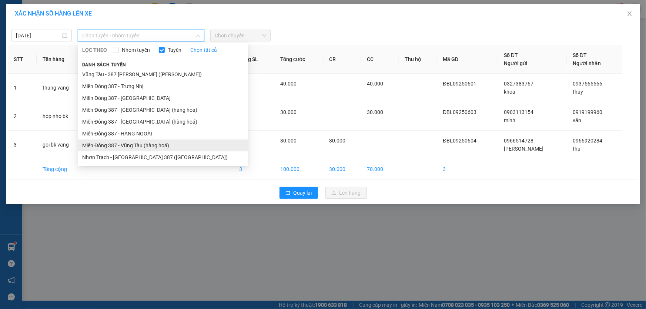
click at [122, 146] on li "Miền Đông 387 - Vũng Tàu (hàng hoá)" at bounding box center [163, 145] width 170 height 12
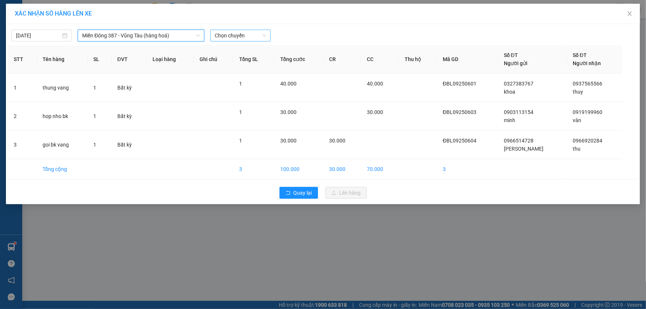
click at [241, 36] on span "Chọn chuyến" at bounding box center [240, 35] width 51 height 11
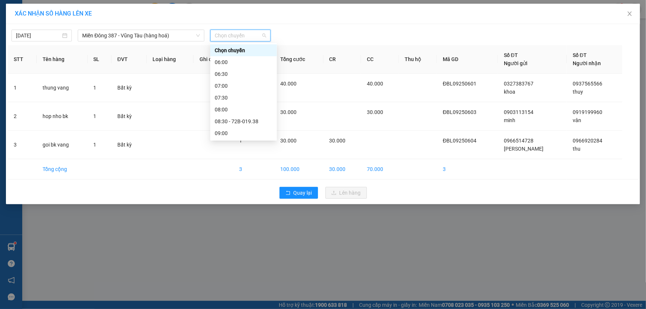
click at [229, 295] on div "16:00" at bounding box center [244, 299] width 58 height 8
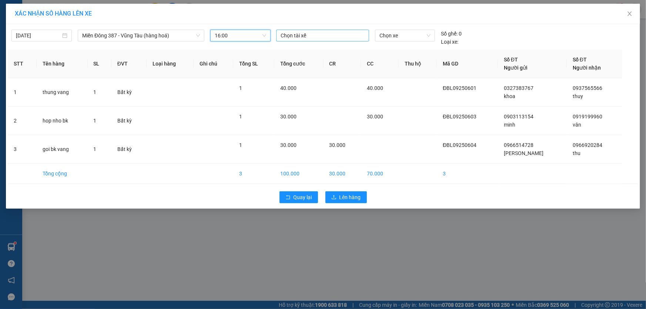
click at [318, 35] on div at bounding box center [322, 35] width 89 height 9
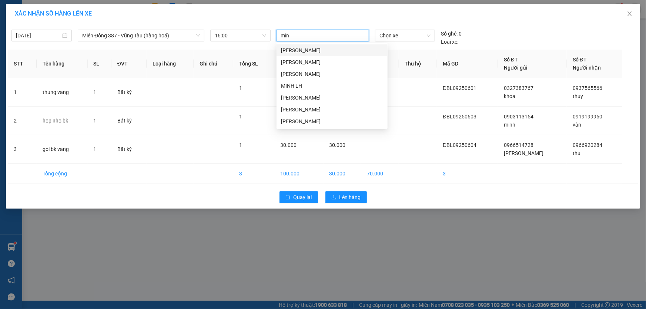
type input "minh"
click at [296, 106] on div "[PERSON_NAME]" at bounding box center [332, 109] width 102 height 8
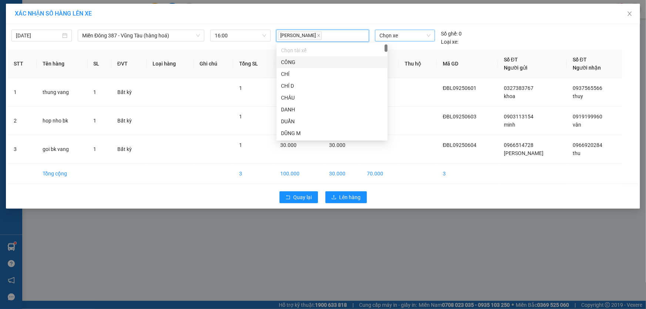
click at [403, 37] on span "Chọn xe" at bounding box center [404, 35] width 51 height 11
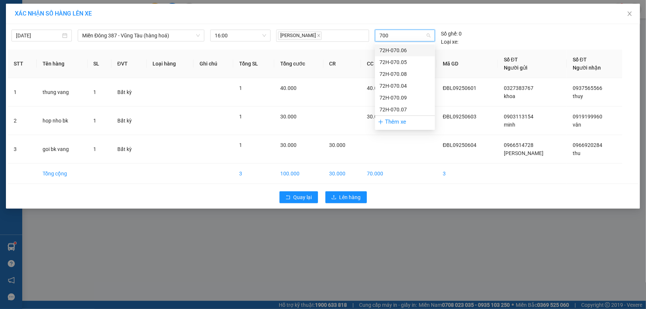
type input "7006"
click at [394, 50] on div "72H-070.06" at bounding box center [404, 50] width 51 height 8
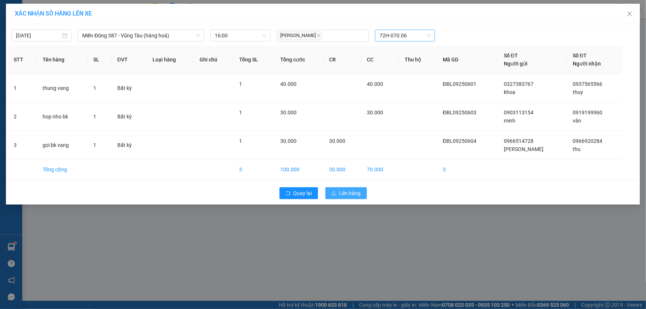
click at [343, 193] on span "Lên hàng" at bounding box center [349, 193] width 21 height 8
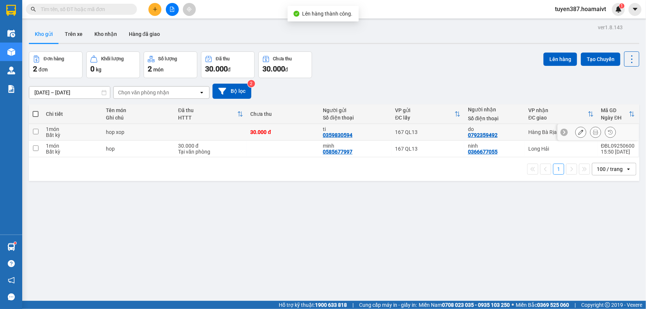
click at [518, 133] on div "do 0792359492" at bounding box center [494, 132] width 53 height 12
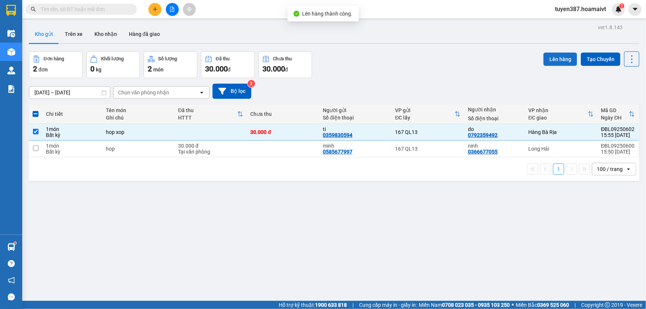
click at [552, 56] on button "Lên hàng" at bounding box center [560, 59] width 34 height 13
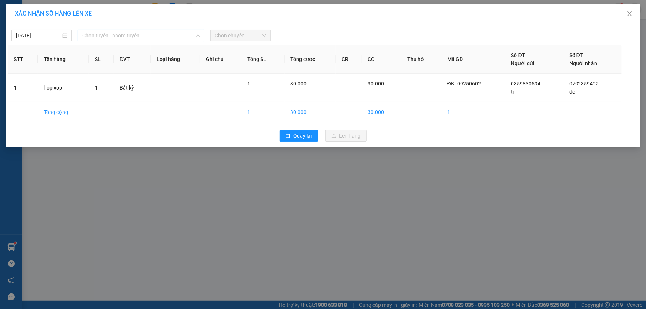
click at [154, 36] on span "Chọn tuyến - nhóm tuyến" at bounding box center [141, 35] width 118 height 11
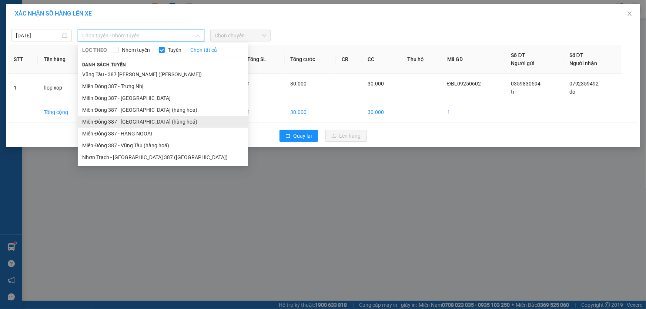
click at [147, 122] on li "Miền Đông 387 - [GEOGRAPHIC_DATA] (hàng hoá)" at bounding box center [163, 122] width 170 height 12
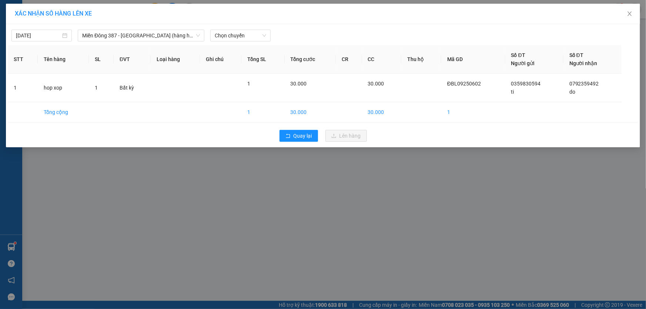
click at [244, 28] on div "[DATE] Miền Đông 387 - [GEOGRAPHIC_DATA] (hàng hoá) LỌC THEO Nhóm tuyến Tuyến C…" at bounding box center [323, 34] width 630 height 16
click at [243, 38] on span "Chọn chuyến" at bounding box center [240, 35] width 51 height 11
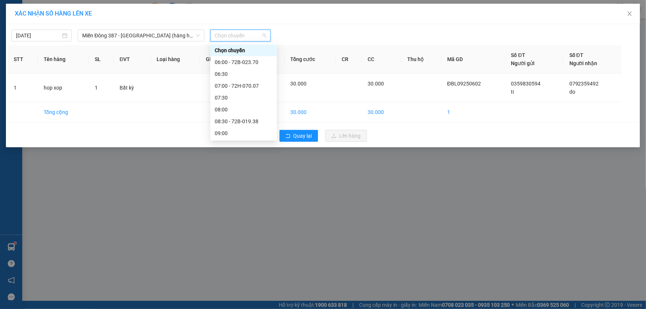
drag, startPoint x: 234, startPoint y: 88, endPoint x: 244, endPoint y: 74, distance: 17.5
click at [234, 295] on div "16:00" at bounding box center [244, 299] width 58 height 8
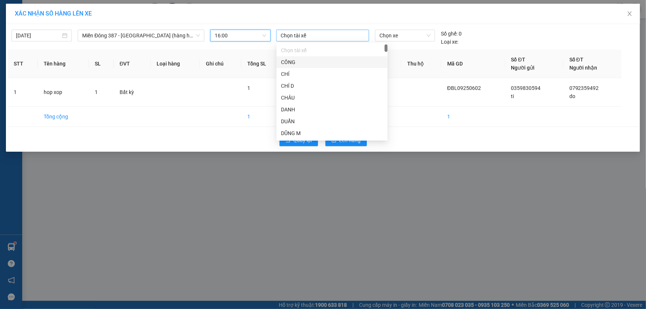
click at [304, 31] on div at bounding box center [322, 35] width 89 height 9
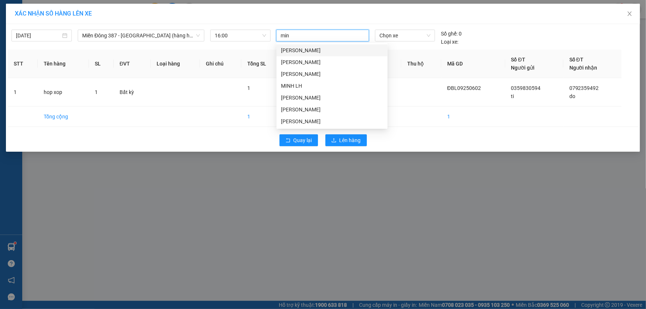
type input "minh"
click at [296, 110] on div "[PERSON_NAME]" at bounding box center [332, 109] width 102 height 8
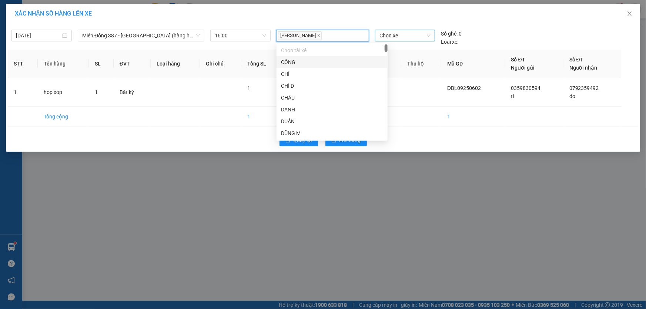
click at [398, 35] on span "Chọn xe" at bounding box center [404, 35] width 51 height 11
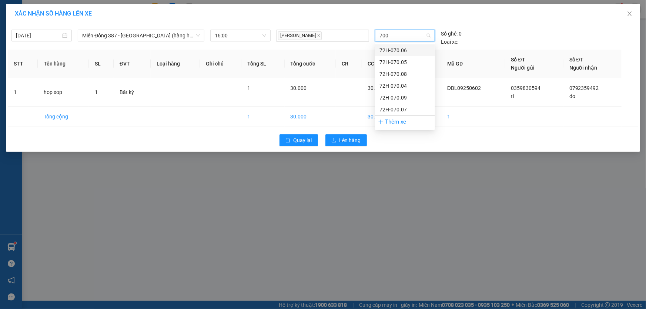
type input "7006"
click at [400, 47] on div "72H-070.06" at bounding box center [404, 50] width 51 height 8
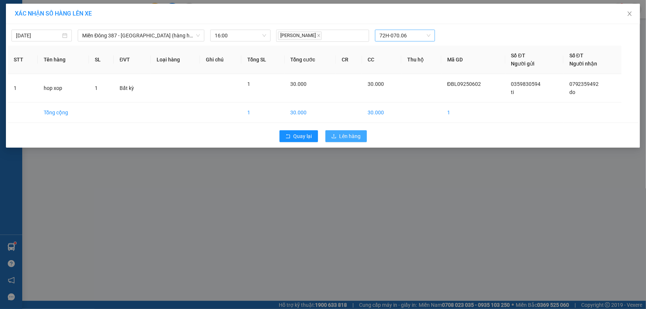
click at [348, 138] on span "Lên hàng" at bounding box center [349, 136] width 21 height 8
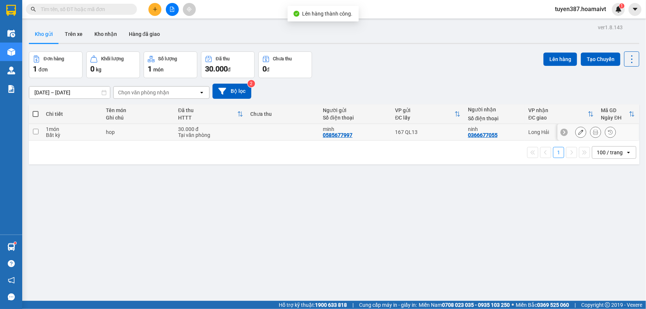
click at [507, 133] on div "ninh 0366677055" at bounding box center [494, 132] width 53 height 12
checkbox input "true"
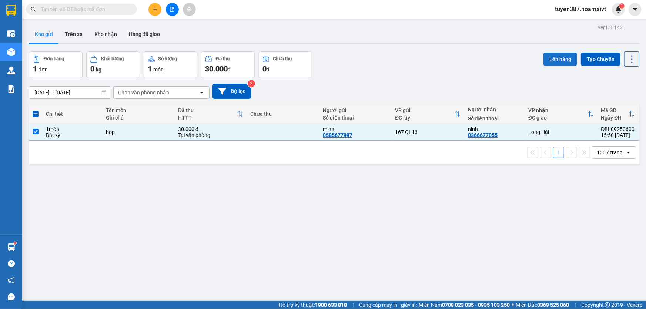
click at [552, 60] on button "Lên hàng" at bounding box center [560, 59] width 34 height 13
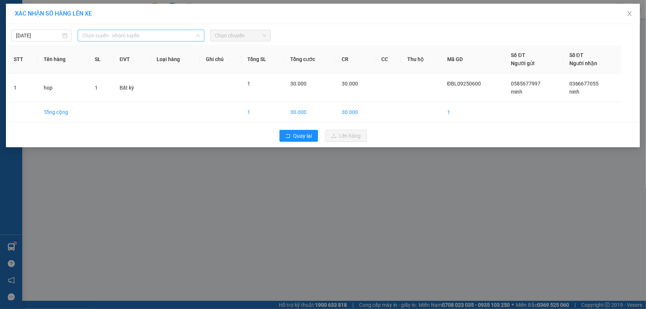
click at [168, 39] on span "Chọn tuyến - nhóm tuyến" at bounding box center [141, 35] width 118 height 11
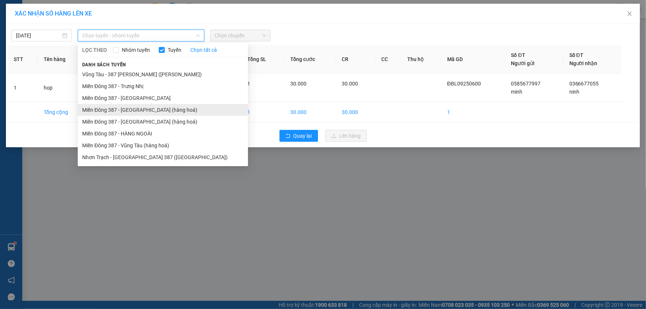
click at [145, 109] on li "Miền Đông 387 - [GEOGRAPHIC_DATA] (hàng hoá)" at bounding box center [163, 110] width 170 height 12
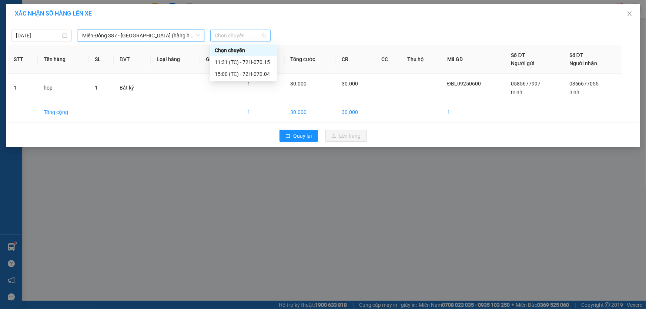
click at [231, 34] on span "Chọn chuyến" at bounding box center [240, 35] width 51 height 11
type input "1"
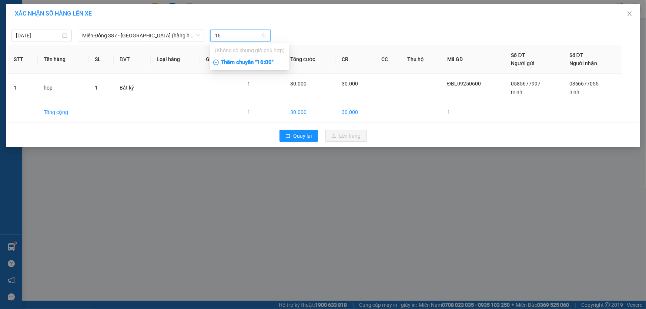
type input "16"
drag, startPoint x: 260, startPoint y: 60, endPoint x: 268, endPoint y: 54, distance: 9.3
click at [262, 58] on div "Thêm chuyến " 16:00 "" at bounding box center [249, 62] width 79 height 13
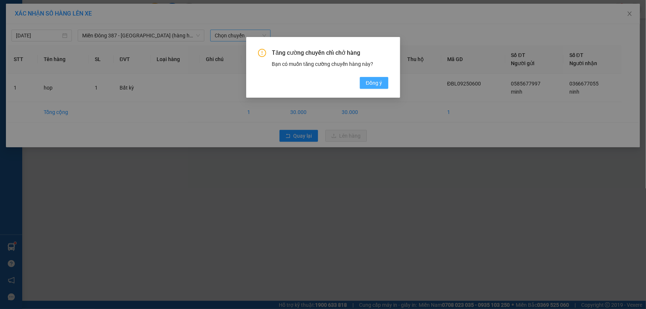
drag, startPoint x: 372, startPoint y: 81, endPoint x: 370, endPoint y: 68, distance: 13.2
click at [372, 80] on span "Đồng ý" at bounding box center [374, 83] width 16 height 8
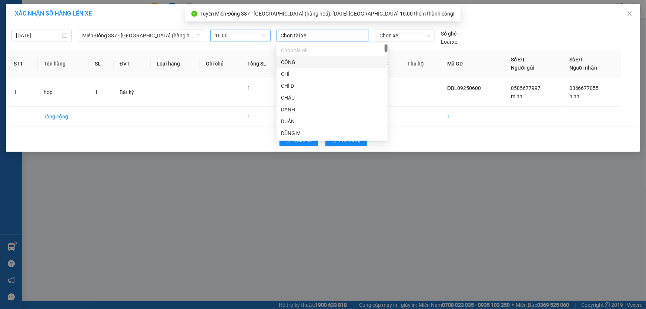
click at [323, 35] on div at bounding box center [322, 35] width 89 height 9
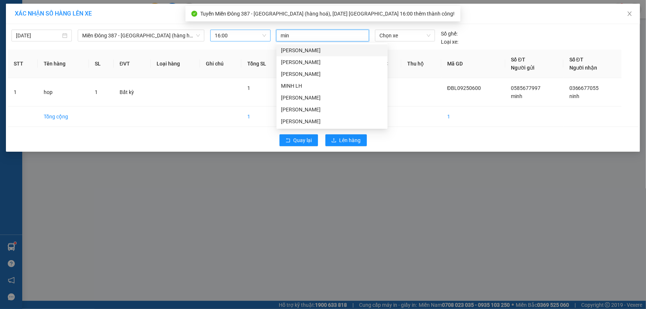
type input "minh"
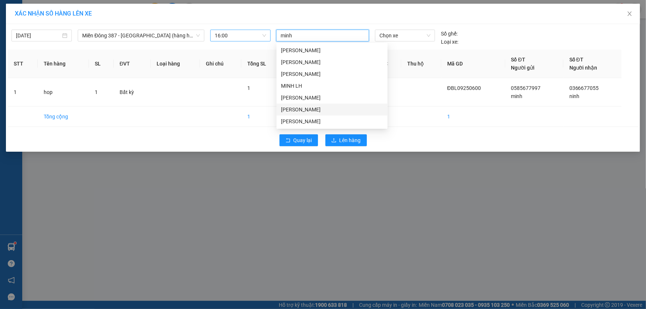
click at [292, 108] on div "[PERSON_NAME]" at bounding box center [332, 109] width 102 height 8
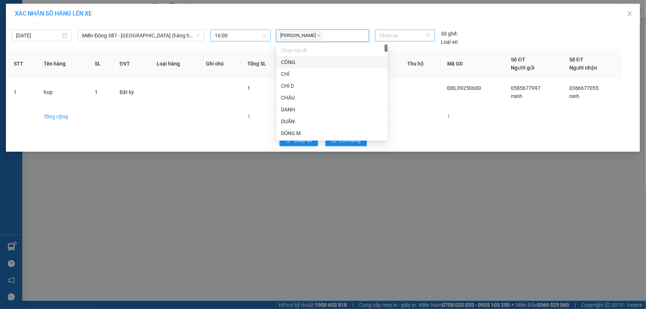
click at [405, 33] on span "Chọn xe" at bounding box center [404, 35] width 51 height 11
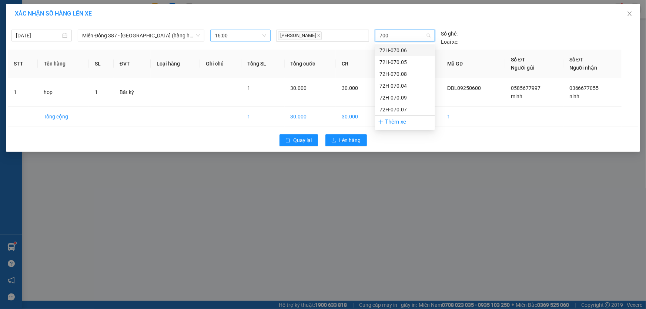
type input "7006"
click at [392, 49] on div "72H-070.06" at bounding box center [404, 50] width 51 height 8
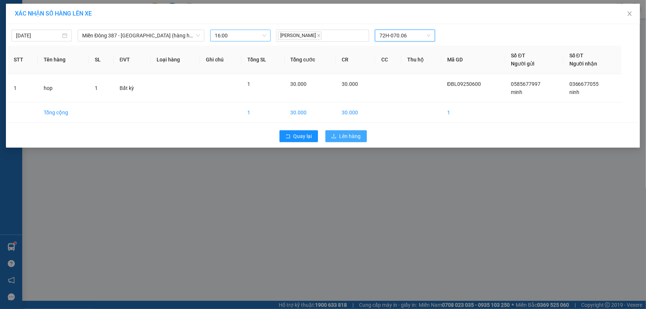
click at [350, 137] on span "Lên hàng" at bounding box center [349, 136] width 21 height 8
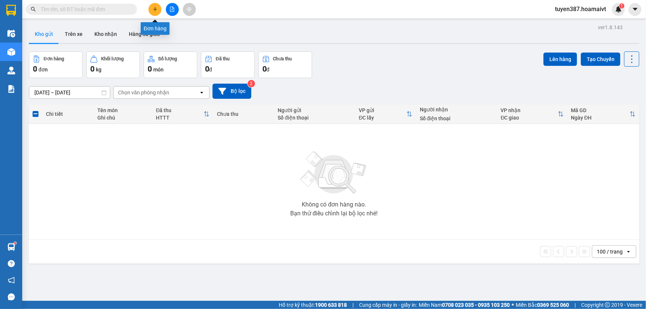
click at [153, 11] on icon "plus" at bounding box center [154, 9] width 5 height 5
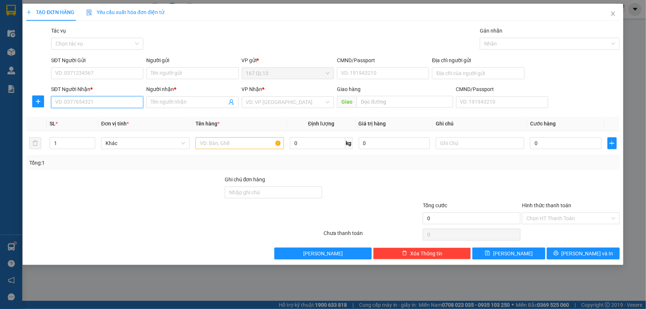
click at [111, 103] on input "SĐT Người Nhận *" at bounding box center [97, 102] width 92 height 12
click at [122, 103] on input "SĐT Người Nhận *" at bounding box center [97, 102] width 92 height 12
type input "0906736726"
click at [93, 117] on div "0906736726 - bảy" at bounding box center [96, 117] width 83 height 8
type input "bảy"
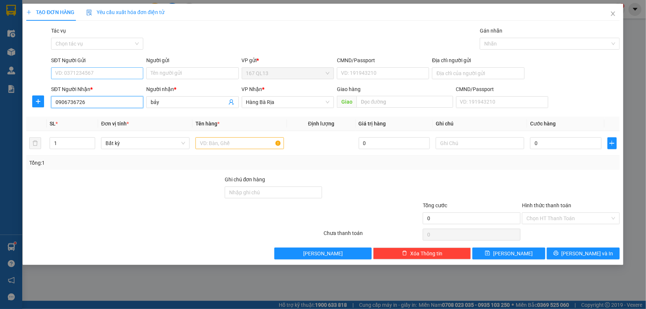
type input "0906736726"
click at [95, 69] on input "SĐT Người Gửi" at bounding box center [97, 73] width 92 height 12
click at [91, 101] on div "0938863382 - quynh" at bounding box center [96, 100] width 83 height 8
type input "0938863382"
type input "quynh"
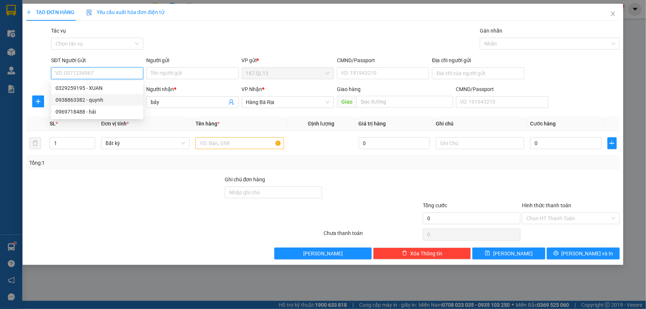
type input "056086001883"
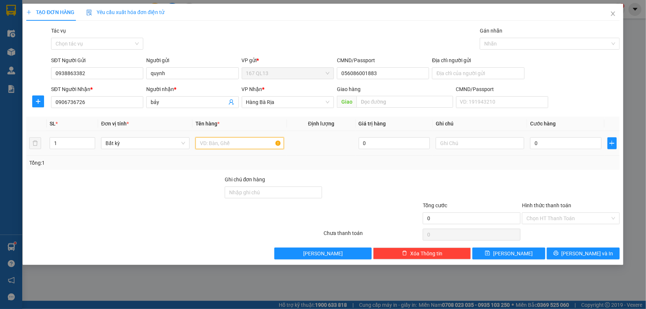
click at [211, 143] on input "text" at bounding box center [239, 143] width 88 height 12
type input "kien dep"
click at [533, 139] on input "0" at bounding box center [565, 143] width 71 height 12
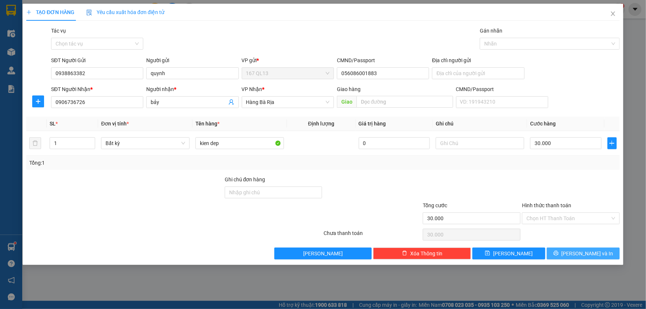
drag, startPoint x: 581, startPoint y: 252, endPoint x: 577, endPoint y: 250, distance: 4.1
click at [579, 251] on span "[PERSON_NAME] và In" at bounding box center [587, 253] width 52 height 8
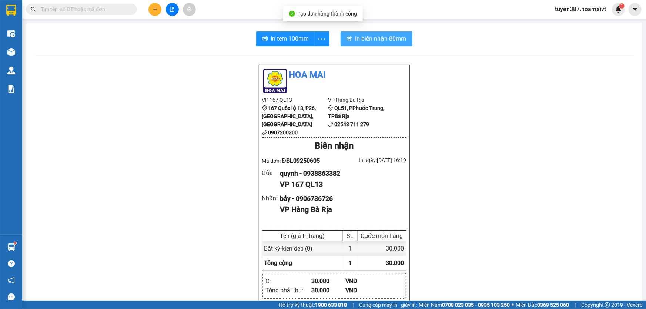
click at [373, 36] on span "In biên nhận 80mm" at bounding box center [380, 38] width 51 height 9
click at [385, 37] on span "In biên nhận 80mm" at bounding box center [380, 38] width 51 height 9
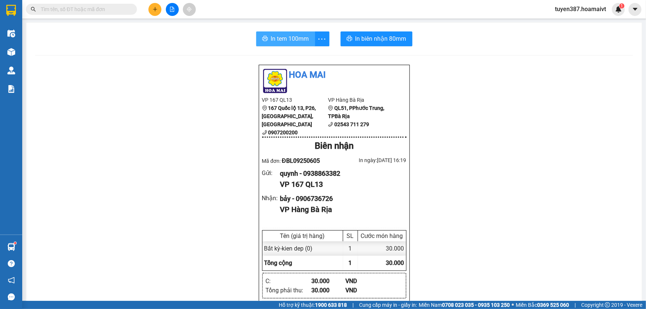
click at [283, 40] on span "In tem 100mm" at bounding box center [290, 38] width 38 height 9
click at [157, 5] on button at bounding box center [154, 9] width 13 height 13
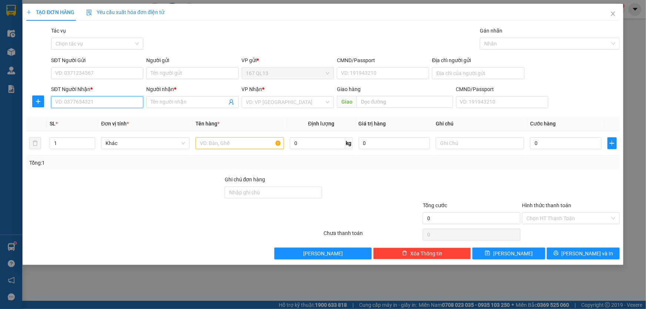
click at [107, 104] on input "SĐT Người Nhận *" at bounding box center [97, 102] width 92 height 12
click at [108, 101] on input "SĐT Người Nhận *" at bounding box center [97, 102] width 92 height 12
type input "0397602312"
click at [171, 100] on input "Người nhận *" at bounding box center [189, 102] width 76 height 8
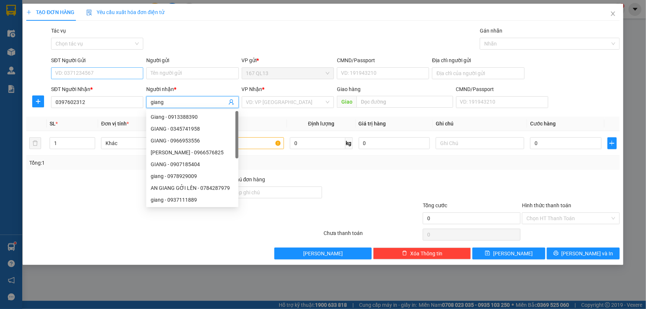
type input "giang"
click at [99, 76] on input "SĐT Người Gửi" at bounding box center [97, 73] width 92 height 12
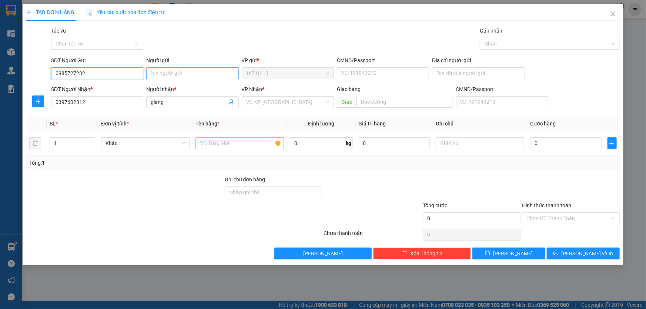
type input "0985727232"
click at [175, 73] on input "Người gửi" at bounding box center [192, 73] width 92 height 12
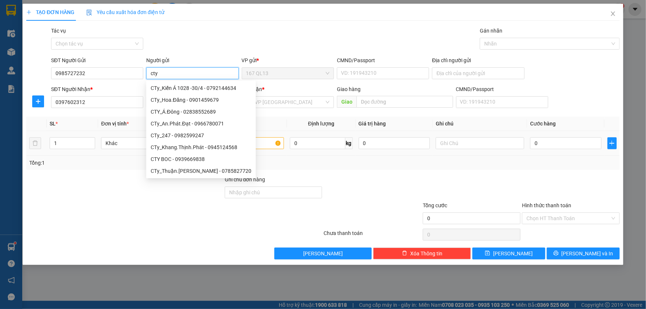
type input "cty"
click at [259, 144] on input "text" at bounding box center [239, 143] width 88 height 12
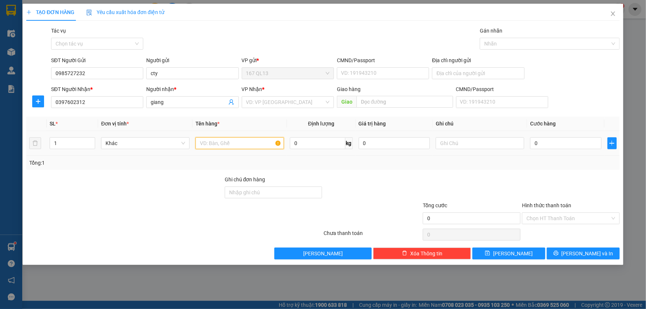
click at [232, 144] on input "text" at bounding box center [239, 143] width 88 height 12
type input "cuon day bao xanh"
click at [532, 142] on input "0" at bounding box center [565, 143] width 71 height 12
type input "4"
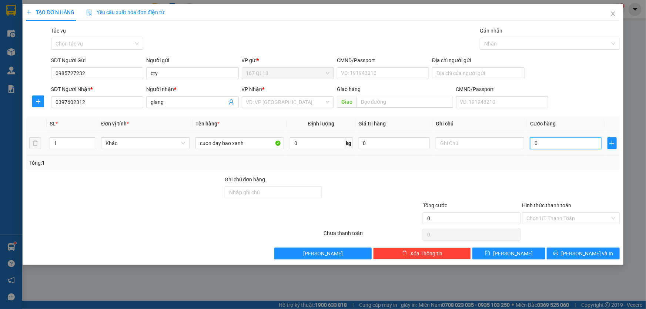
type input "4"
type input "40"
type input "40.000"
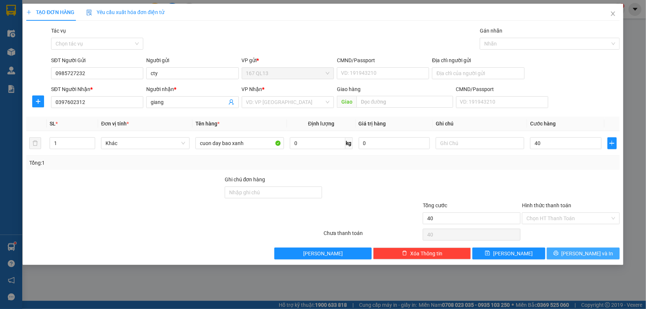
type input "40.000"
click at [580, 249] on span "[PERSON_NAME] và In" at bounding box center [587, 253] width 52 height 8
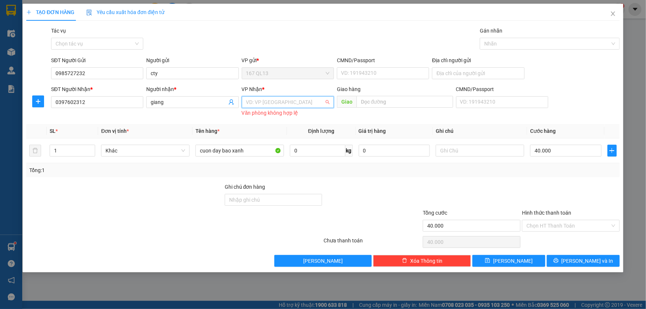
click at [299, 101] on input "search" at bounding box center [285, 102] width 78 height 11
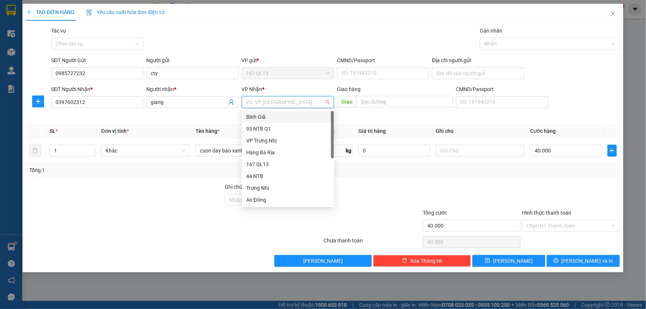
click at [273, 118] on div "Bình Giã" at bounding box center [287, 117] width 83 height 8
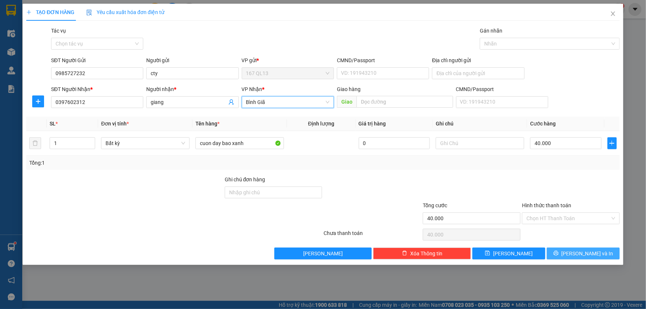
drag, startPoint x: 591, startPoint y: 253, endPoint x: 587, endPoint y: 251, distance: 4.6
click at [588, 252] on span "[PERSON_NAME] và In" at bounding box center [587, 253] width 52 height 8
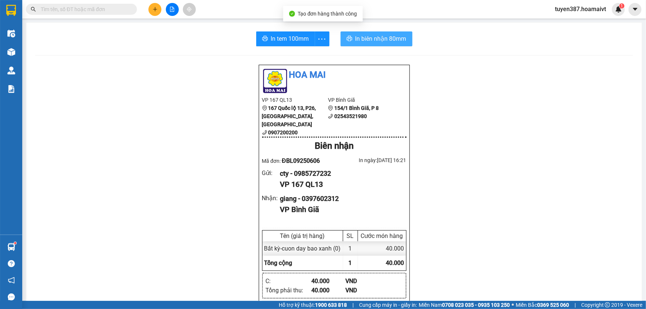
click at [366, 39] on span "In biên nhận 80mm" at bounding box center [380, 38] width 51 height 9
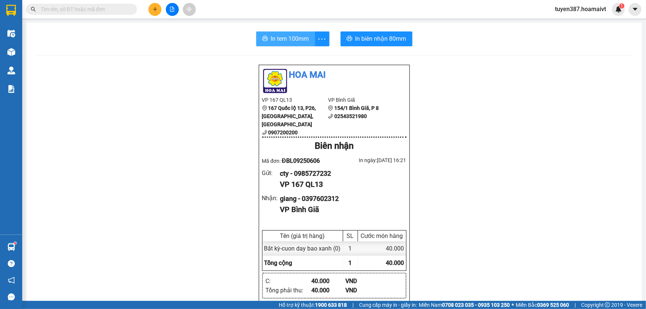
click at [277, 40] on span "In tem 100mm" at bounding box center [290, 38] width 38 height 9
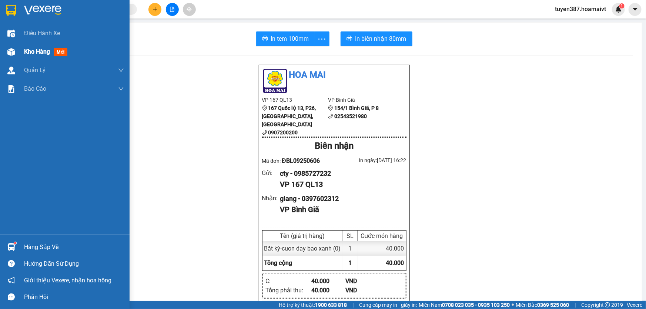
click at [60, 53] on span "mới" at bounding box center [61, 52] width 14 height 8
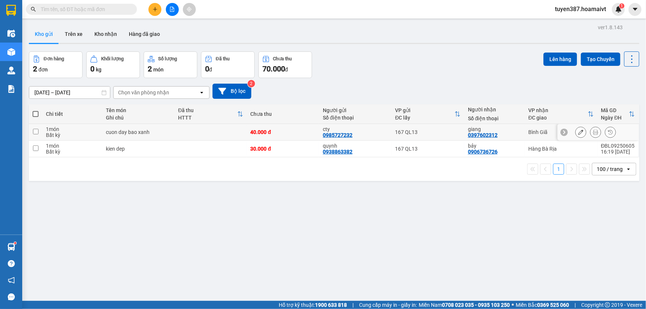
click at [446, 130] on div "167 QL13" at bounding box center [427, 132] width 65 height 6
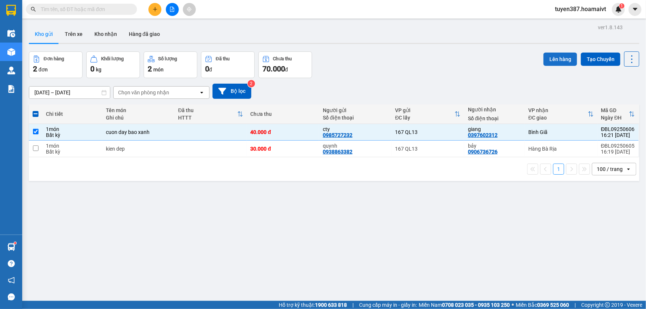
click at [553, 58] on button "Lên hàng" at bounding box center [560, 59] width 34 height 13
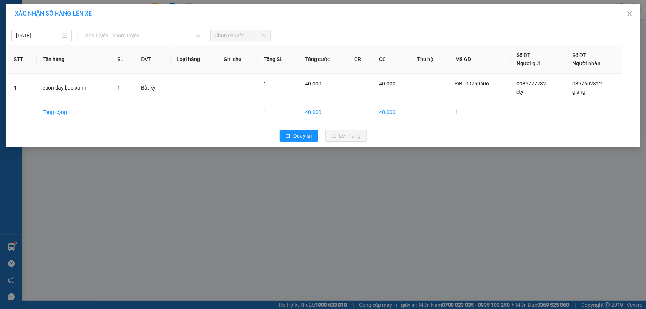
click at [113, 31] on span "Chọn tuyến - nhóm tuyến" at bounding box center [141, 35] width 118 height 11
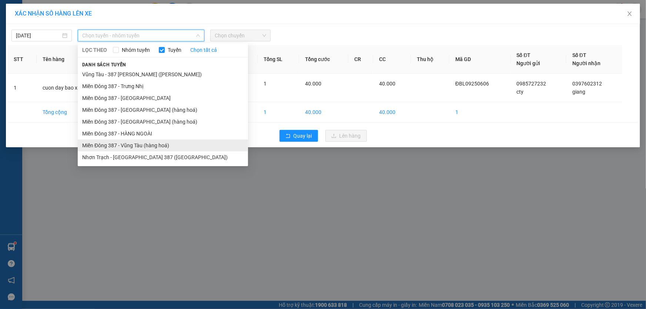
click at [138, 146] on li "Miền Đông 387 - Vũng Tàu (hàng hoá)" at bounding box center [163, 145] width 170 height 12
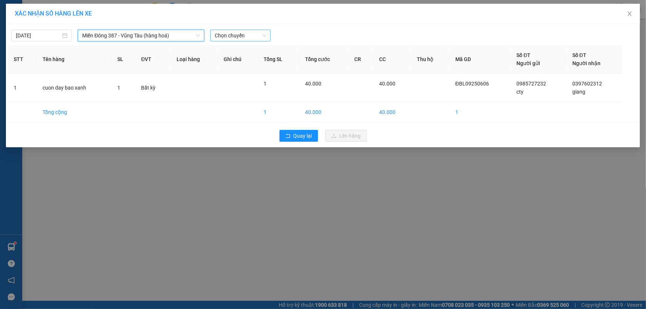
click at [239, 34] on span "Chọn chuyến" at bounding box center [240, 35] width 51 height 11
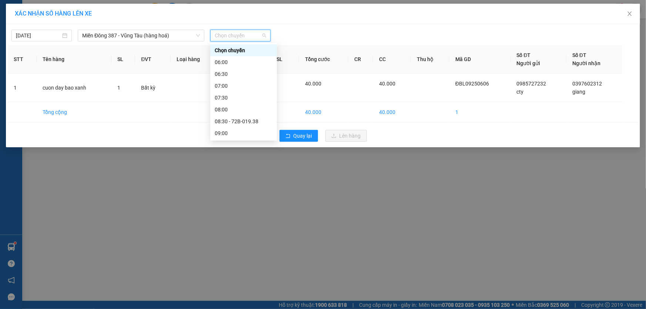
drag, startPoint x: 223, startPoint y: 111, endPoint x: 244, endPoint y: 74, distance: 42.7
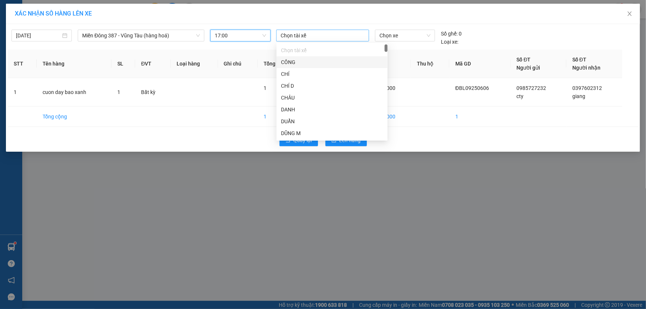
click at [296, 36] on div at bounding box center [322, 35] width 89 height 9
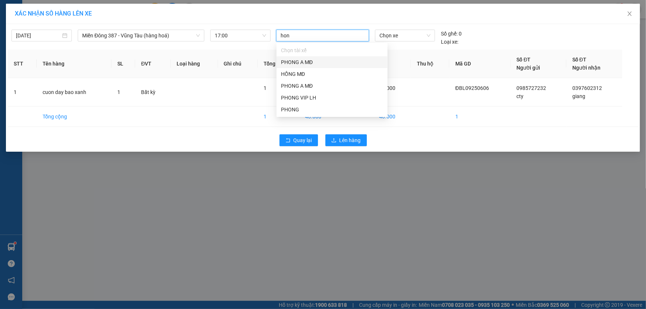
type input "hong"
drag, startPoint x: 296, startPoint y: 61, endPoint x: 351, endPoint y: 38, distance: 60.3
click at [297, 61] on div "HỒNG MĐ" at bounding box center [332, 62] width 102 height 8
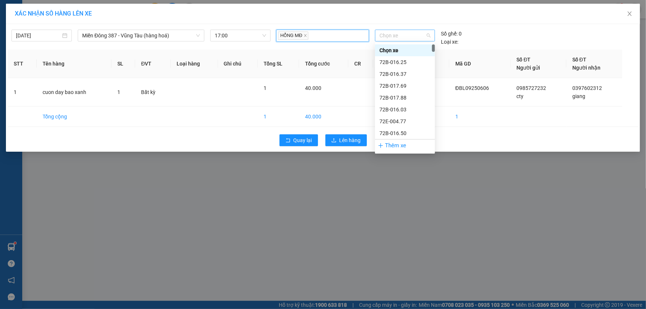
click at [401, 37] on span "Chọn xe" at bounding box center [404, 35] width 51 height 11
type input "938"
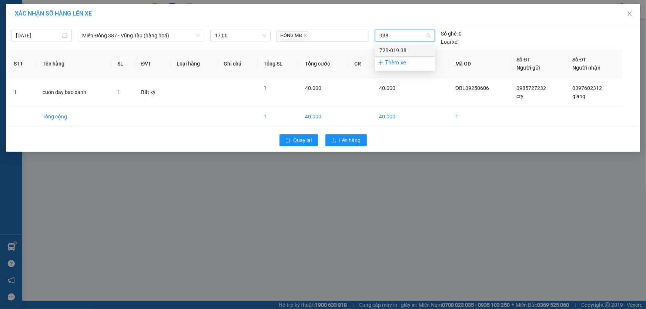
click at [407, 48] on div "72B-019.38" at bounding box center [404, 50] width 51 height 8
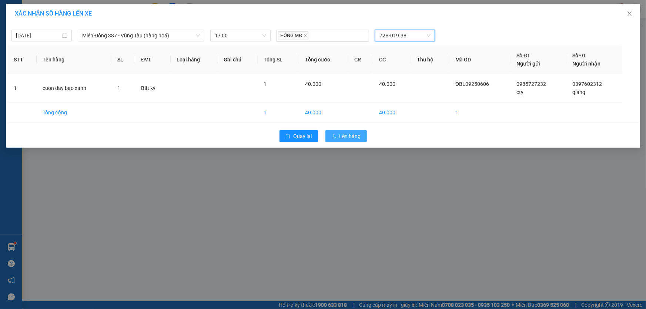
click at [344, 135] on span "Lên hàng" at bounding box center [349, 136] width 21 height 8
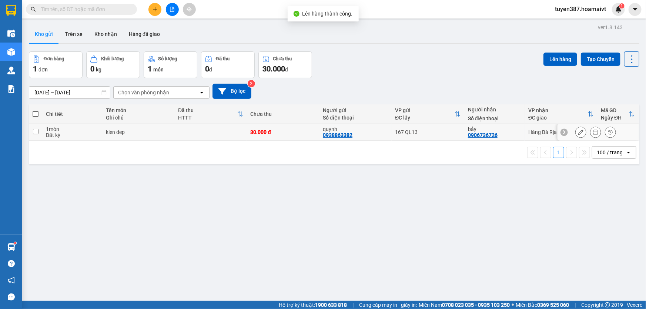
click at [518, 134] on td "bảy 0906736726" at bounding box center [494, 132] width 60 height 17
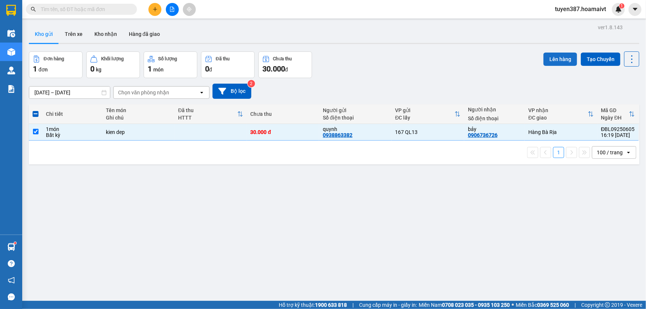
click at [555, 55] on button "Lên hàng" at bounding box center [560, 59] width 34 height 13
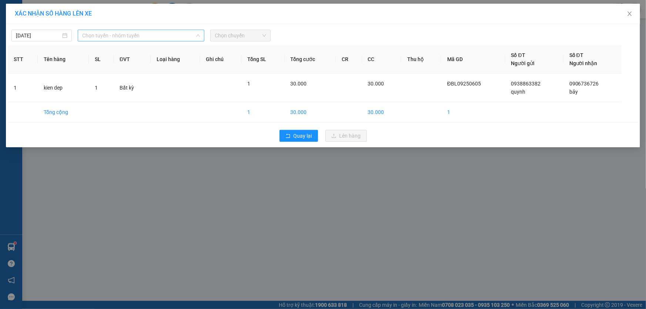
click at [144, 34] on span "Chọn tuyến - nhóm tuyến" at bounding box center [141, 35] width 118 height 11
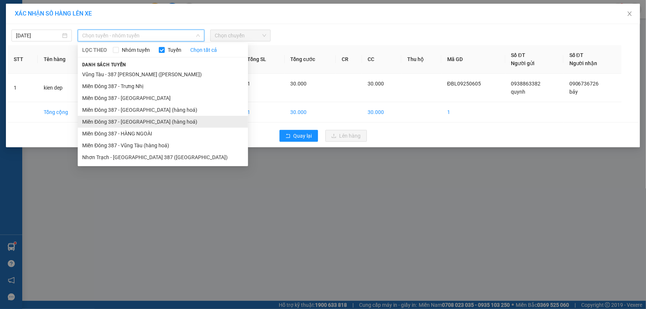
click at [147, 122] on li "Miền Đông 387 - [GEOGRAPHIC_DATA] (hàng hoá)" at bounding box center [163, 122] width 170 height 12
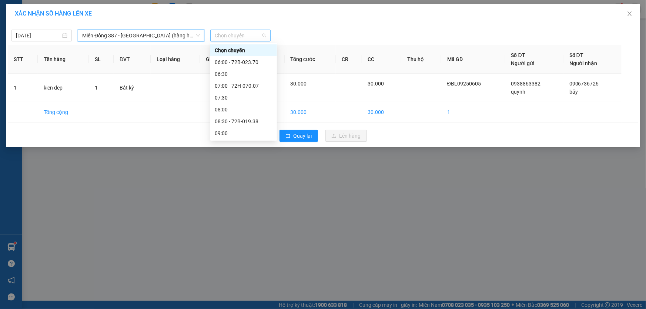
click at [257, 37] on span "Chọn chuyến" at bounding box center [240, 35] width 51 height 11
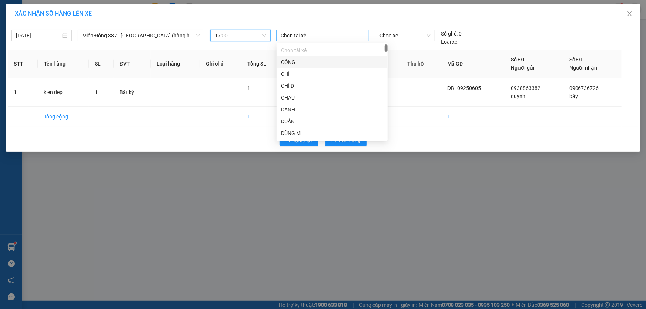
click at [311, 34] on div at bounding box center [322, 35] width 89 height 9
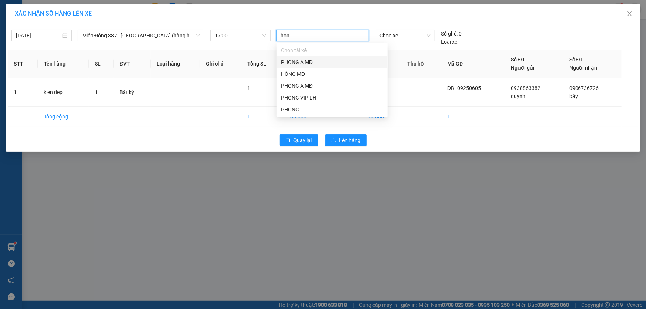
type input "hong"
click at [289, 63] on div "HỒNG MĐ" at bounding box center [332, 62] width 102 height 8
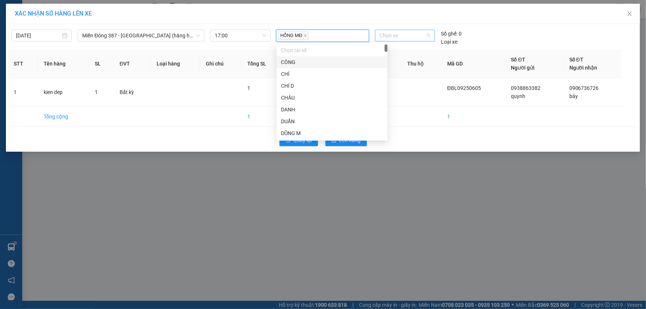
click at [417, 34] on span "Chọn xe" at bounding box center [404, 35] width 51 height 11
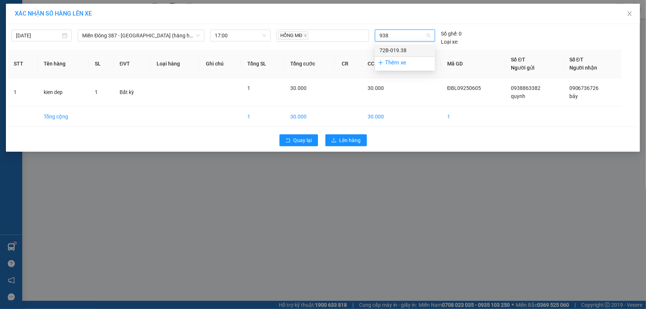
click at [388, 50] on div "72B-019.38" at bounding box center [404, 50] width 51 height 8
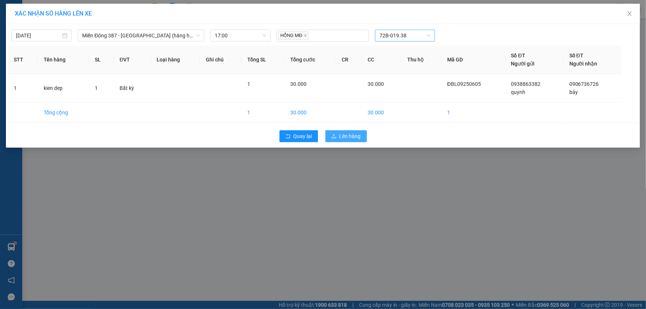
click at [350, 134] on span "Lên hàng" at bounding box center [349, 136] width 21 height 8
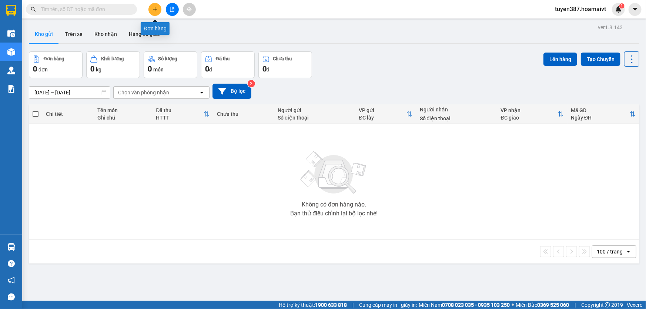
click at [153, 9] on icon "plus" at bounding box center [155, 9] width 4 height 0
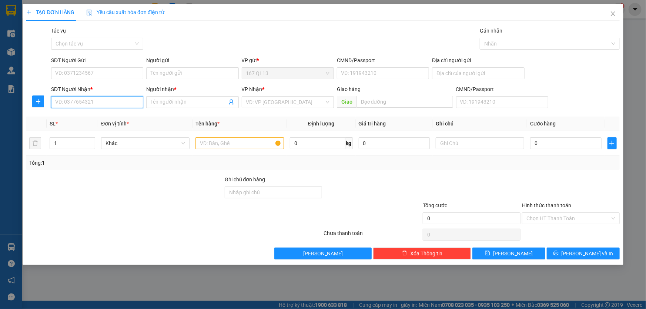
click at [107, 102] on input "SĐT Người Nhận *" at bounding box center [97, 102] width 92 height 12
type input "0964741686"
click at [65, 116] on div "0964741686 - VIET" at bounding box center [96, 117] width 83 height 8
type input "VIET"
type input "0964741686"
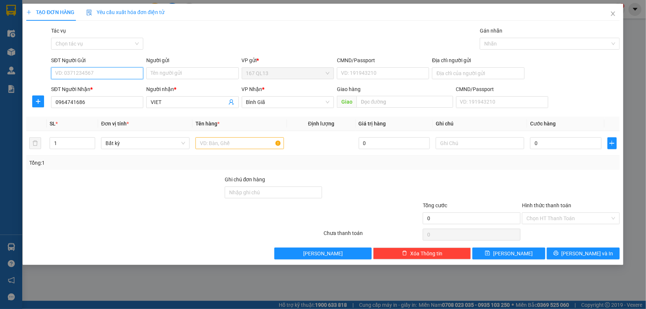
click at [77, 71] on input "SĐT Người Gửi" at bounding box center [97, 73] width 92 height 12
click at [92, 88] on div "0919125425 - minh" at bounding box center [96, 88] width 83 height 8
type input "0919125425"
type input "minh"
type input "087085015976"
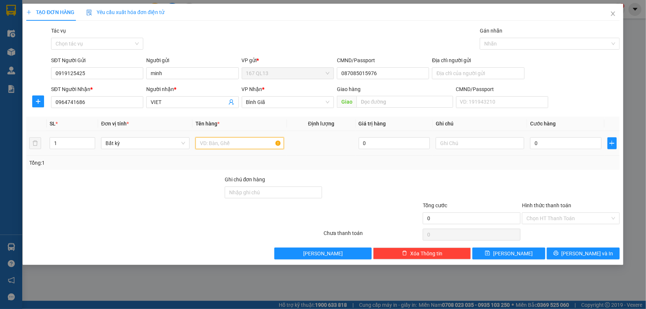
click at [224, 139] on input "text" at bounding box center [239, 143] width 88 height 12
type input "kien"
click at [532, 144] on input "0" at bounding box center [565, 143] width 71 height 12
type input "5"
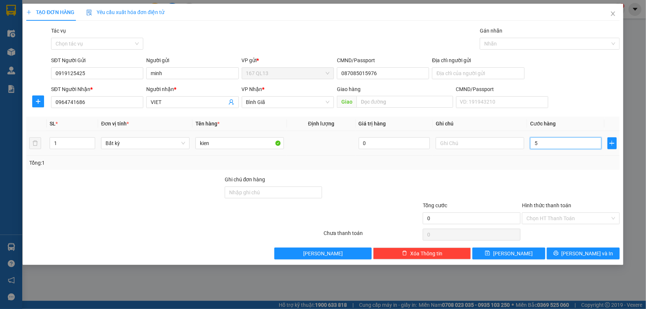
type input "5"
type input "50"
type input "50.000"
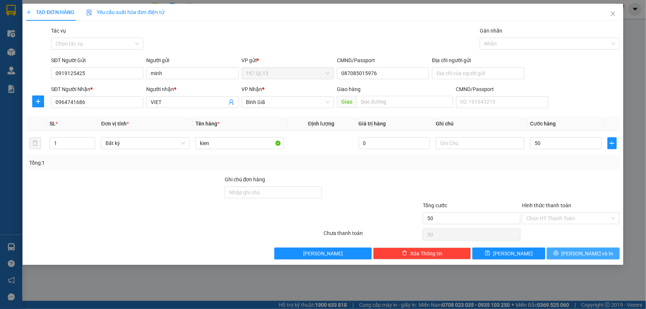
type input "50.000"
click at [583, 253] on span "[PERSON_NAME] và In" at bounding box center [587, 253] width 52 height 8
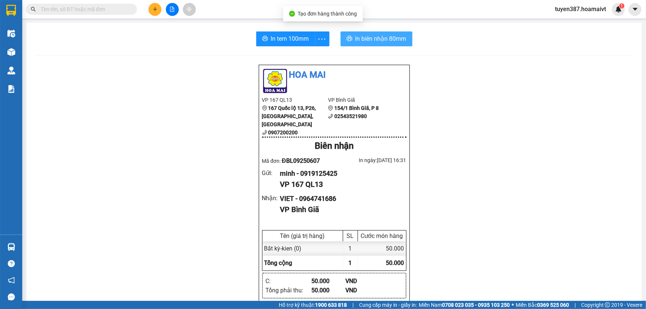
click at [373, 37] on span "In biên nhận 80mm" at bounding box center [380, 38] width 51 height 9
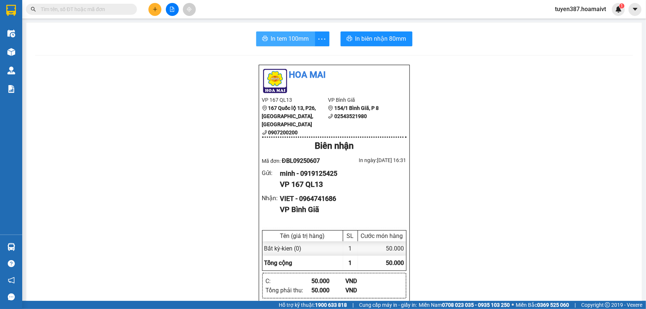
click at [287, 39] on span "In tem 100mm" at bounding box center [290, 38] width 38 height 9
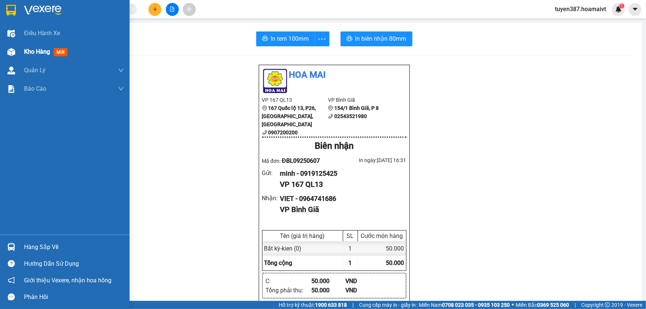
click at [59, 54] on span "mới" at bounding box center [61, 52] width 14 height 8
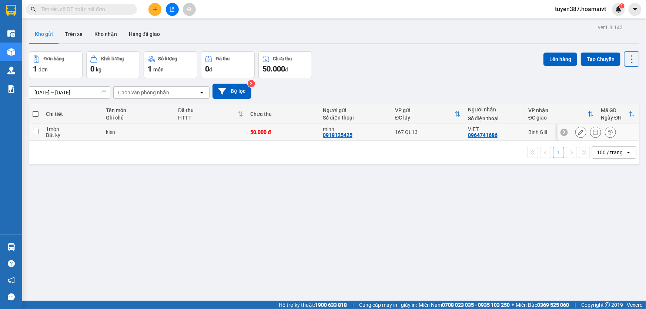
click at [450, 132] on div "167 QL13" at bounding box center [427, 132] width 65 height 6
checkbox input "true"
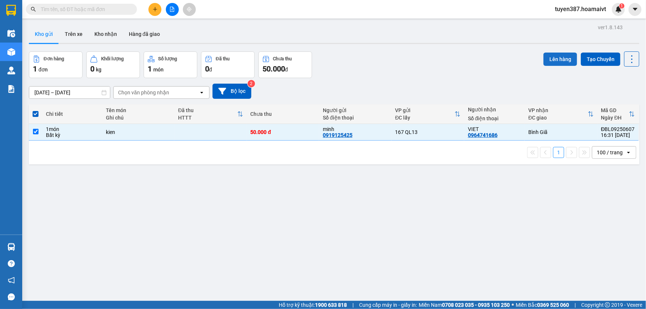
drag, startPoint x: 548, startPoint y: 55, endPoint x: 544, endPoint y: 57, distance: 4.2
click at [546, 55] on button "Lên hàng" at bounding box center [560, 59] width 34 height 13
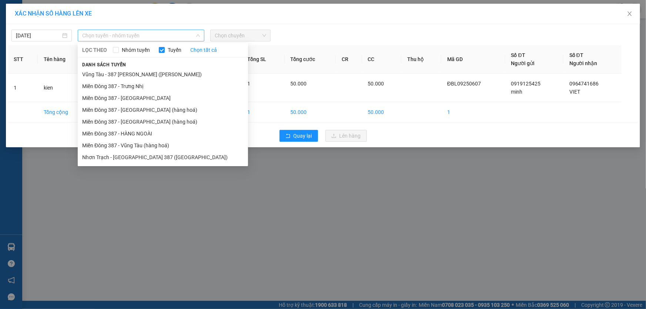
click at [111, 35] on span "Chọn tuyến - nhóm tuyến" at bounding box center [141, 35] width 118 height 11
click at [141, 147] on li "Miền Đông 387 - Vũng Tàu (hàng hoá)" at bounding box center [163, 145] width 170 height 12
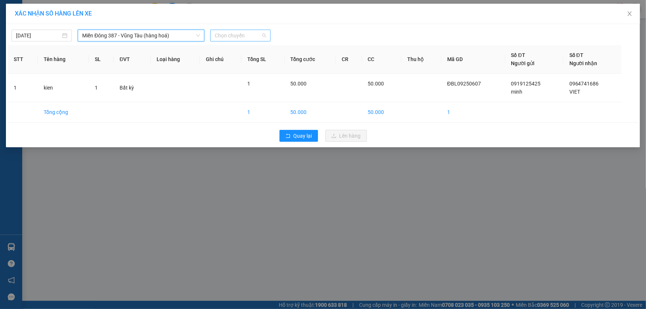
click at [236, 37] on span "Chọn chuyến" at bounding box center [240, 35] width 51 height 11
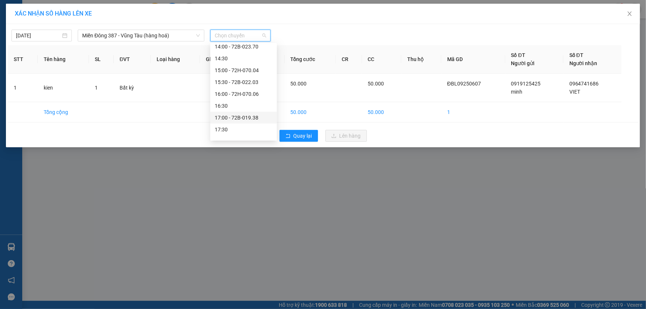
scroll to position [213, 0]
click at [247, 110] on div "17:00 - 72B-019.38" at bounding box center [244, 110] width 58 height 8
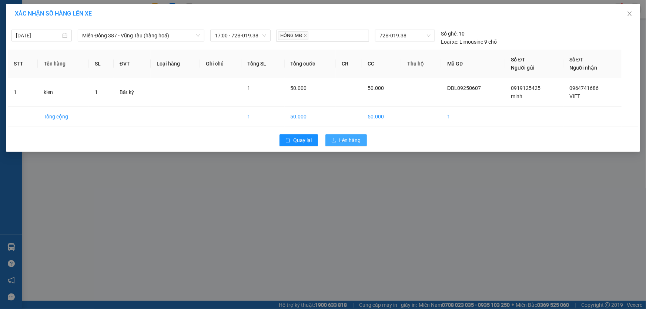
click at [344, 139] on span "Lên hàng" at bounding box center [349, 140] width 21 height 8
